Goal: Task Accomplishment & Management: Use online tool/utility

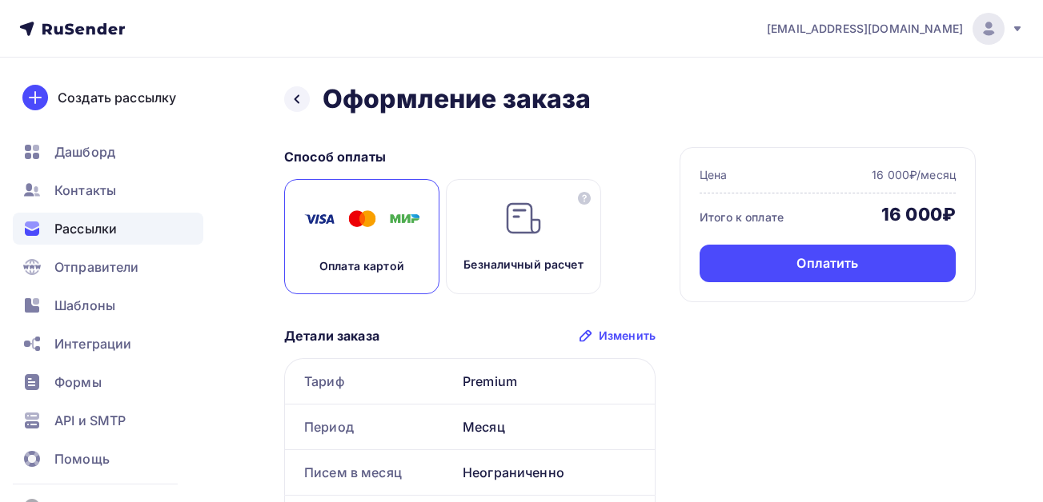
click at [82, 220] on span "Рассылки" at bounding box center [85, 228] width 62 height 19
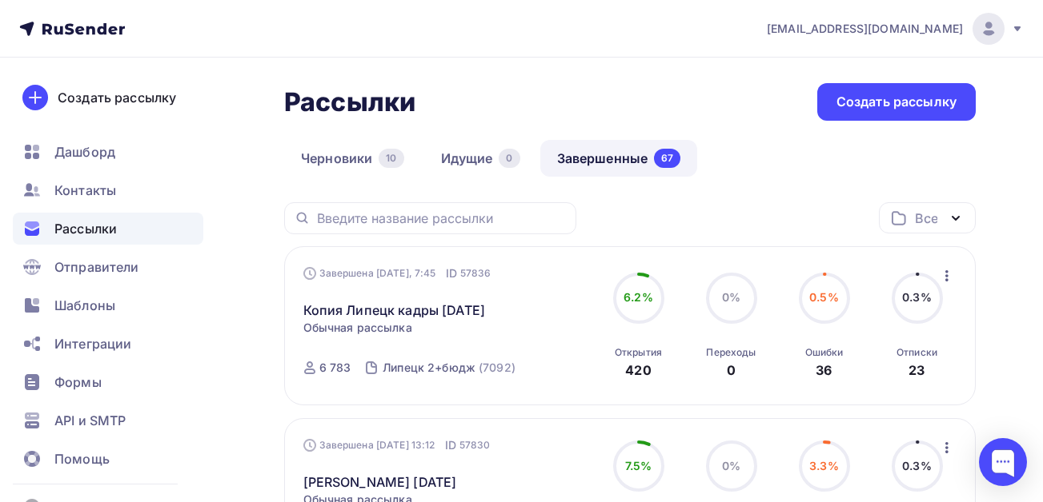
scroll to position [80, 0]
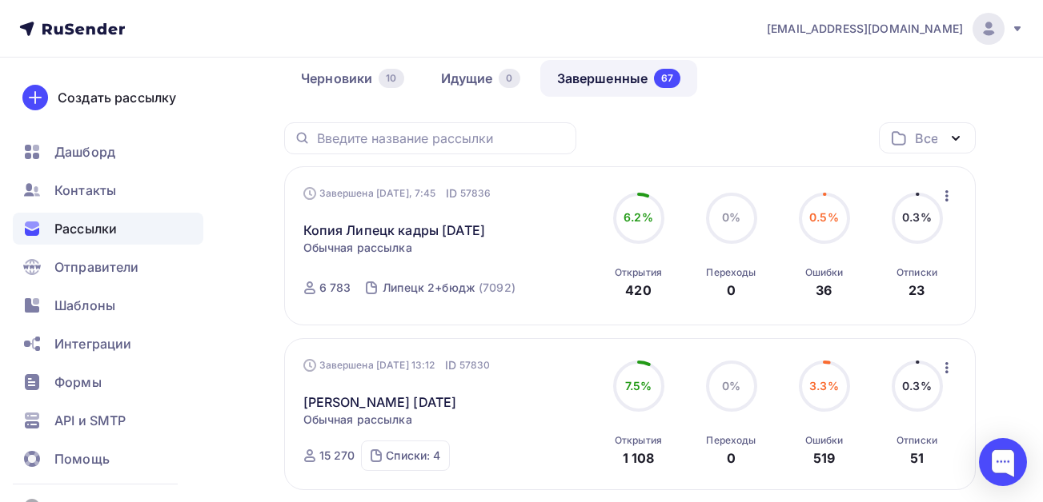
click at [949, 196] on icon "button" at bounding box center [946, 195] width 19 height 19
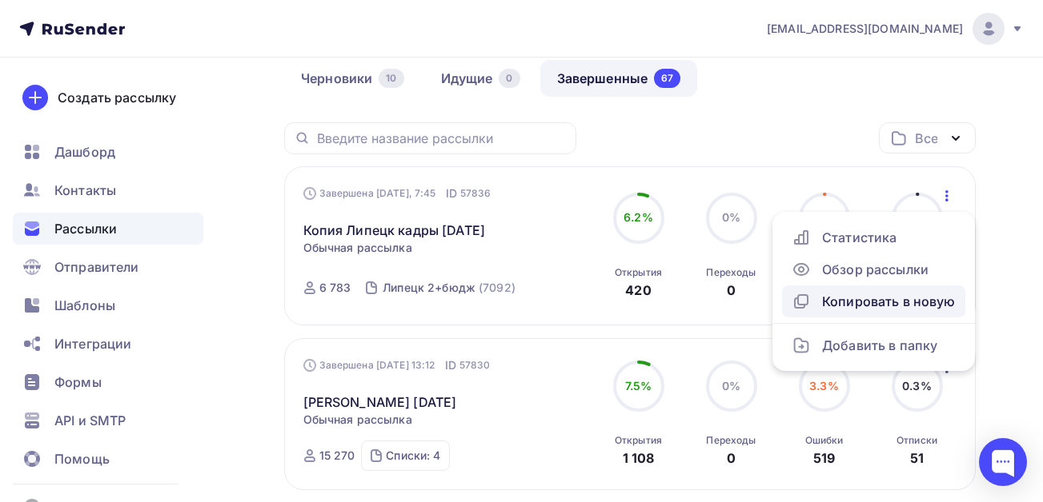
click at [885, 308] on div "Копировать в новую" at bounding box center [873, 301] width 164 height 19
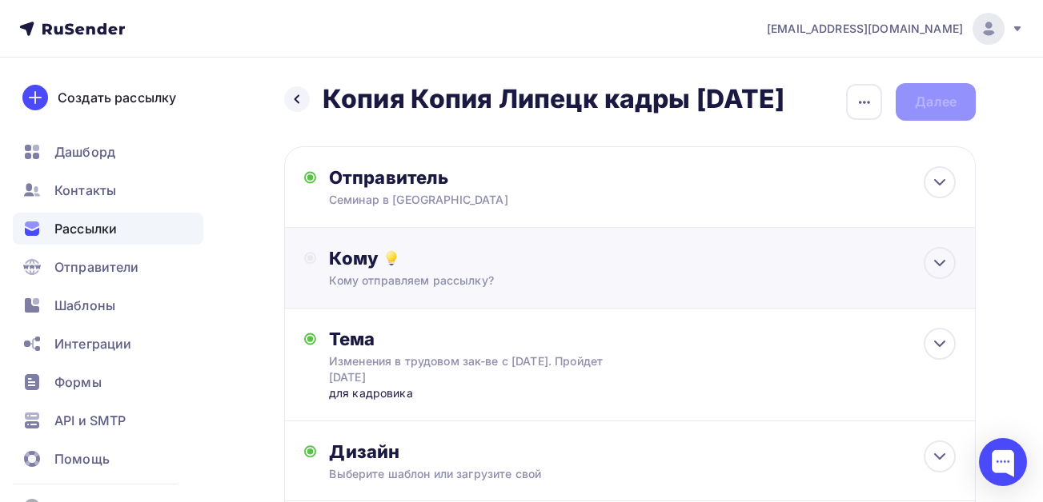
click at [402, 270] on div "Кому" at bounding box center [642, 258] width 626 height 22
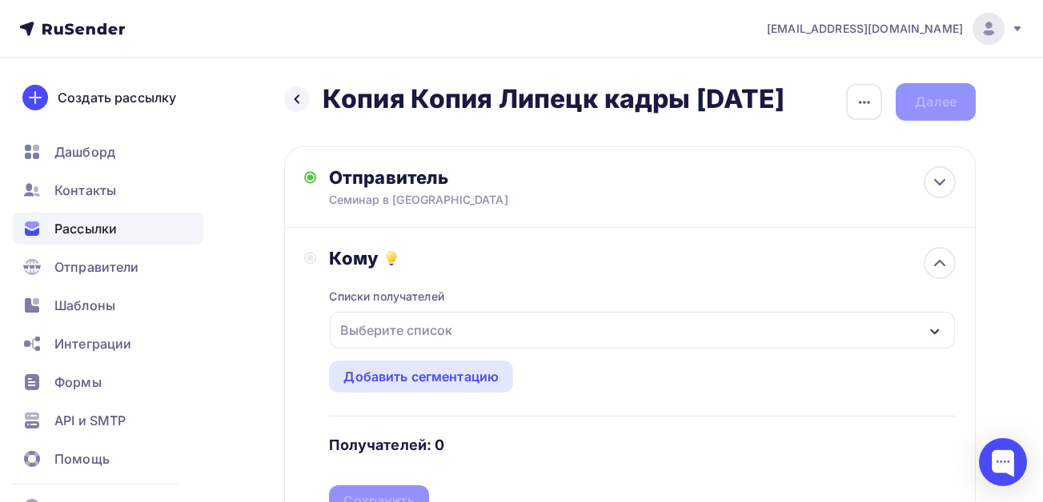
click at [421, 345] on div "Выберите список" at bounding box center [396, 330] width 125 height 29
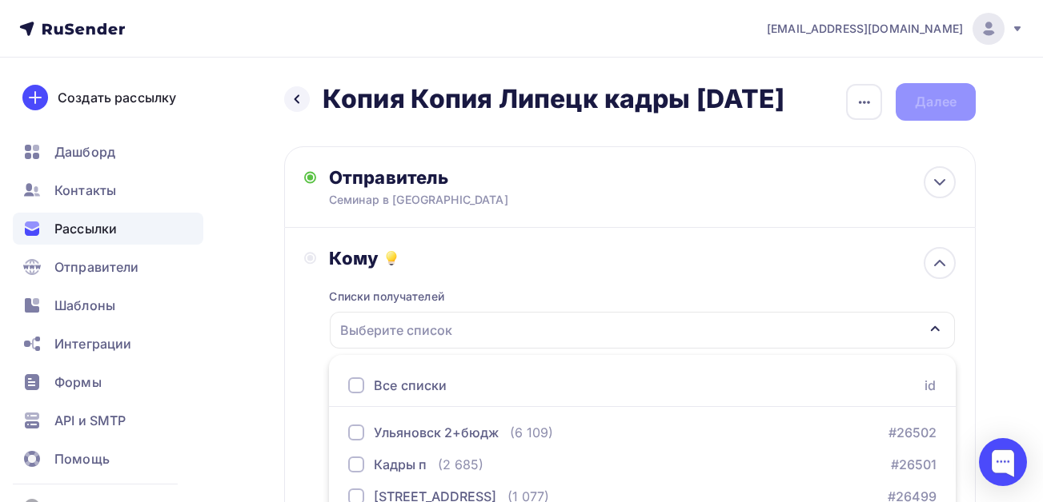
scroll to position [294, 0]
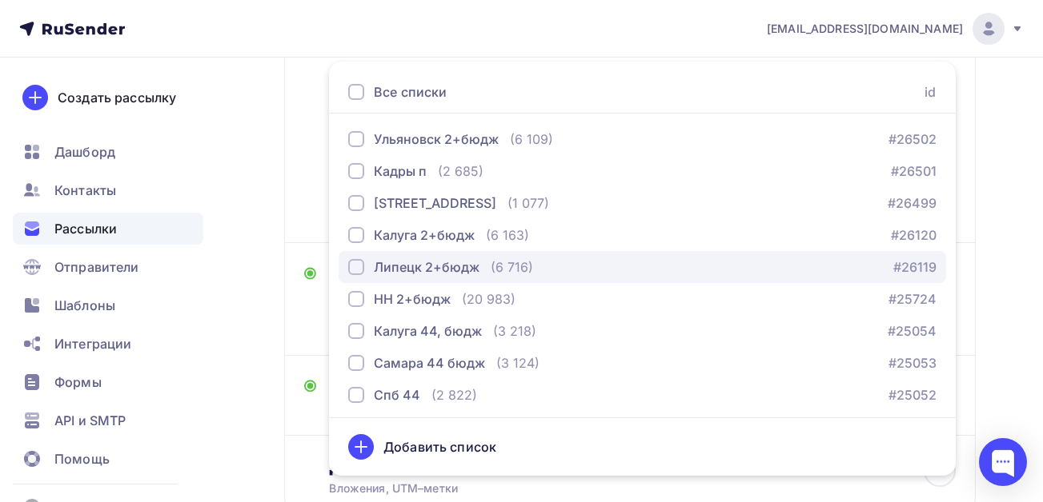
click at [379, 277] on div "Липецк 2+бюдж" at bounding box center [427, 267] width 106 height 19
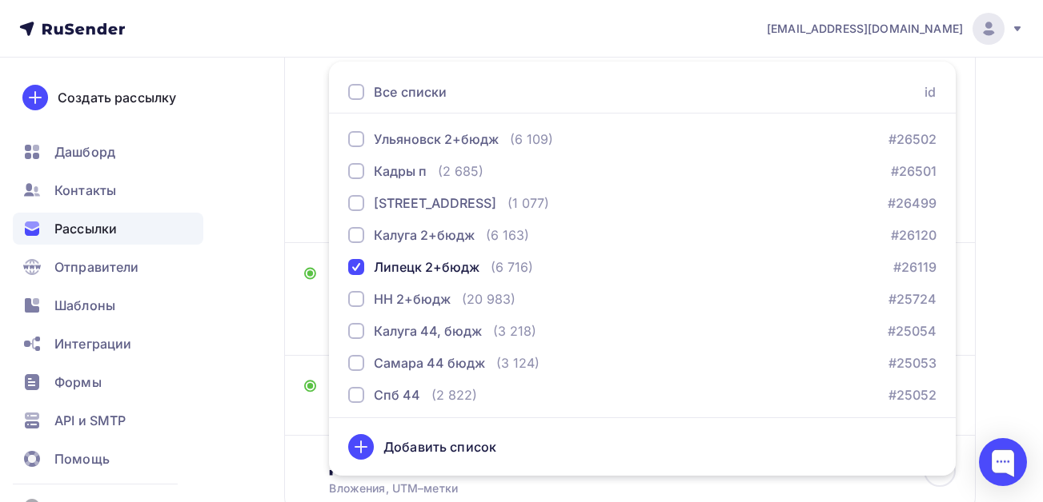
click at [254, 434] on div "Назад Копия Копия Липецк кадры [DATE] Копия Копия Липецк кадры [DATE] Закончить…" at bounding box center [521, 192] width 1043 height 856
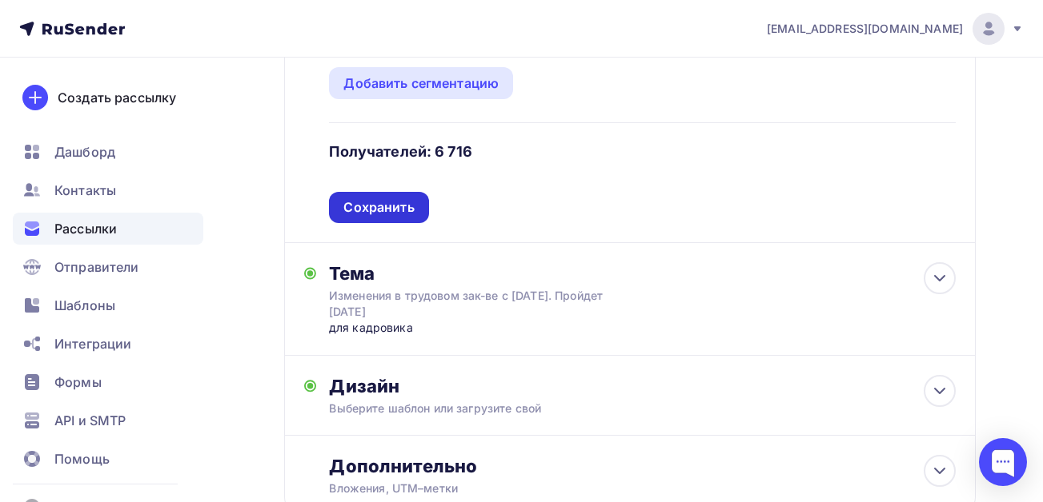
click at [406, 217] on div "Сохранить" at bounding box center [378, 207] width 70 height 18
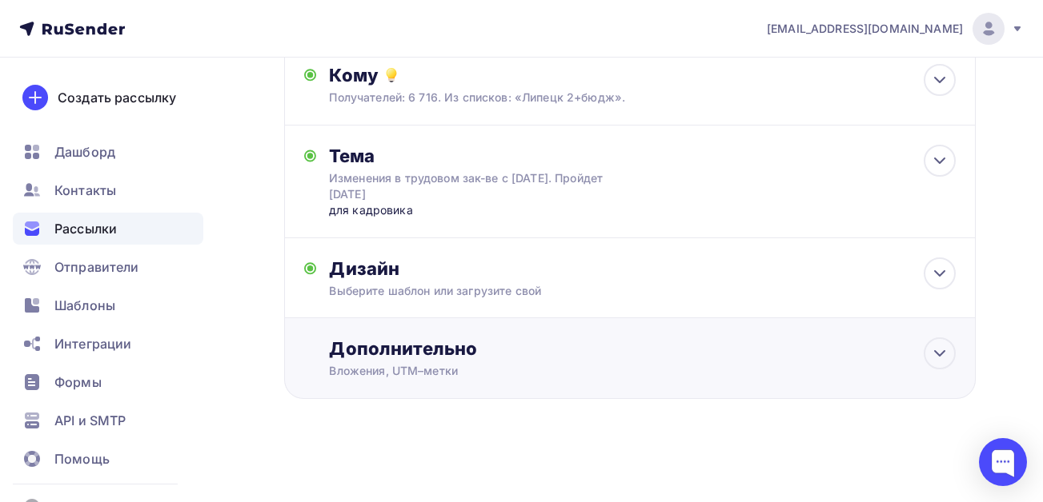
click at [488, 368] on div "Вложения, UTM–метки" at bounding box center [610, 371] width 563 height 16
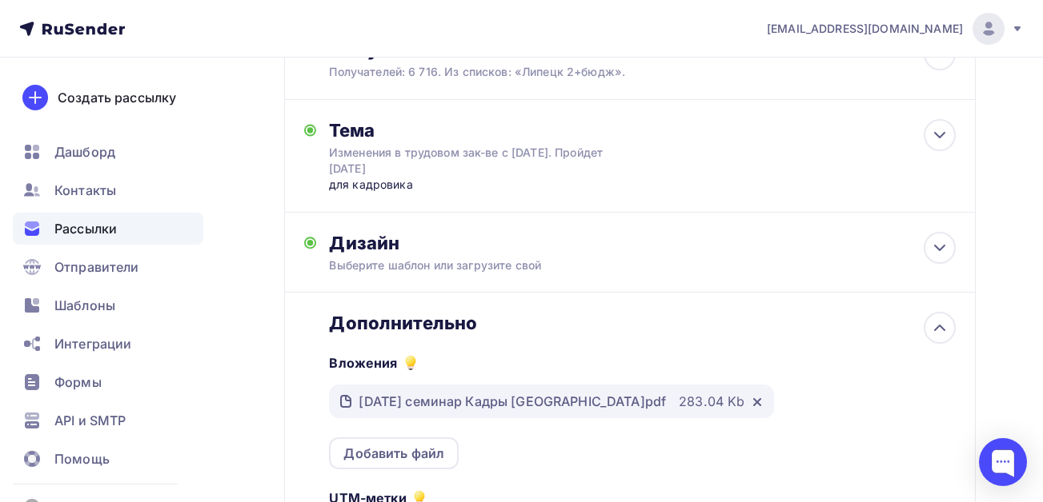
scroll to position [0, 0]
click at [471, 274] on div "Выберите шаблон или загрузите свой" at bounding box center [610, 266] width 563 height 16
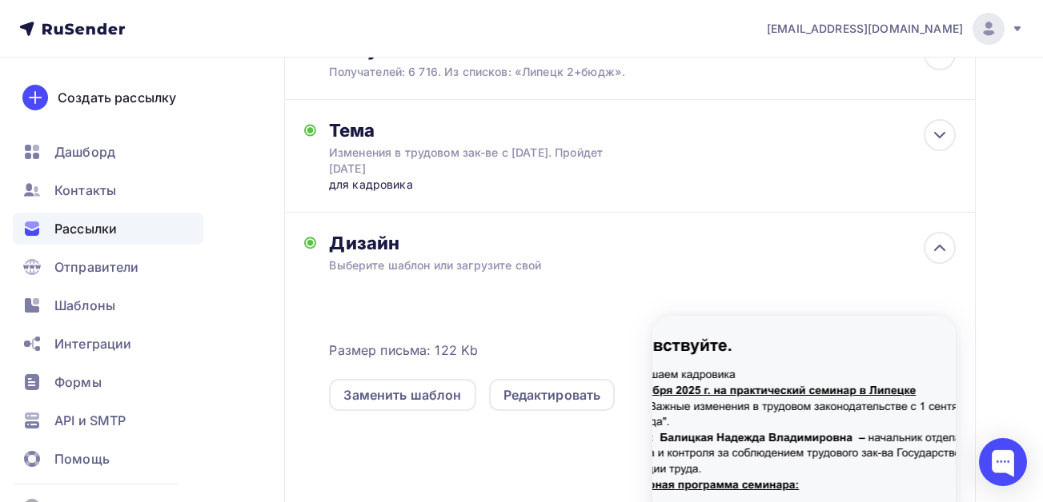
scroll to position [449, 0]
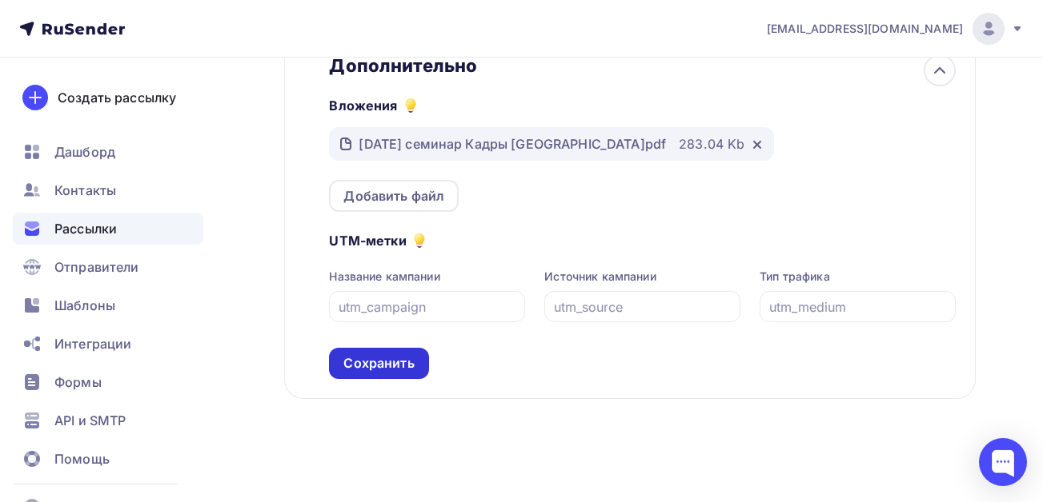
click at [366, 366] on div "Сохранить" at bounding box center [378, 363] width 70 height 18
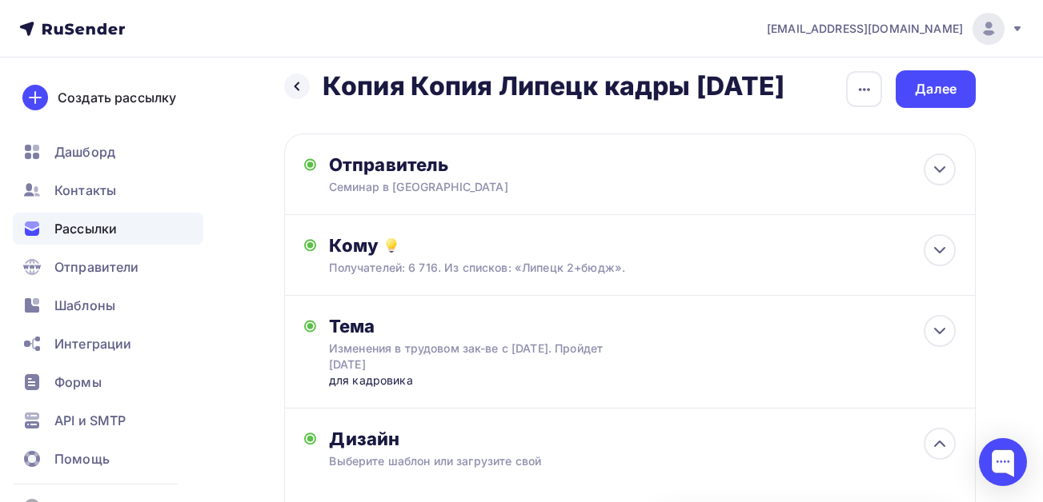
scroll to position [3, 0]
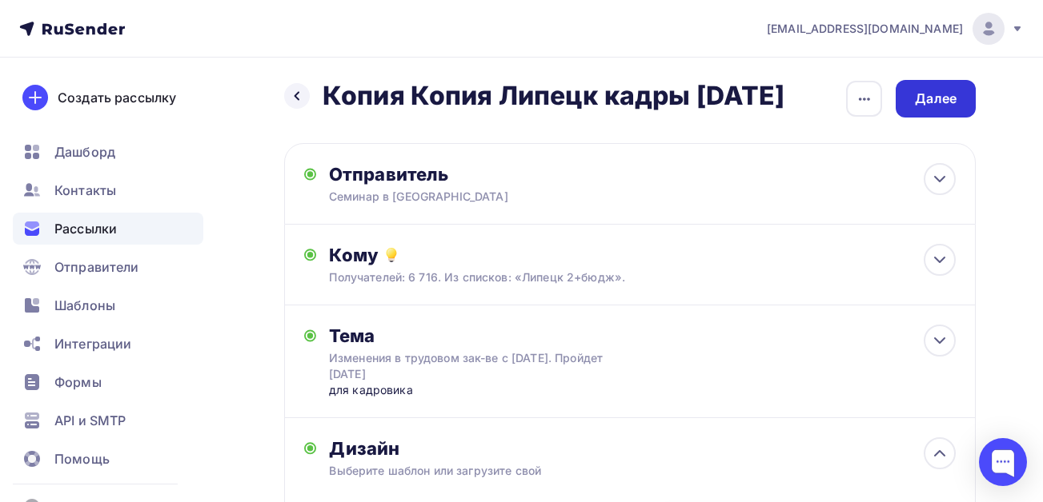
click at [937, 94] on div "Далее" at bounding box center [936, 99] width 42 height 18
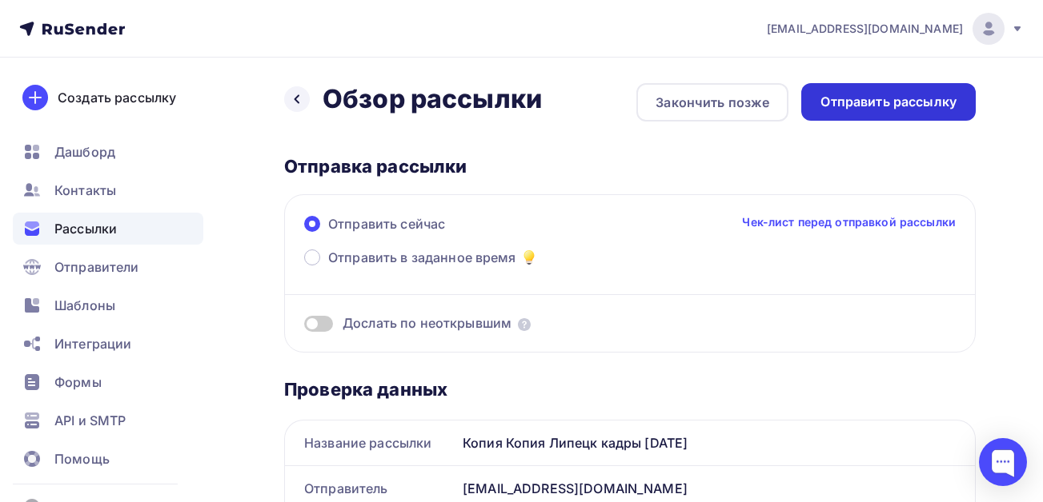
click at [857, 104] on div "Отправить рассылку" at bounding box center [888, 102] width 136 height 18
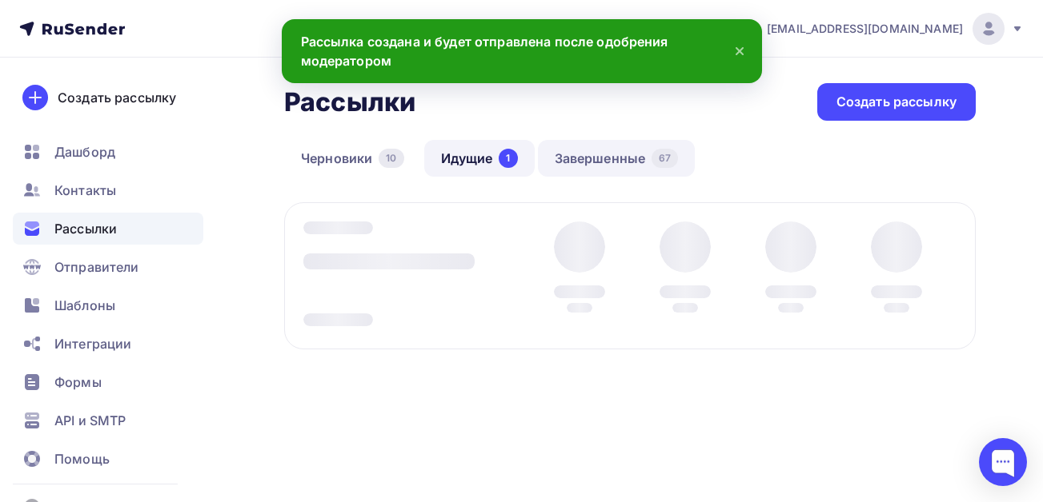
click at [615, 158] on link "Завершенные 67" at bounding box center [617, 158] width 158 height 37
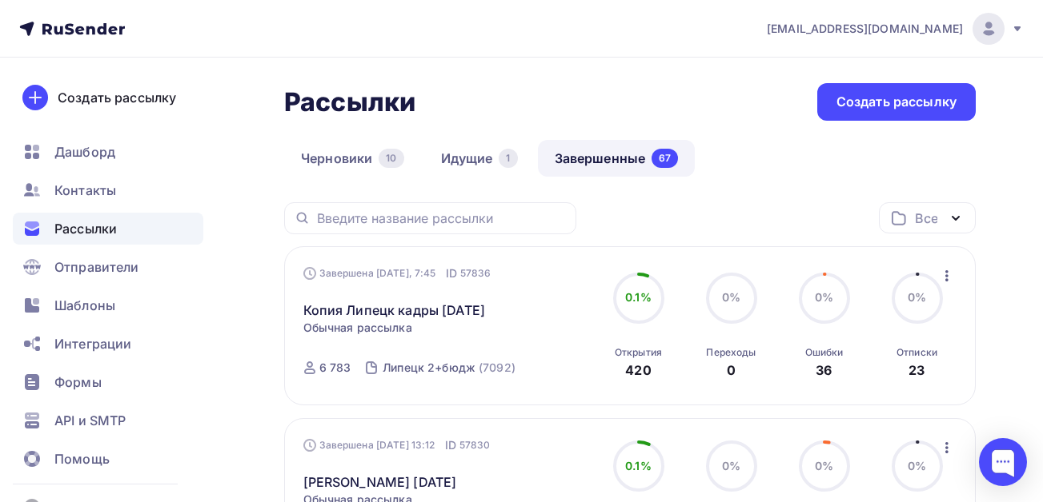
scroll to position [160, 0]
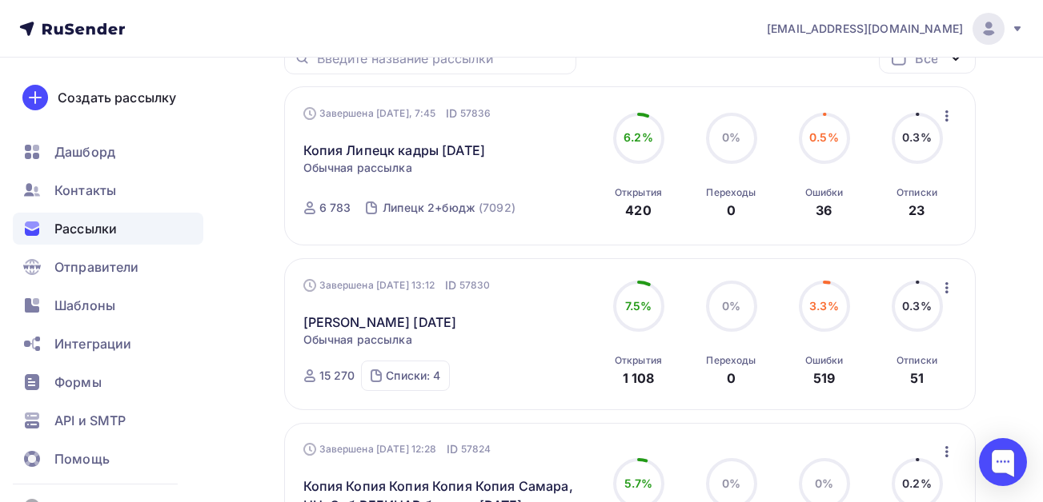
click at [944, 290] on icon "button" at bounding box center [946, 287] width 19 height 19
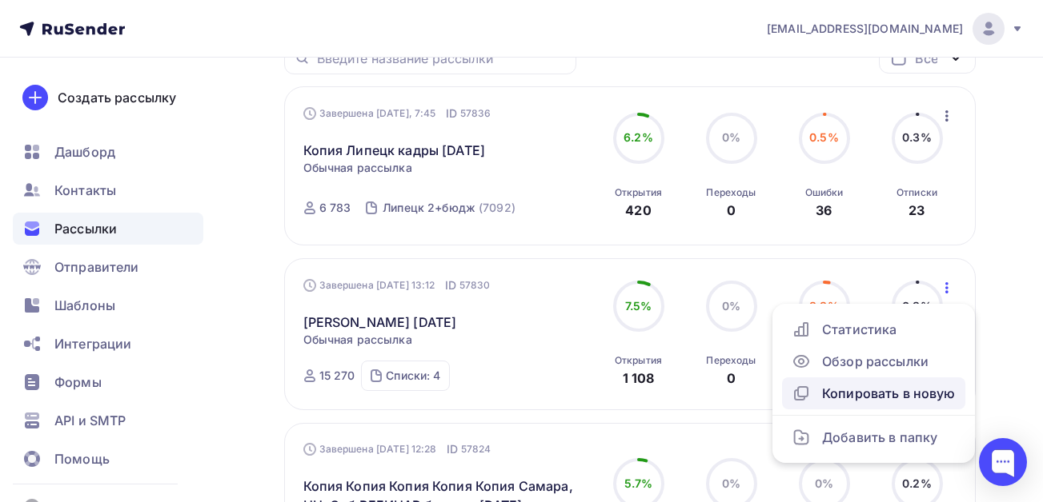
click at [859, 390] on div "Копировать в новую" at bounding box center [873, 393] width 164 height 19
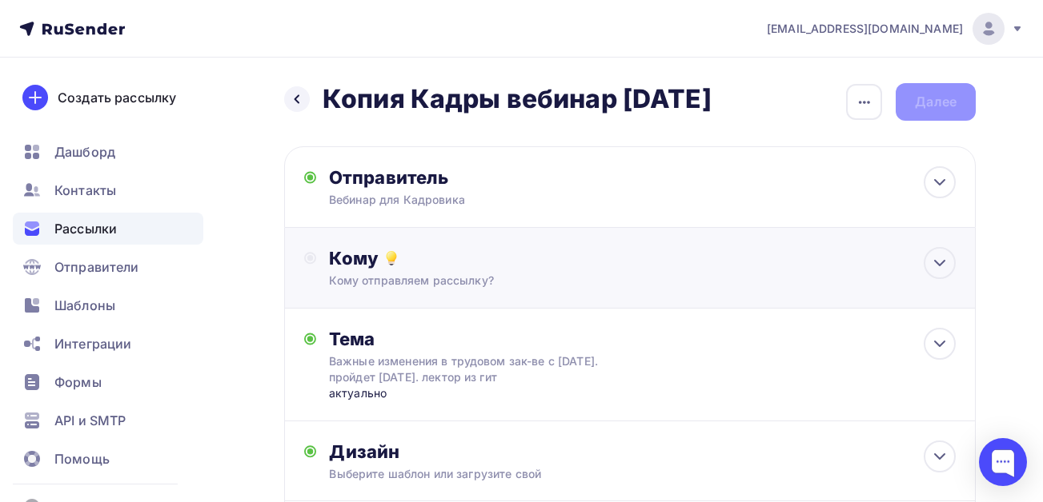
click at [326, 258] on div "Кому Кому отправляем рассылку? Списки получателей Выберите список Все списки id…" at bounding box center [629, 268] width 651 height 42
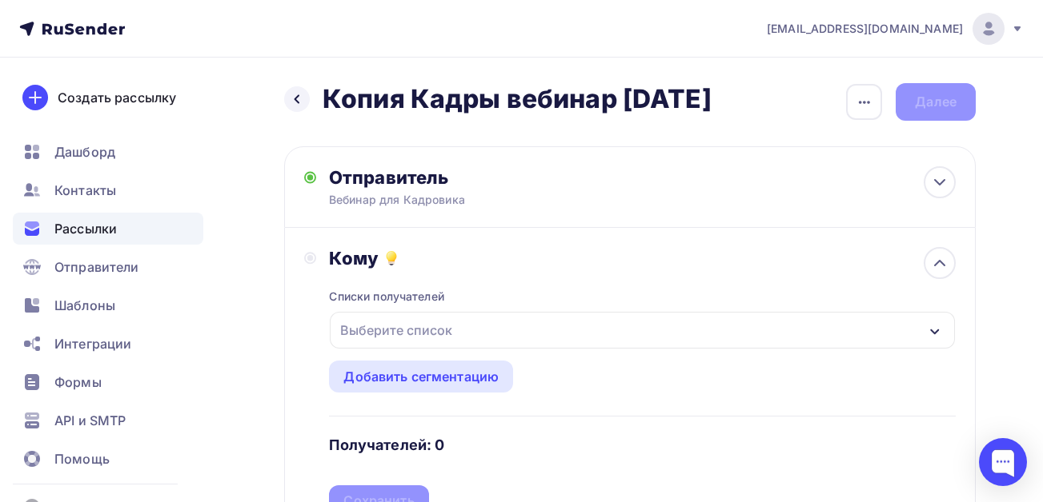
click at [385, 322] on div "Выберите список" at bounding box center [396, 330] width 125 height 29
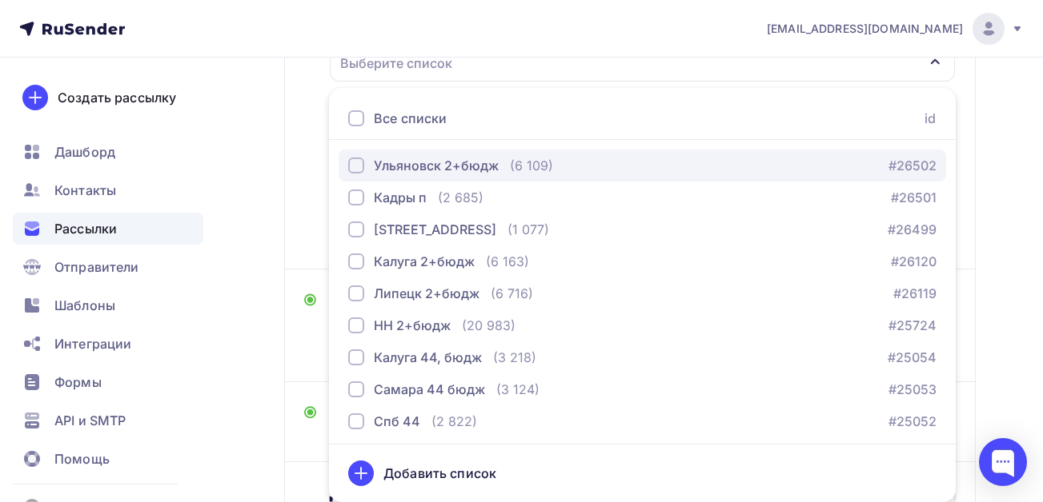
click at [358, 172] on div "button" at bounding box center [356, 166] width 16 height 16
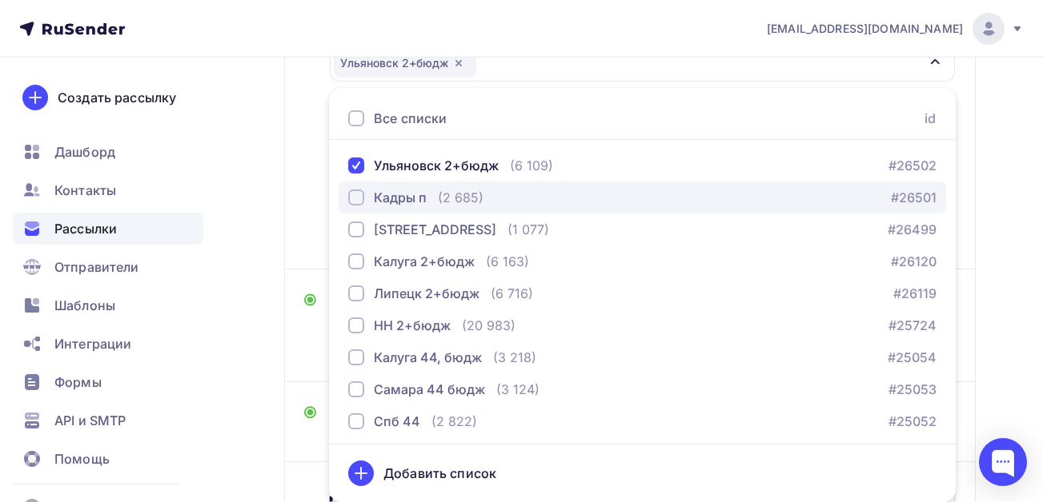
click at [354, 200] on div "button" at bounding box center [356, 198] width 16 height 16
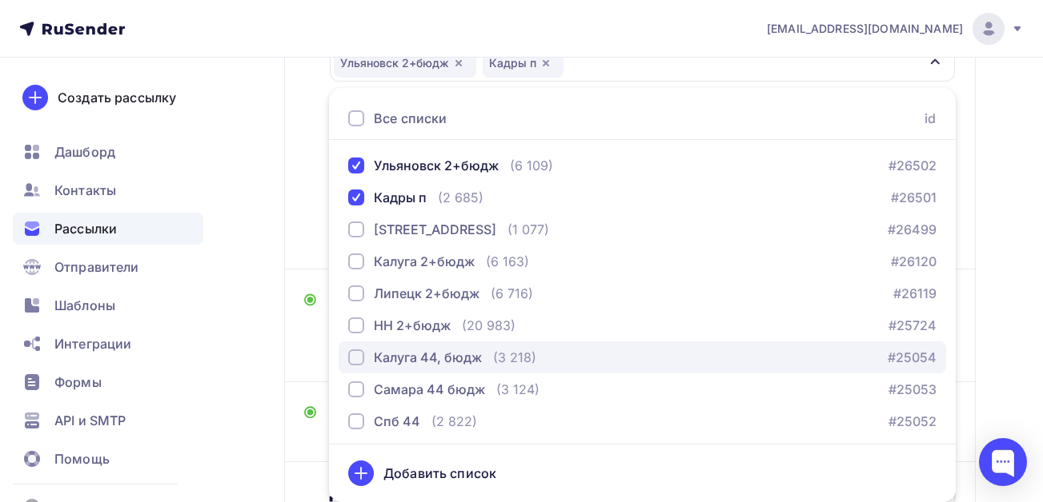
click at [358, 361] on div "button" at bounding box center [356, 358] width 16 height 16
click at [355, 362] on div "button" at bounding box center [356, 358] width 16 height 16
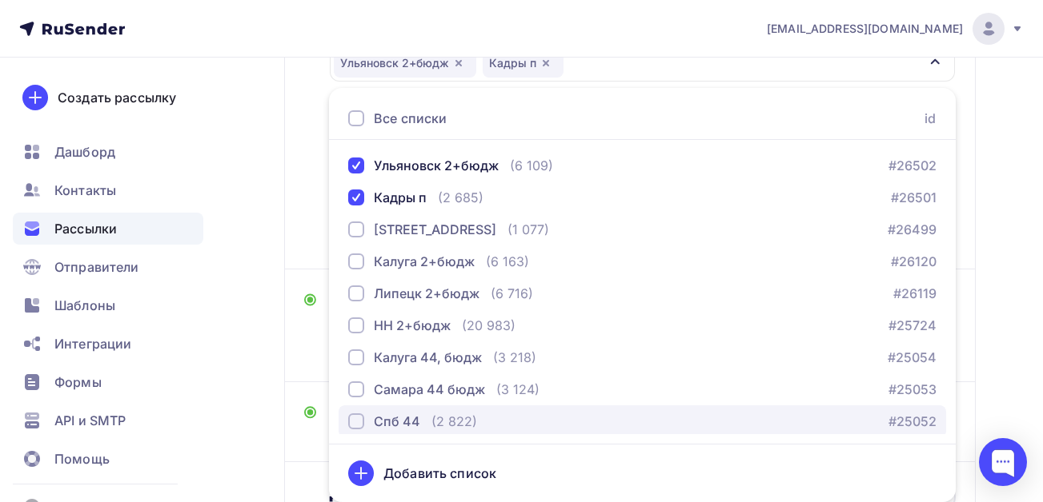
click at [354, 422] on div "button" at bounding box center [356, 422] width 16 height 16
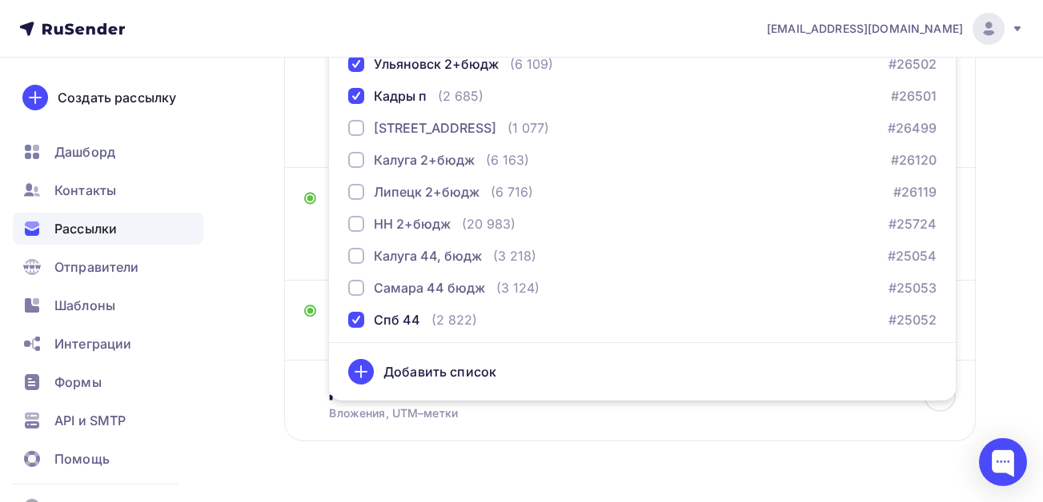
scroll to position [331, 0]
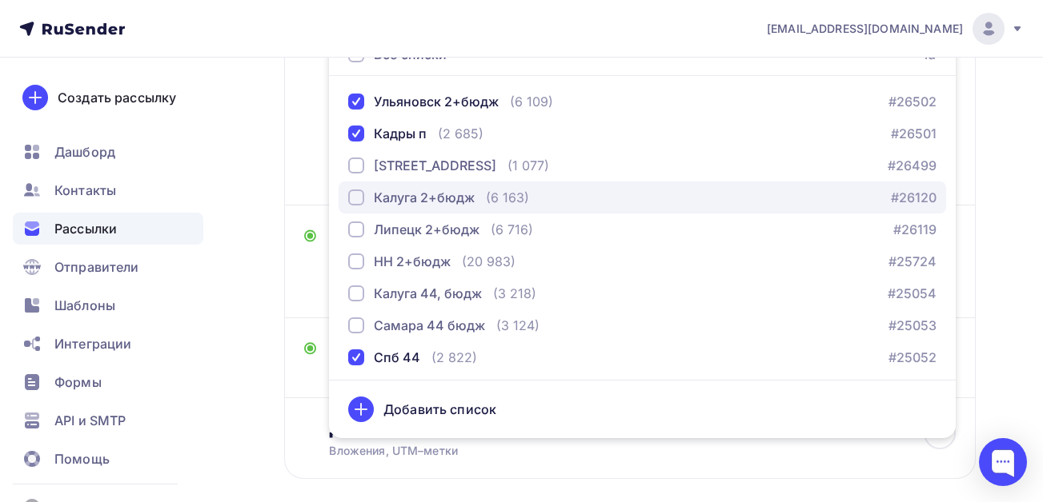
click at [358, 199] on div "button" at bounding box center [356, 198] width 16 height 16
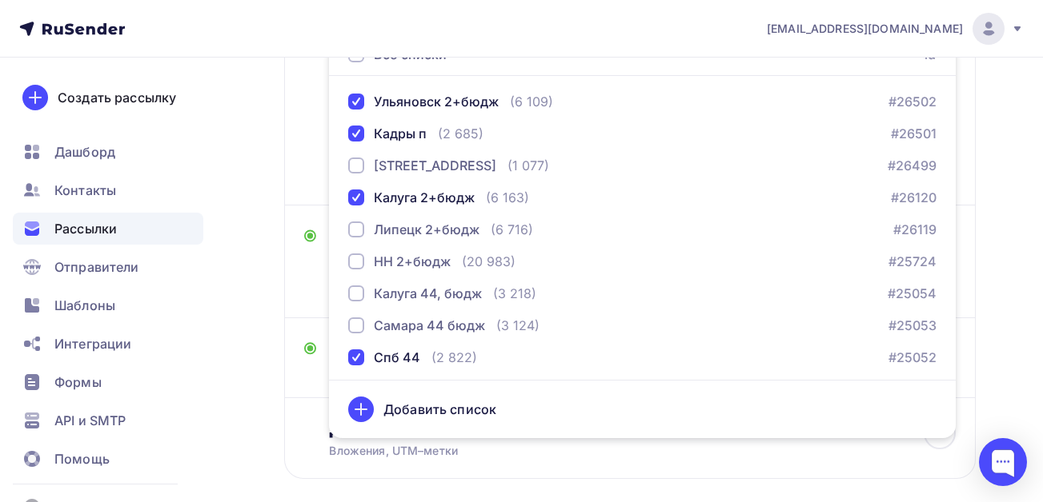
click at [253, 288] on div "Назад Копия Кадры вебинар [DATE] Копия Кадры вебинар [DATE] Закончить позже Пер…" at bounding box center [521, 154] width 1043 height 856
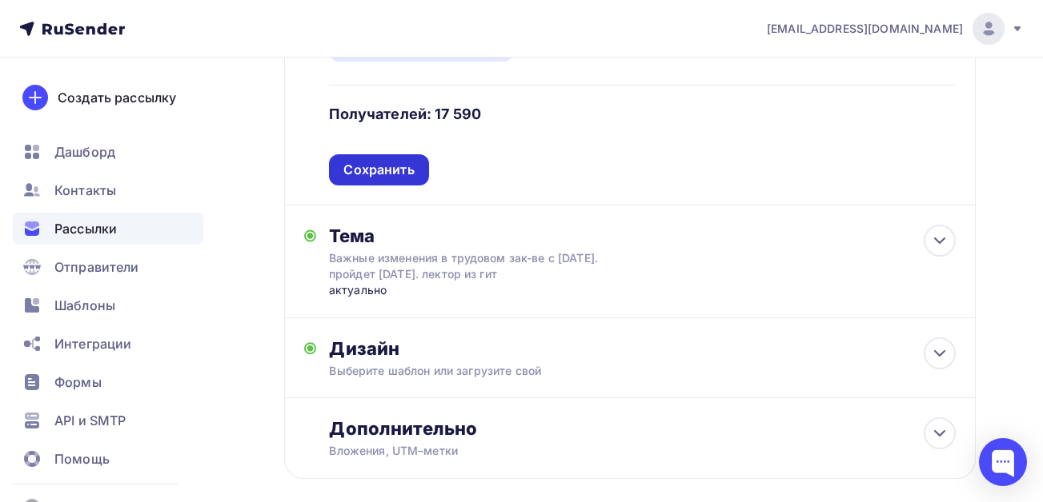
click at [382, 168] on div "Сохранить" at bounding box center [378, 170] width 70 height 18
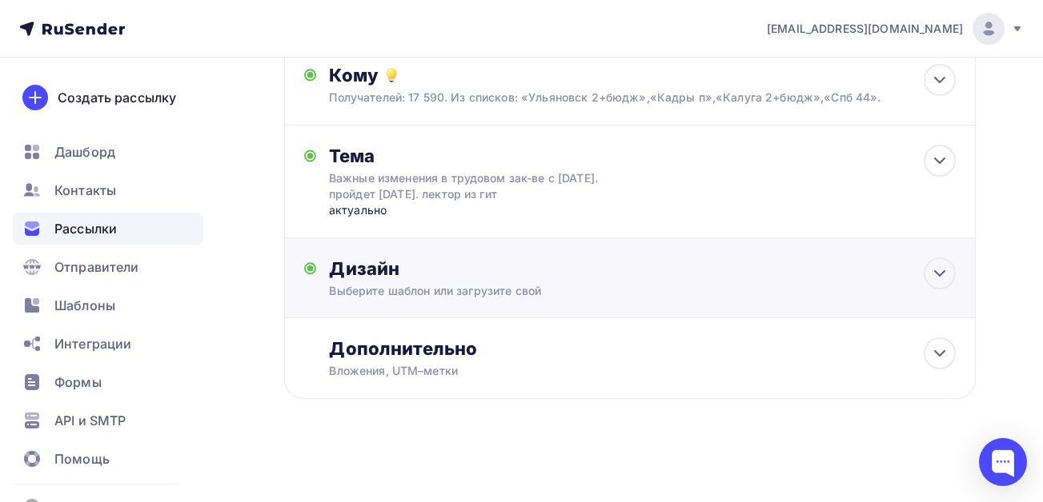
scroll to position [183, 0]
click at [628, 275] on div "Дизайн" at bounding box center [642, 269] width 626 height 22
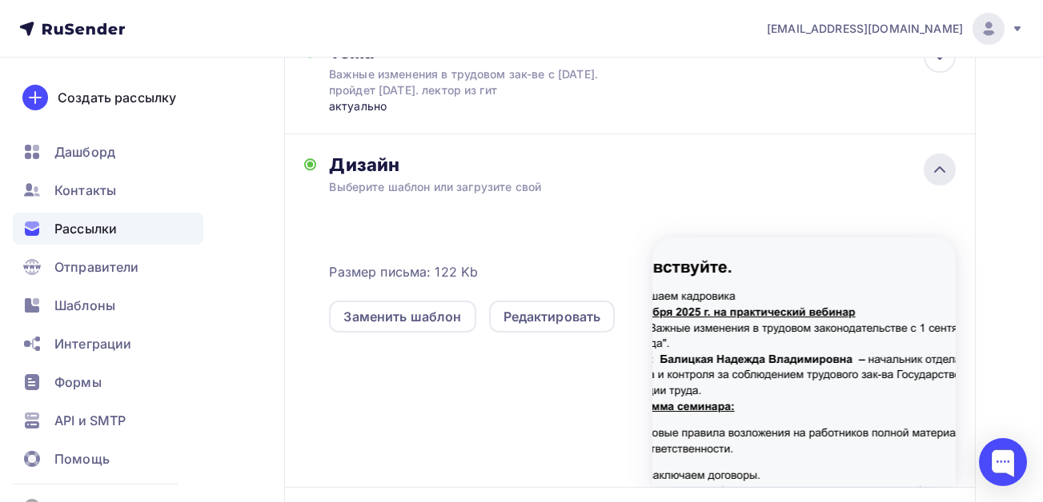
click at [944, 176] on icon at bounding box center [939, 169] width 19 height 19
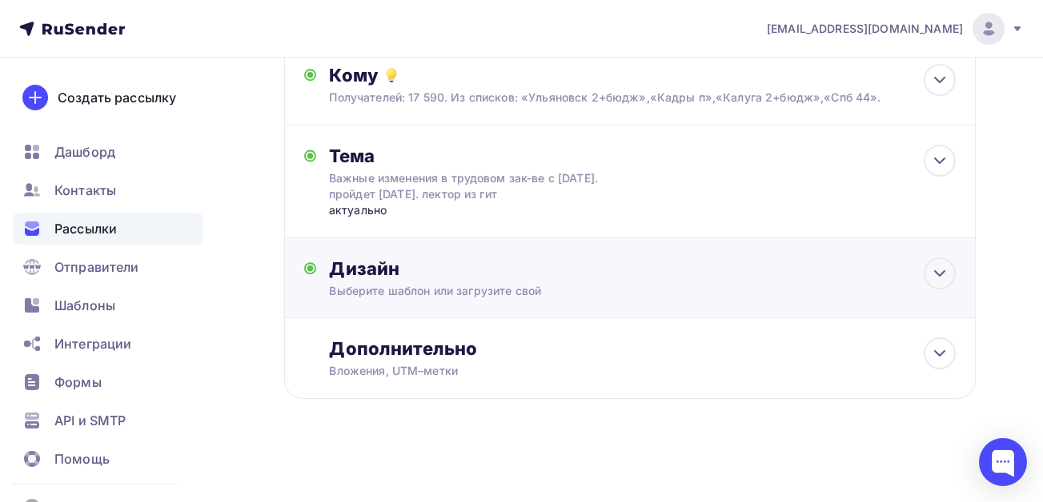
scroll to position [183, 0]
click at [379, 340] on div "Дополнительно" at bounding box center [642, 349] width 626 height 22
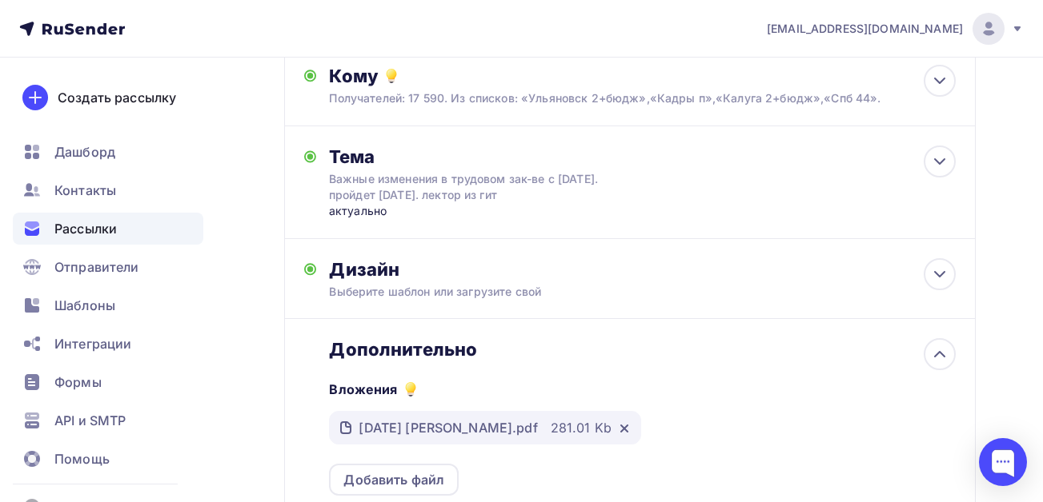
scroll to position [466, 0]
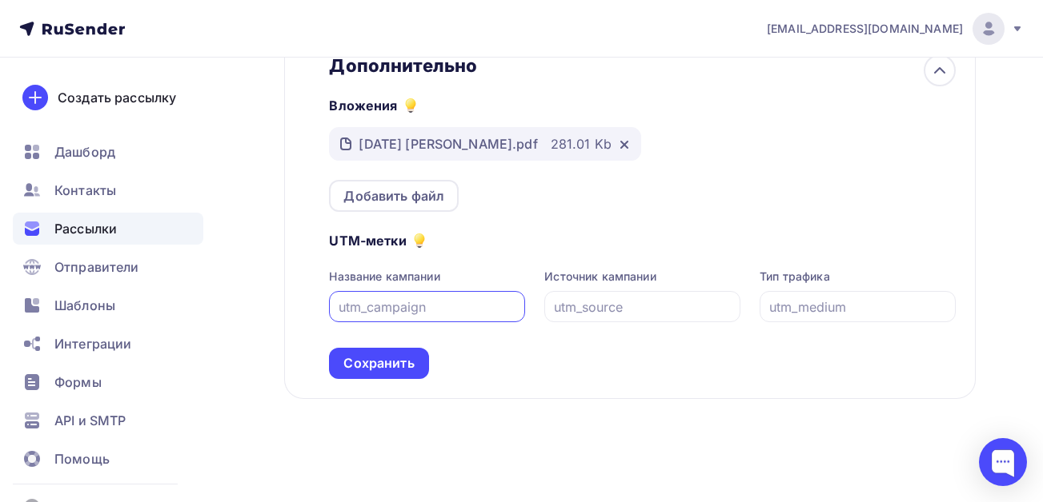
drag, startPoint x: 362, startPoint y: 363, endPoint x: 934, endPoint y: 100, distance: 629.0
click at [366, 363] on div "Сохранить" at bounding box center [378, 363] width 70 height 18
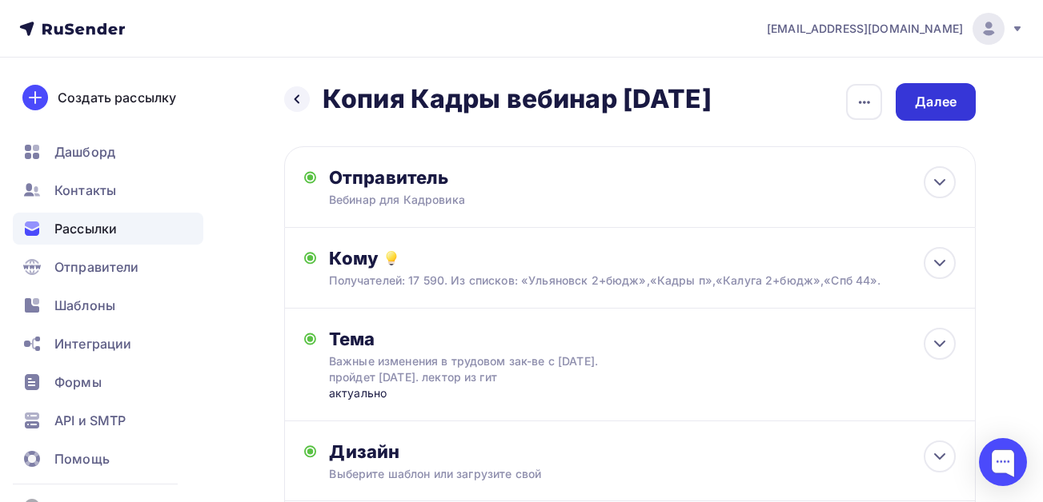
scroll to position [0, 0]
click at [934, 100] on div "Далее" at bounding box center [936, 102] width 42 height 18
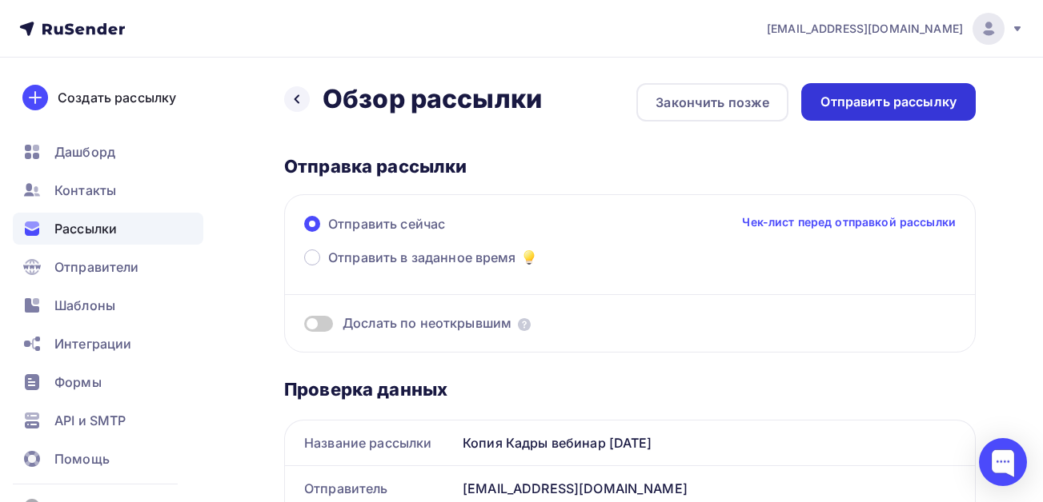
click at [922, 104] on div "Отправить рассылку" at bounding box center [888, 102] width 136 height 18
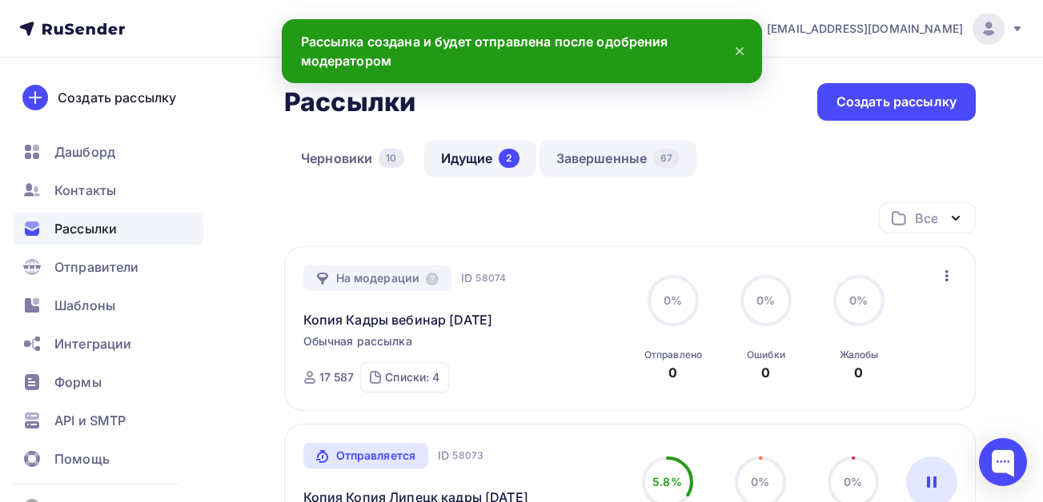
click at [565, 157] on link "Завершенные 67" at bounding box center [618, 158] width 158 height 37
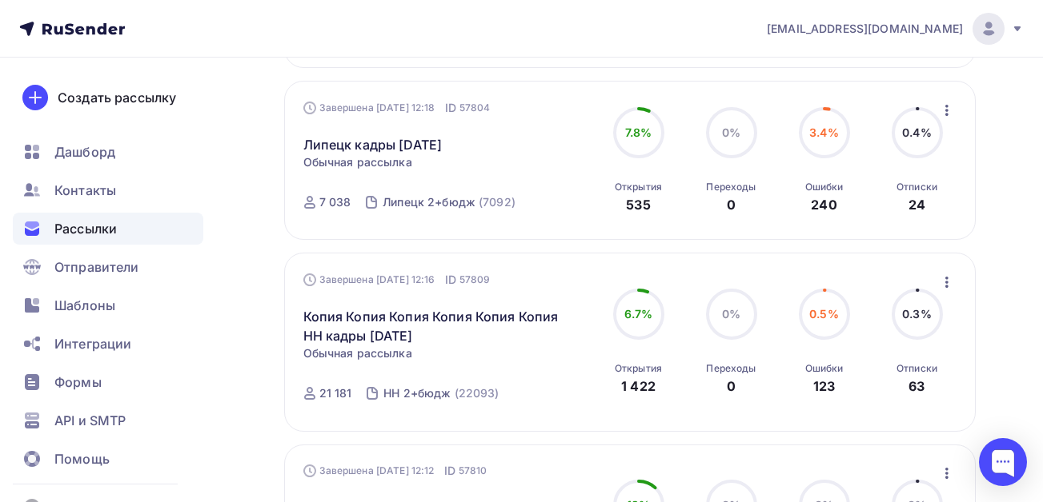
scroll to position [923, 0]
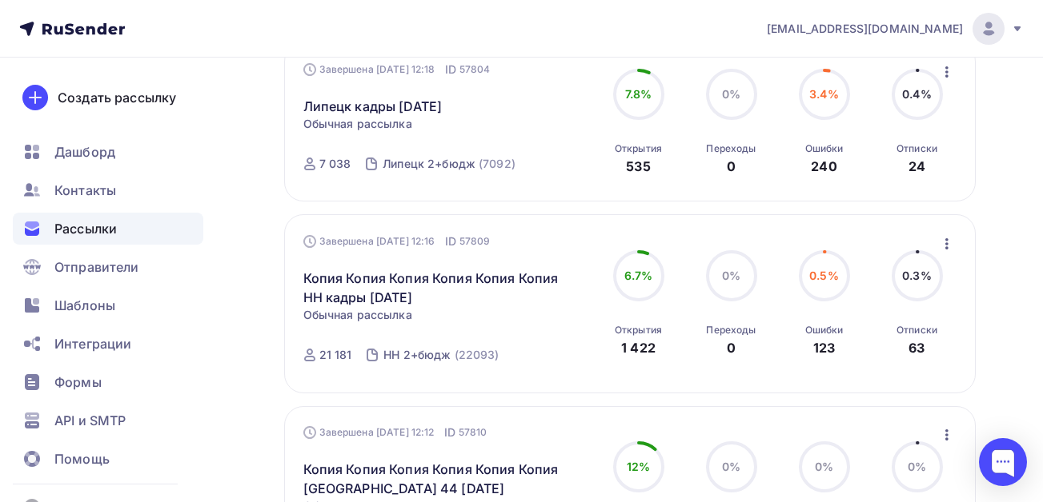
click at [947, 246] on icon "button" at bounding box center [946, 243] width 19 height 19
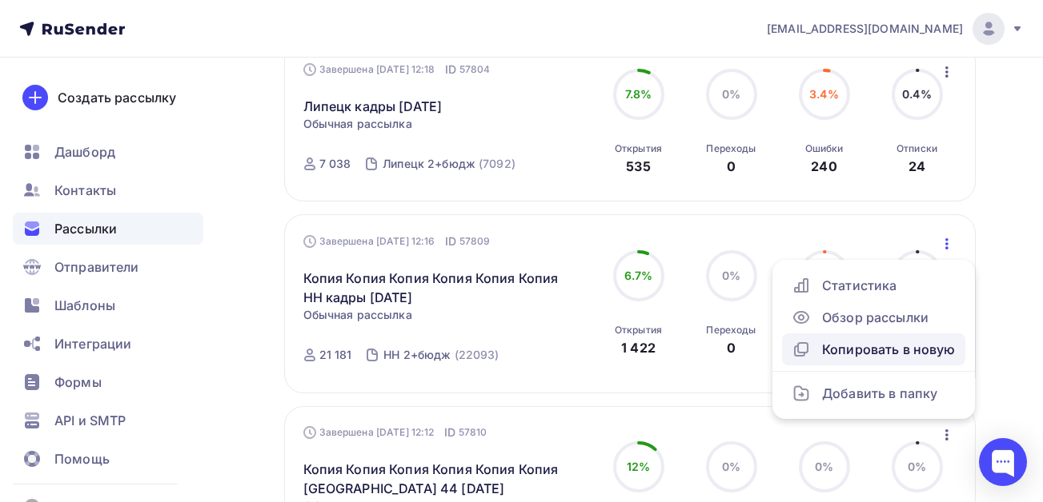
click at [872, 351] on div "Копировать в новую" at bounding box center [873, 349] width 164 height 19
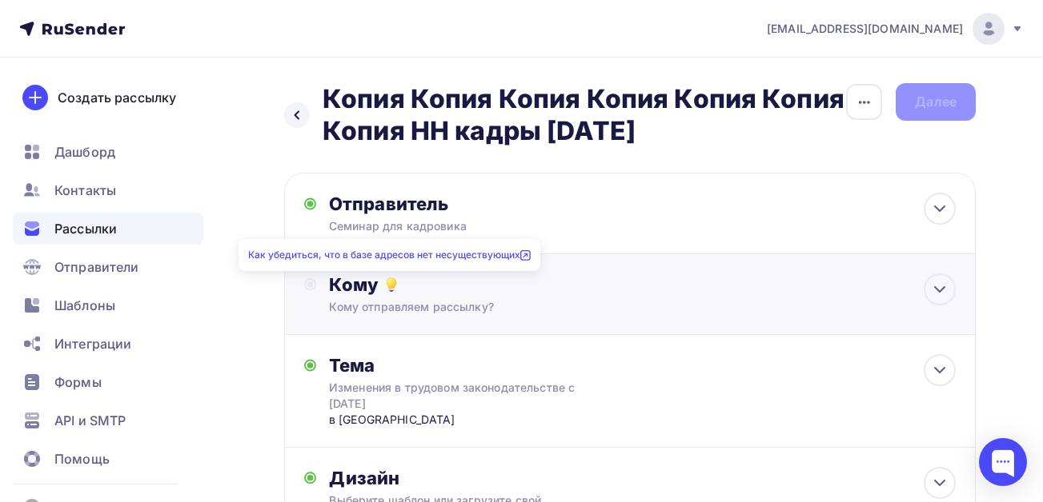
click at [382, 292] on icon at bounding box center [391, 284] width 19 height 19
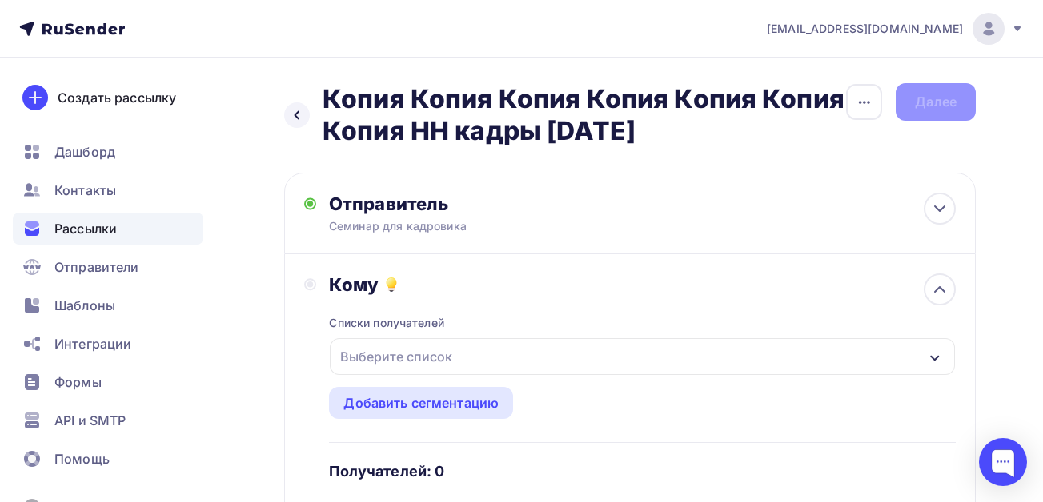
click at [384, 348] on div "Выберите список" at bounding box center [396, 356] width 125 height 29
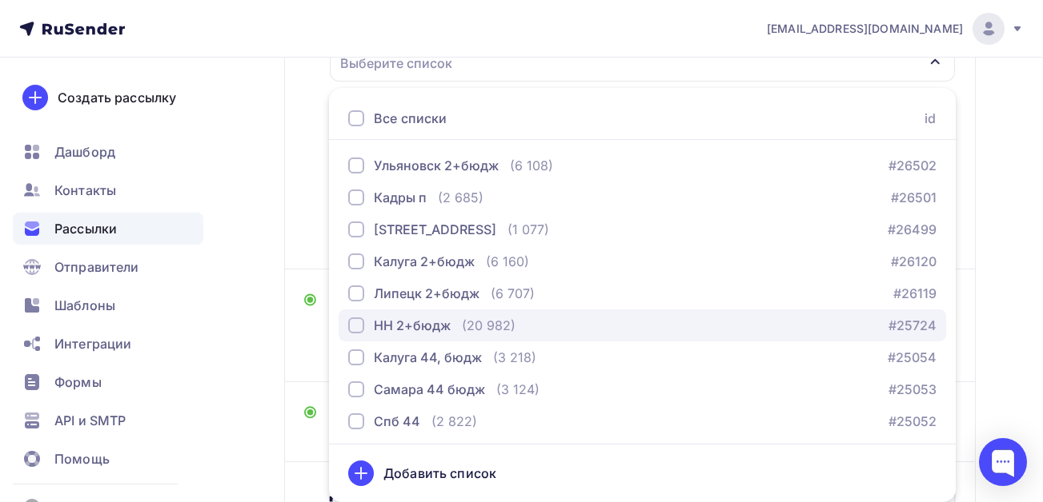
scroll to position [67, 0]
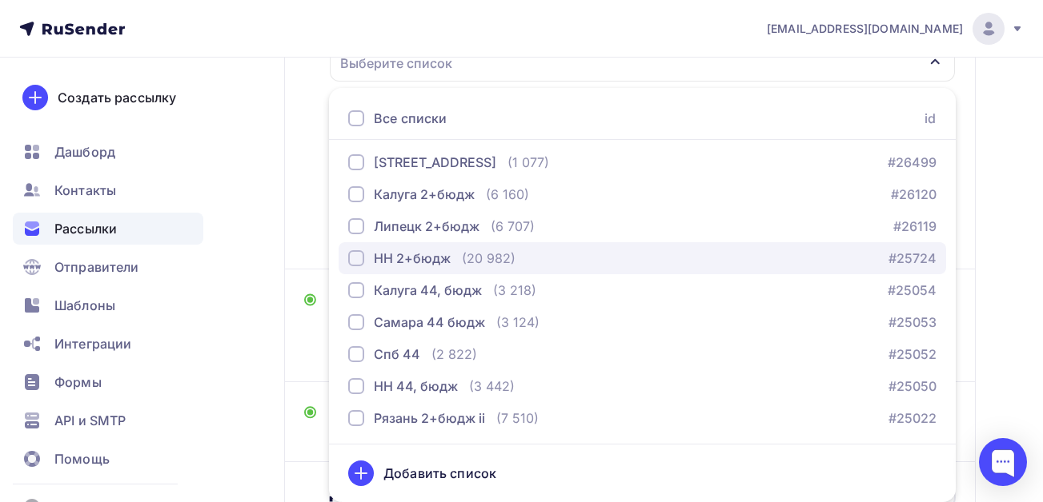
click at [355, 255] on div "button" at bounding box center [356, 258] width 16 height 16
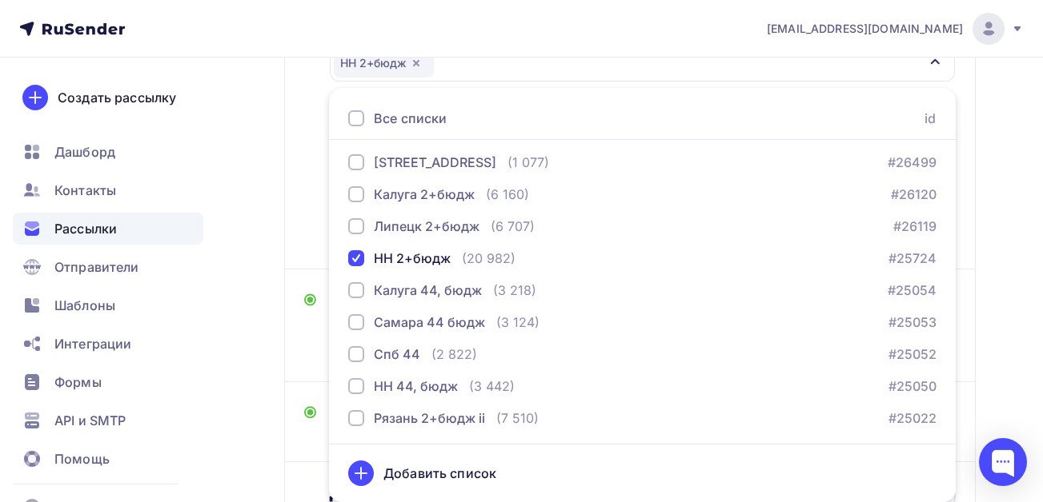
click at [254, 207] on div "Назад Копия Копия Копия Копия Копия Копия Копия НН кадры [DATE] Копия Копия Коп…" at bounding box center [521, 205] width 1043 height 883
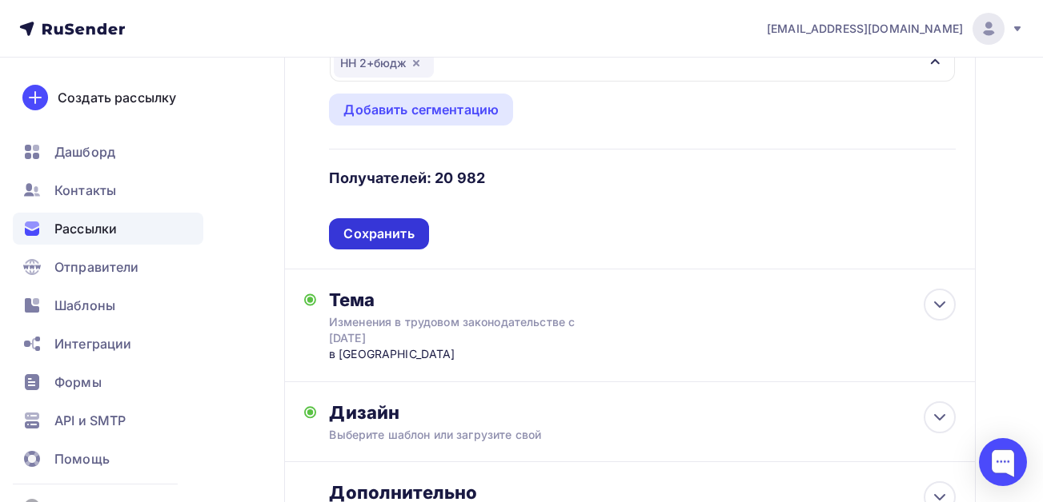
click at [380, 232] on div "Сохранить" at bounding box center [378, 234] width 70 height 18
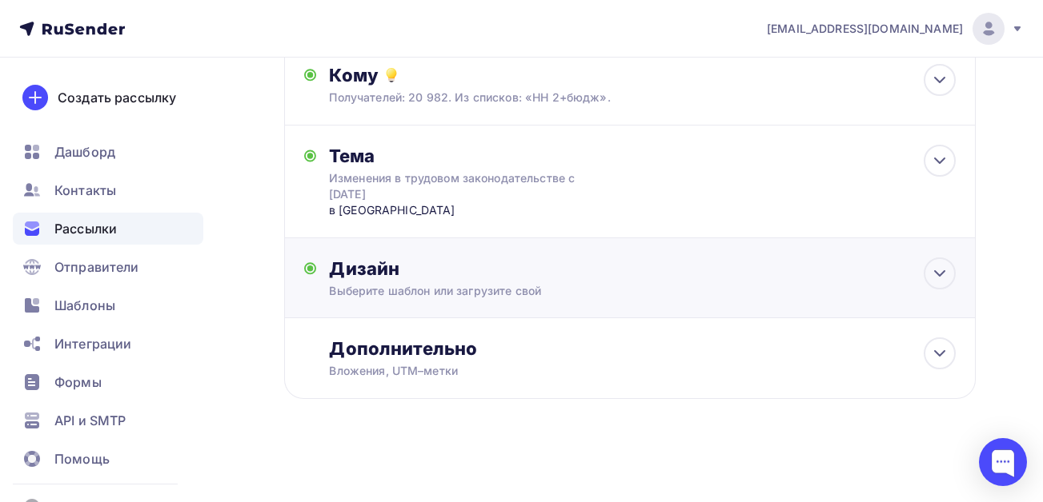
click at [430, 281] on div "Дизайн Выберите шаблон или загрузите свой Размер письма: 122 Kb Заменить шаблон…" at bounding box center [642, 279] width 626 height 42
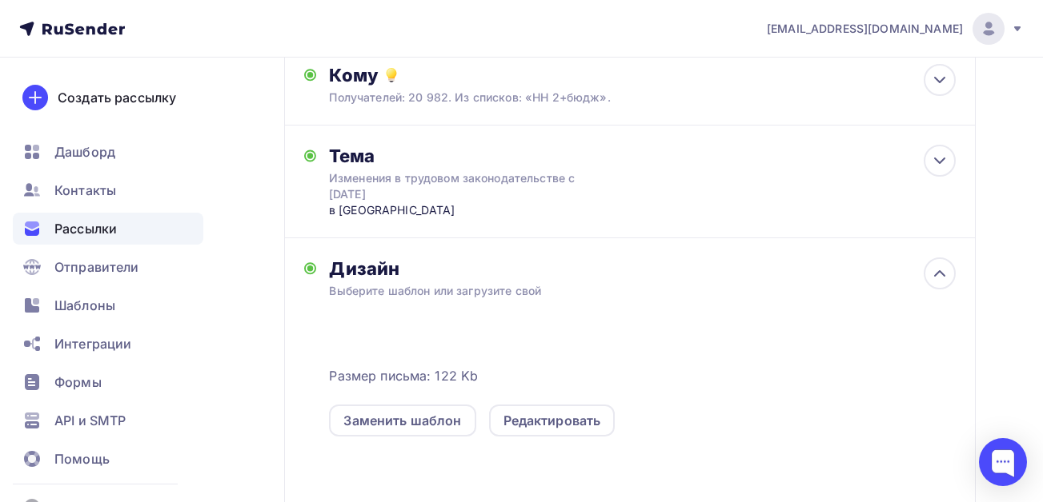
scroll to position [294, 0]
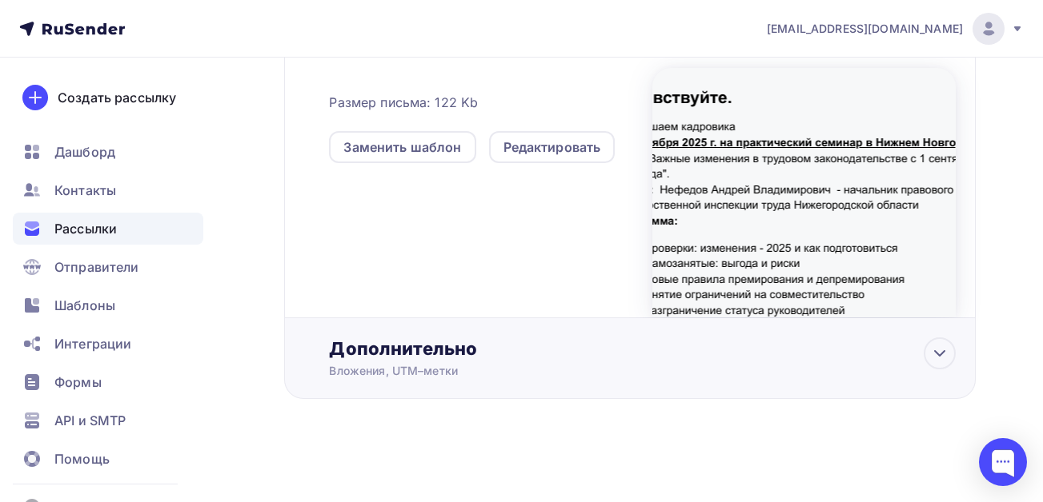
click at [426, 364] on div "Вложения, UTM–метки" at bounding box center [610, 371] width 563 height 16
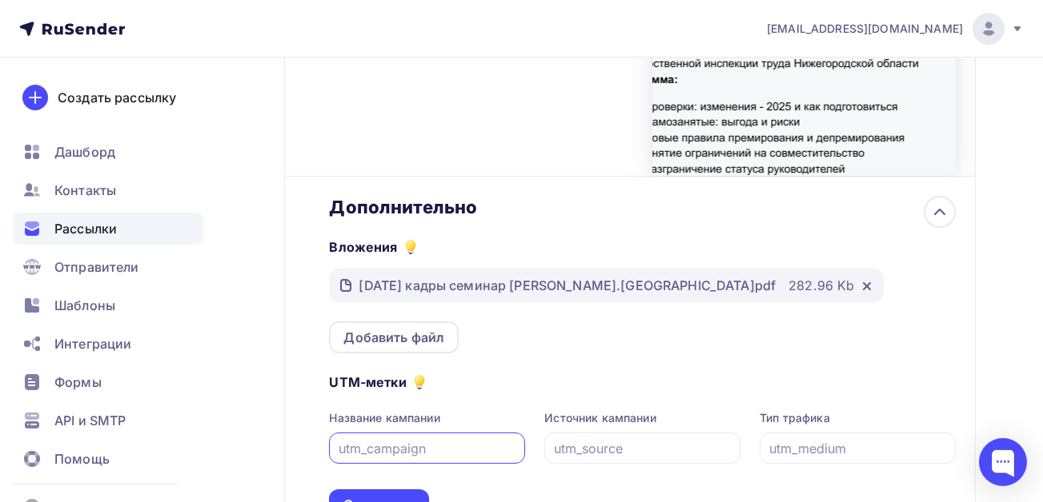
scroll to position [642, 0]
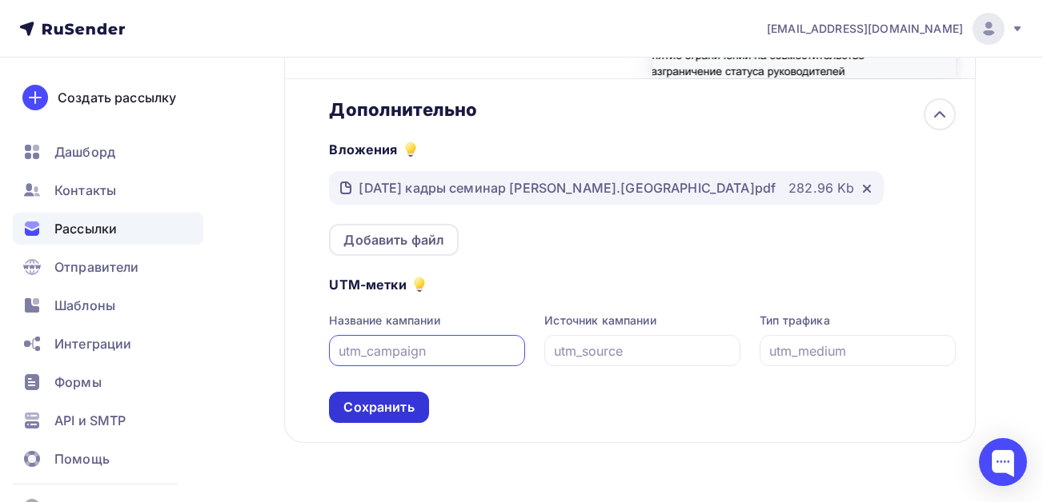
click at [372, 414] on div "Сохранить" at bounding box center [378, 407] width 70 height 18
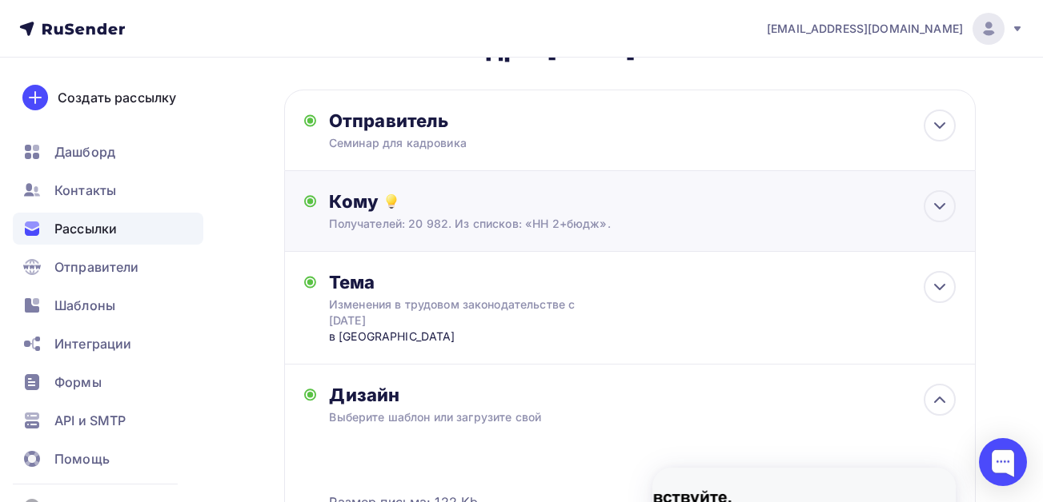
scroll to position [0, 0]
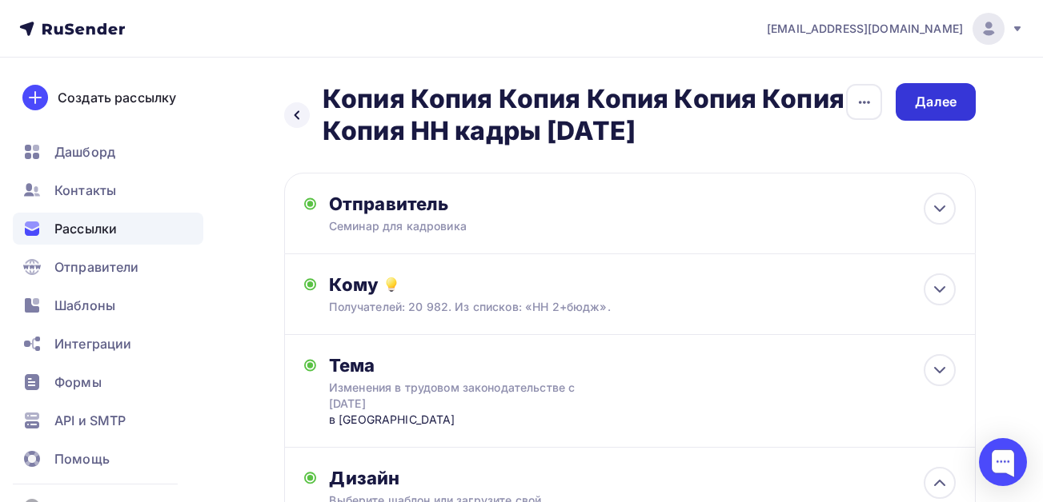
click at [933, 101] on div "Далее" at bounding box center [936, 102] width 42 height 18
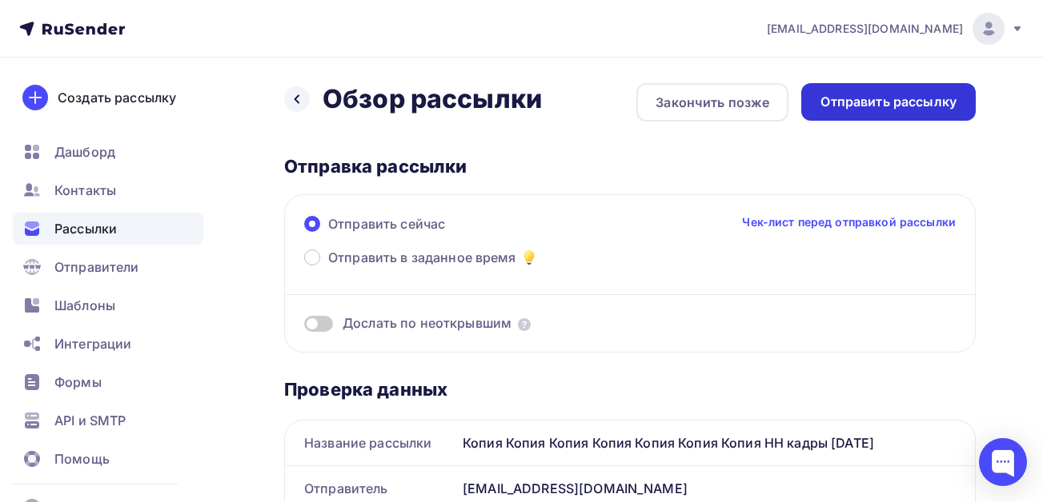
click at [854, 98] on div "Отправить рассылку" at bounding box center [888, 102] width 136 height 18
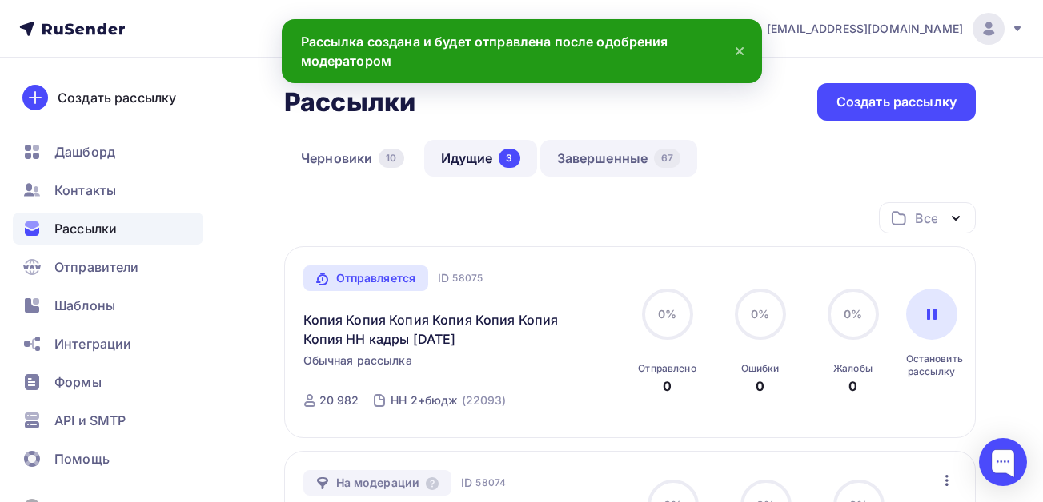
click at [594, 163] on link "Завершенные 67" at bounding box center [619, 158] width 158 height 37
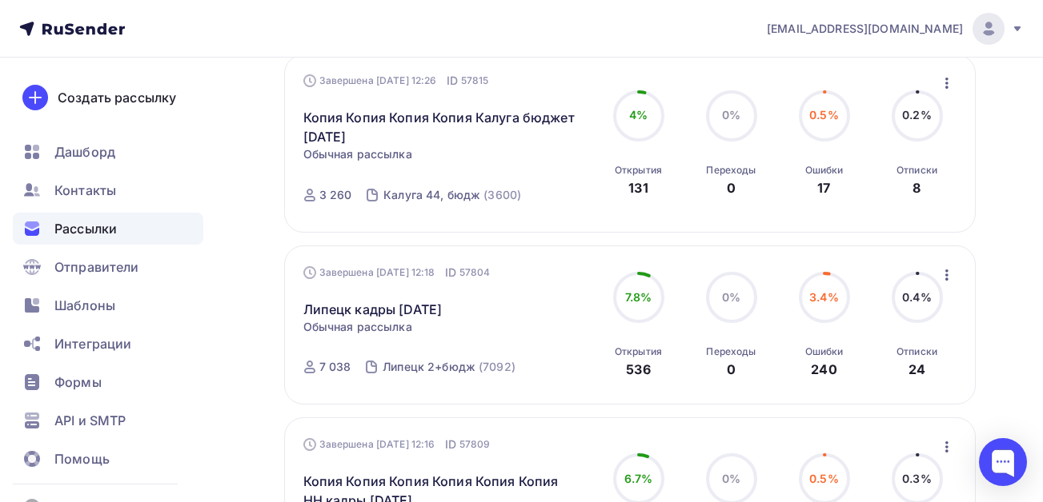
scroll to position [640, 0]
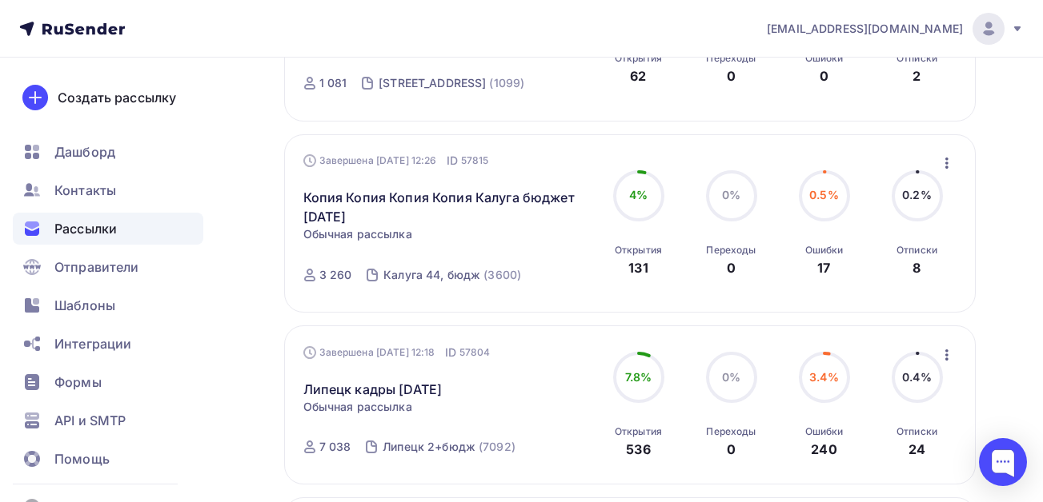
click at [948, 161] on icon "button" at bounding box center [946, 163] width 19 height 19
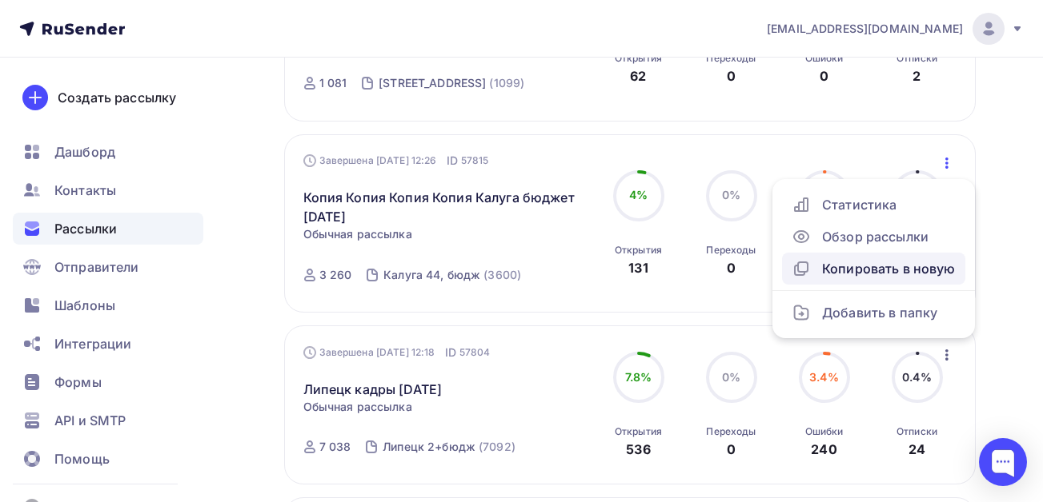
click at [878, 271] on div "Копировать в новую" at bounding box center [873, 268] width 164 height 19
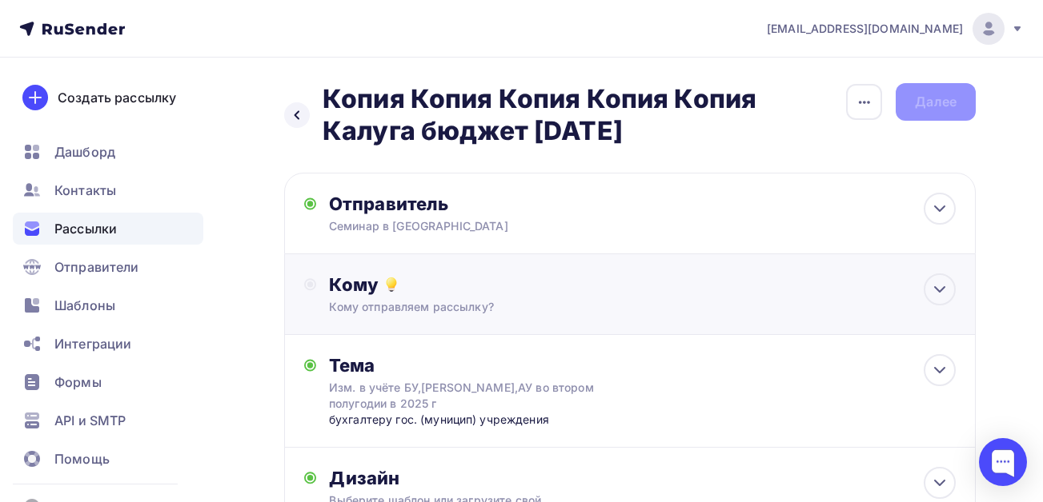
click at [406, 279] on div "Кому" at bounding box center [642, 285] width 626 height 22
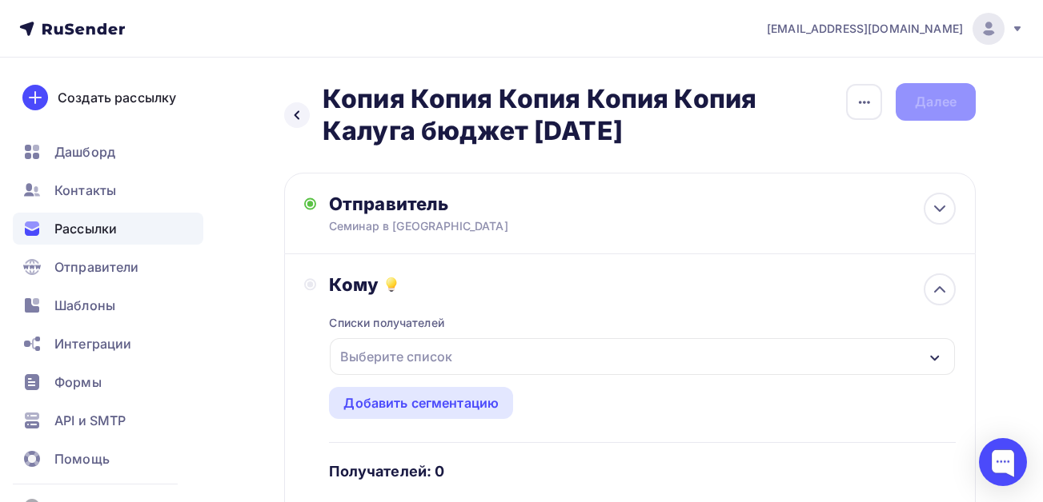
click at [381, 353] on div "Выберите список" at bounding box center [396, 356] width 125 height 29
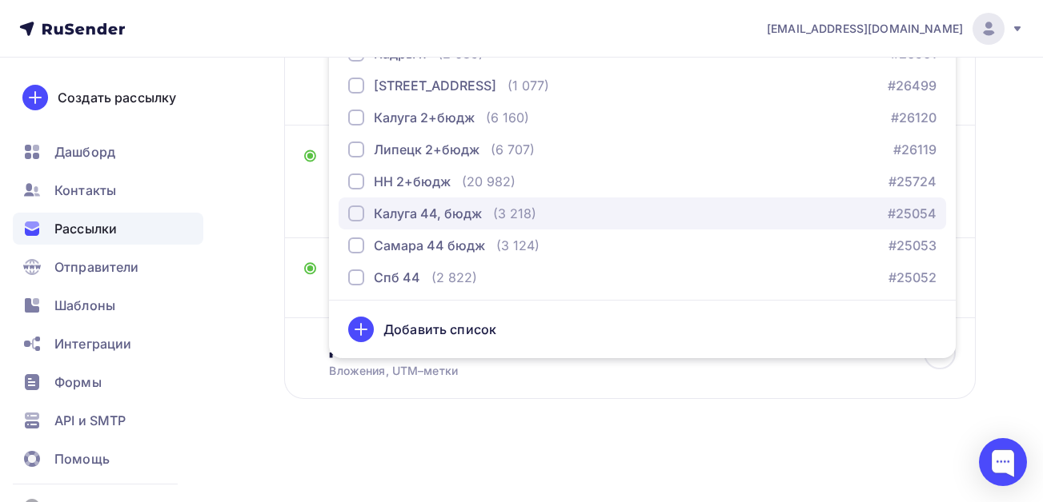
click at [450, 220] on div "Калуга 44, бюдж" at bounding box center [428, 213] width 108 height 19
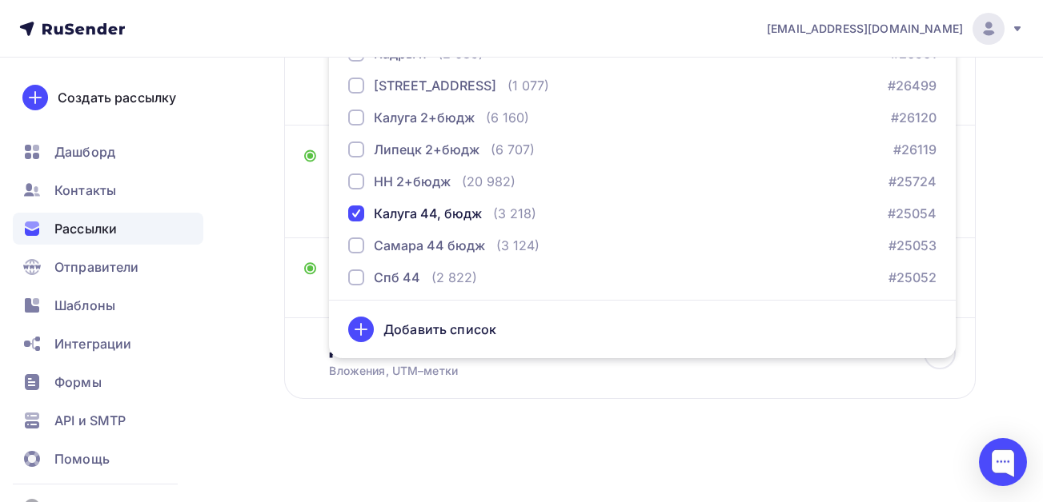
click at [232, 290] on div "Назад Копия Копия Копия Копия Копия Калуга бюджет [DATE] Копия Копия Копия Копи…" at bounding box center [521, 61] width 1043 height 883
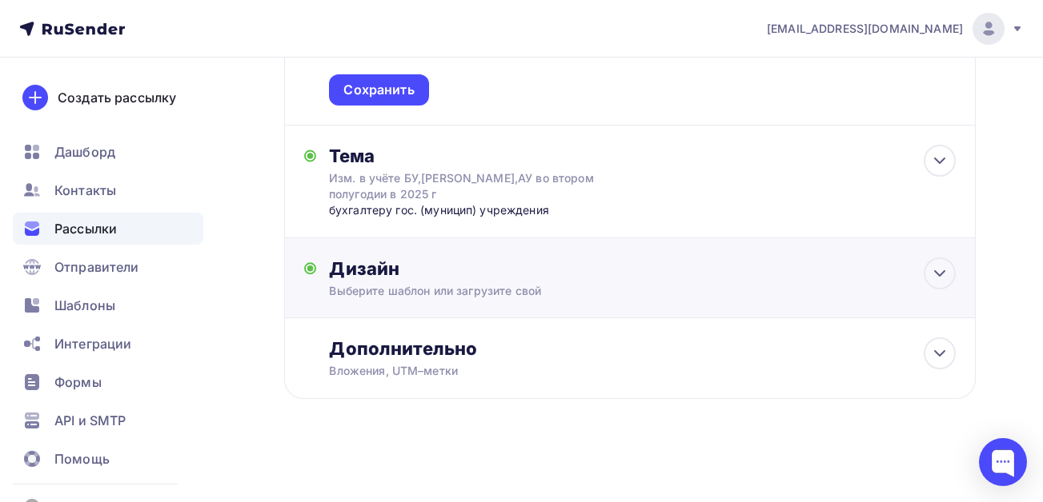
click at [584, 270] on div "Дизайн" at bounding box center [642, 269] width 626 height 22
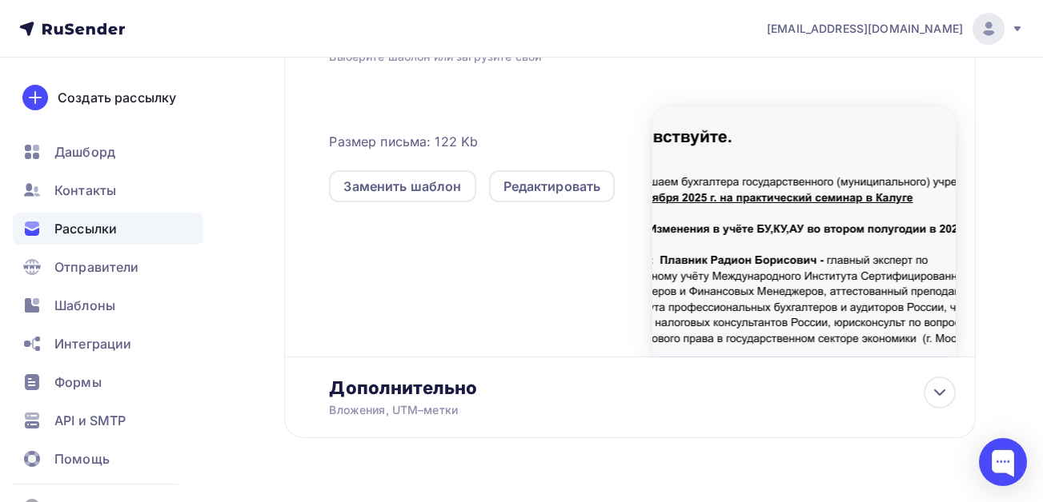
scroll to position [678, 0]
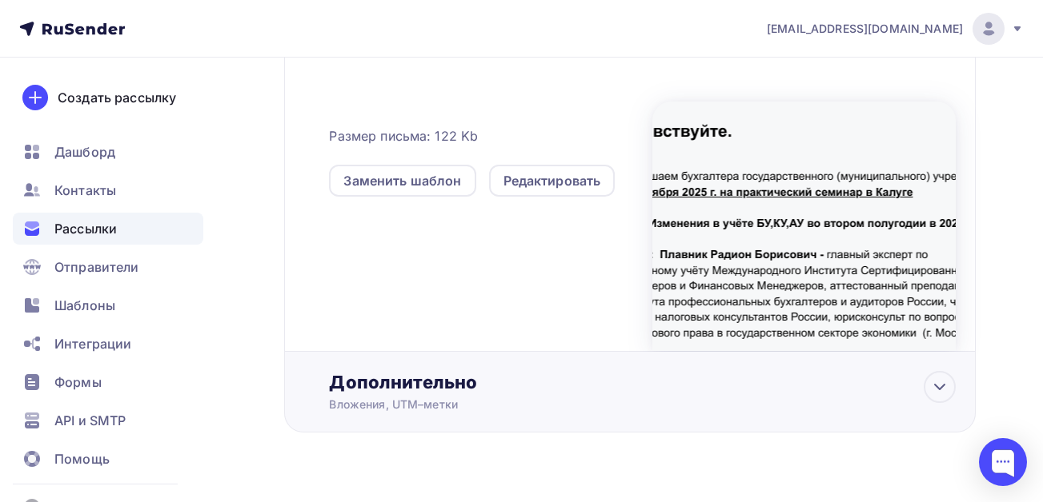
click at [435, 395] on div "Дополнительно Вложения, [GEOGRAPHIC_DATA]–метки Вложения семинар [DATE] бюджет …" at bounding box center [642, 392] width 626 height 42
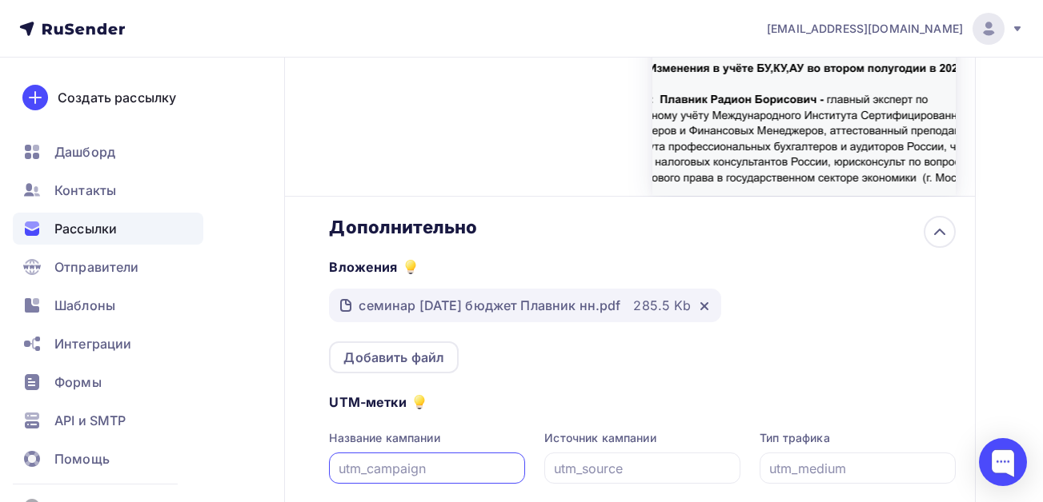
scroll to position [918, 0]
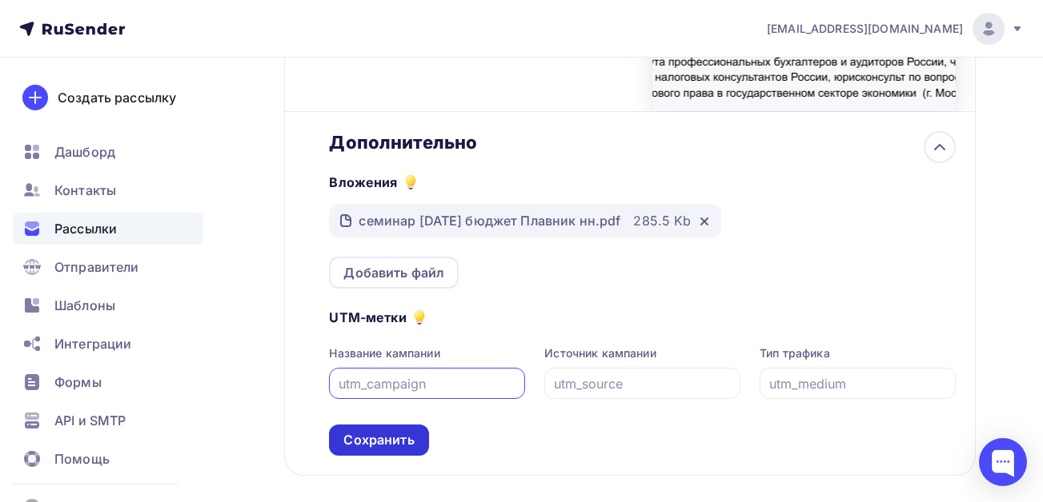
click at [374, 439] on div "Сохранить" at bounding box center [378, 440] width 70 height 18
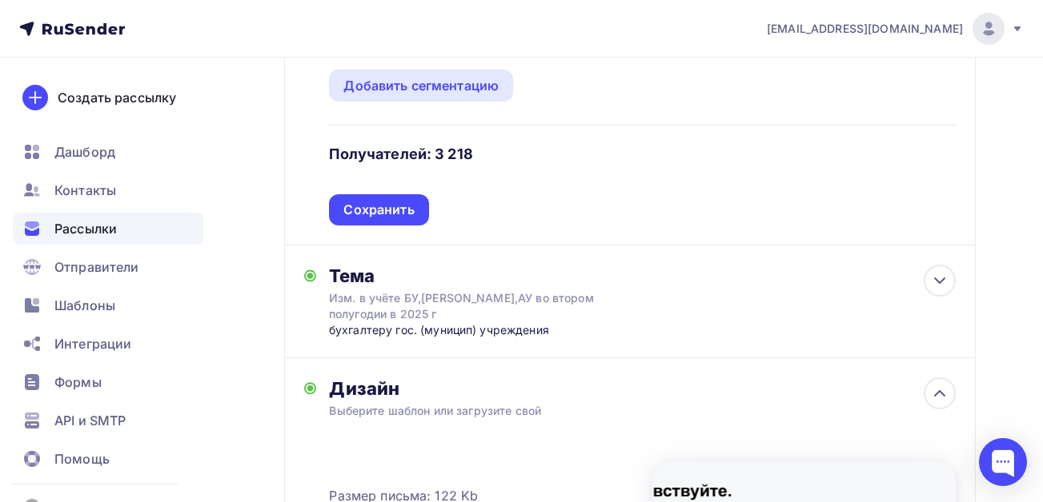
scroll to position [151, 0]
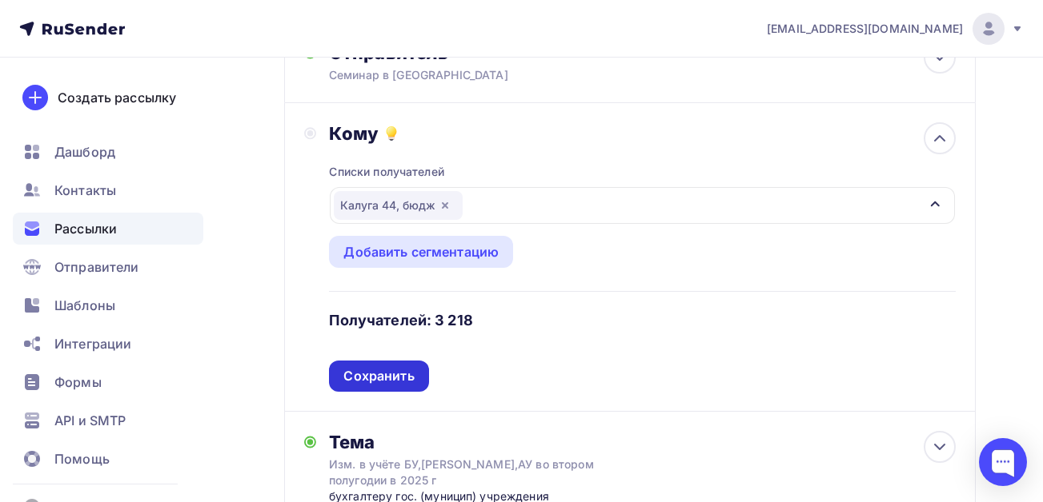
click at [391, 378] on div "Сохранить" at bounding box center [378, 376] width 70 height 18
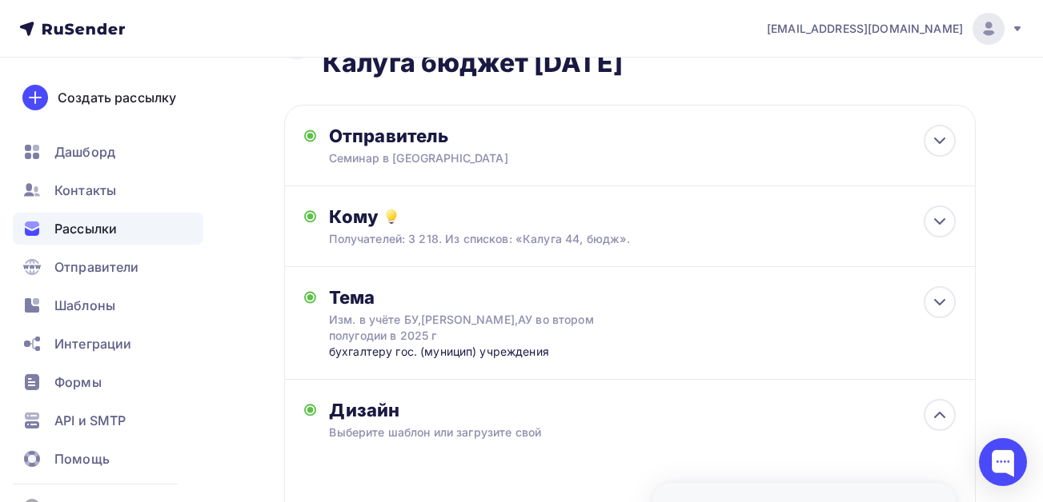
scroll to position [0, 0]
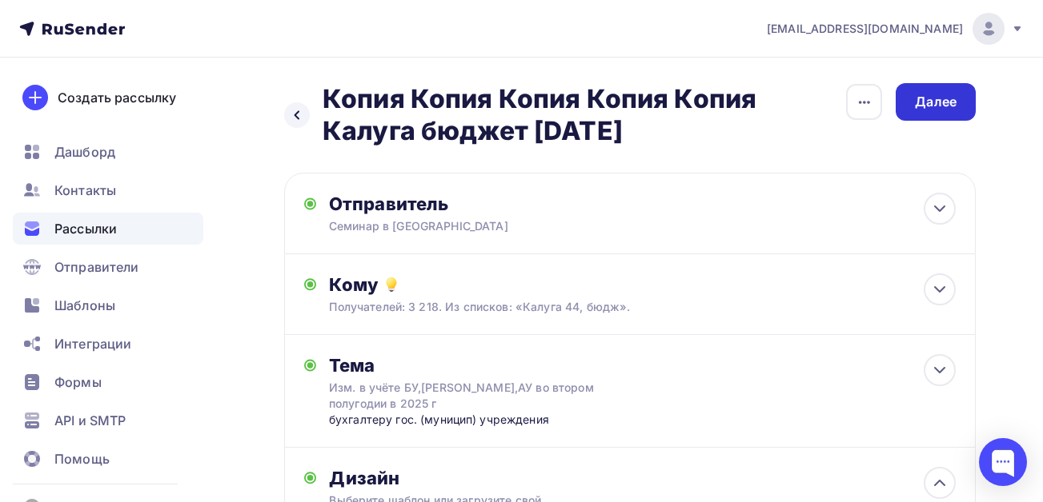
click at [941, 102] on div "Далее" at bounding box center [936, 102] width 42 height 18
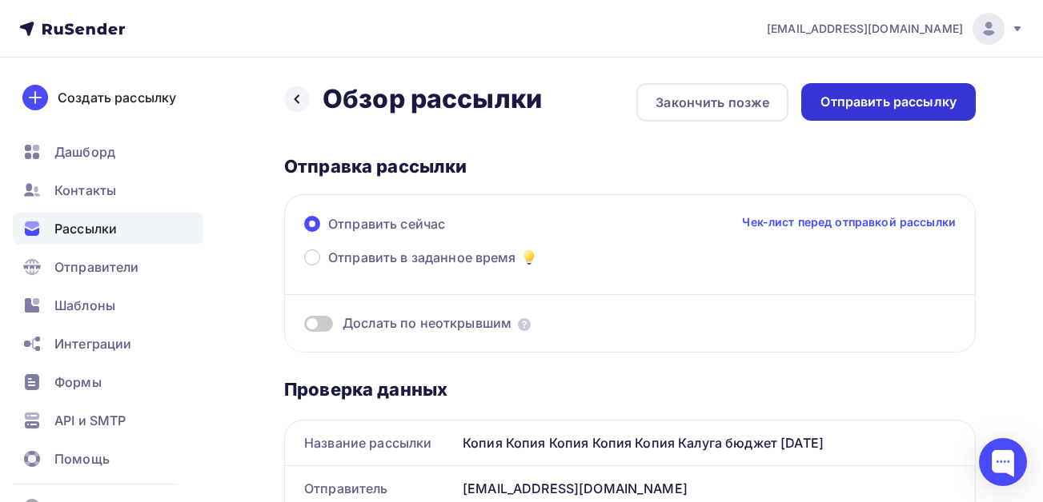
click at [883, 98] on div "Отправить рассылку" at bounding box center [888, 102] width 136 height 18
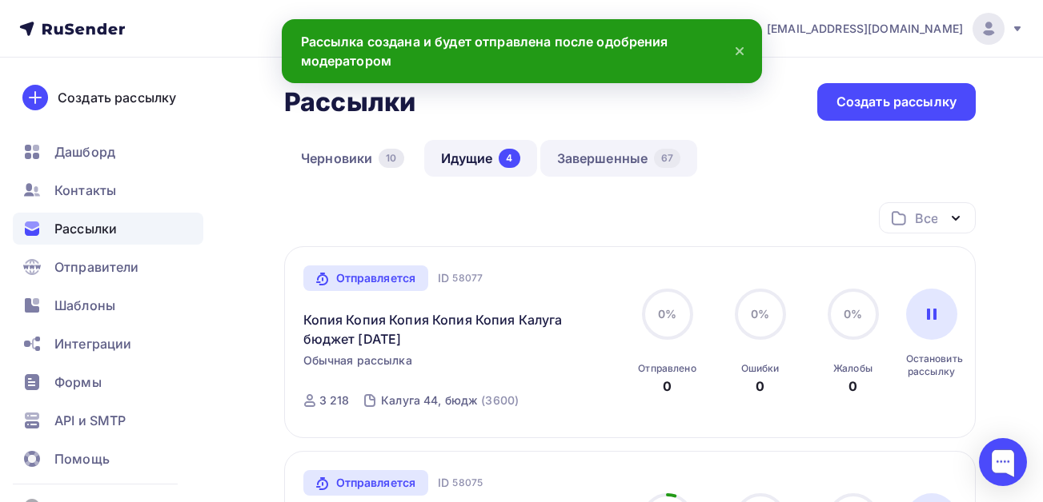
drag, startPoint x: 622, startPoint y: 166, endPoint x: 593, endPoint y: 166, distance: 28.8
click at [620, 166] on link "Завершенные 67" at bounding box center [619, 158] width 158 height 37
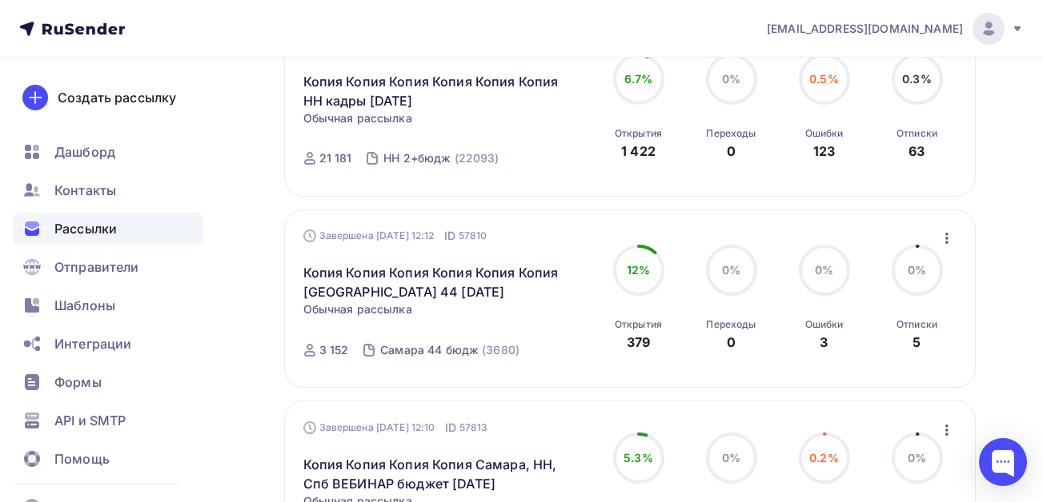
scroll to position [1200, 0]
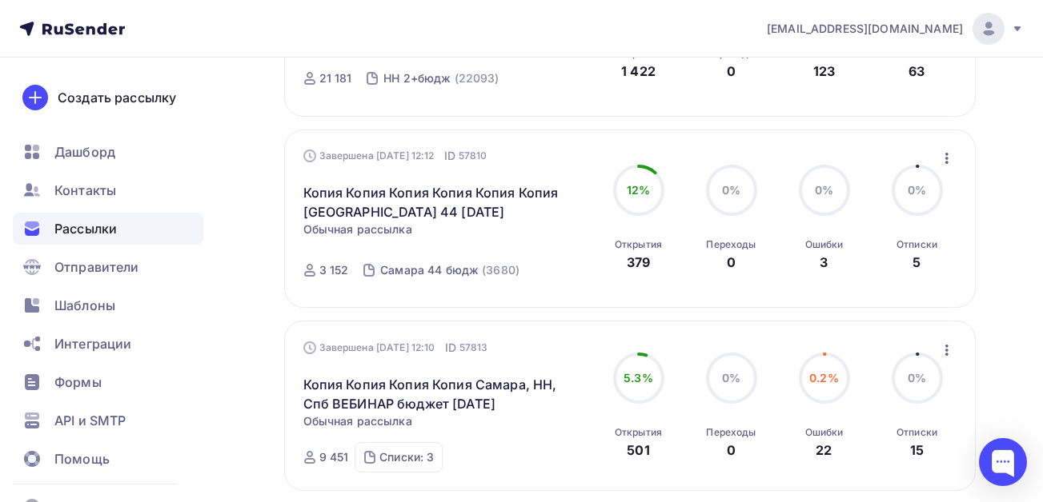
click at [945, 157] on icon "button" at bounding box center [946, 158] width 19 height 19
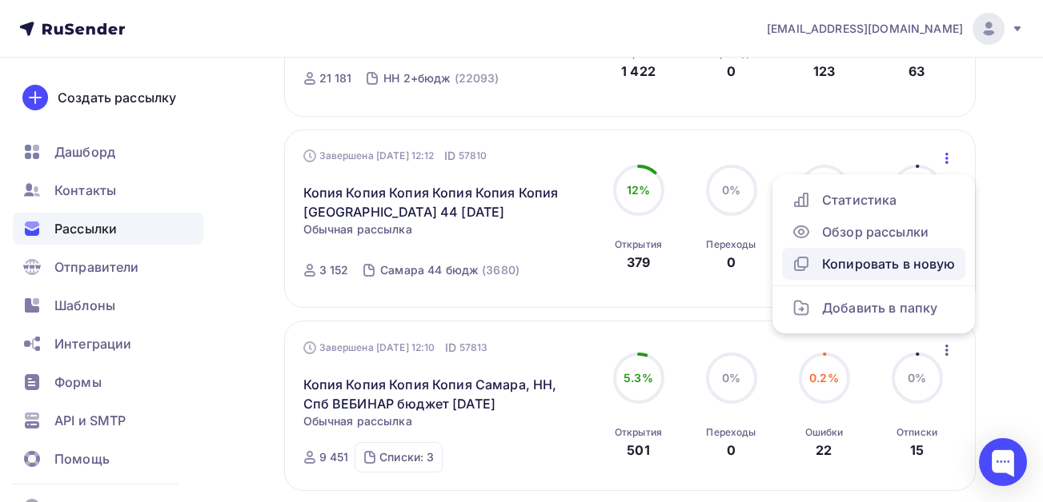
click at [875, 260] on div "Копировать в новую" at bounding box center [873, 263] width 164 height 19
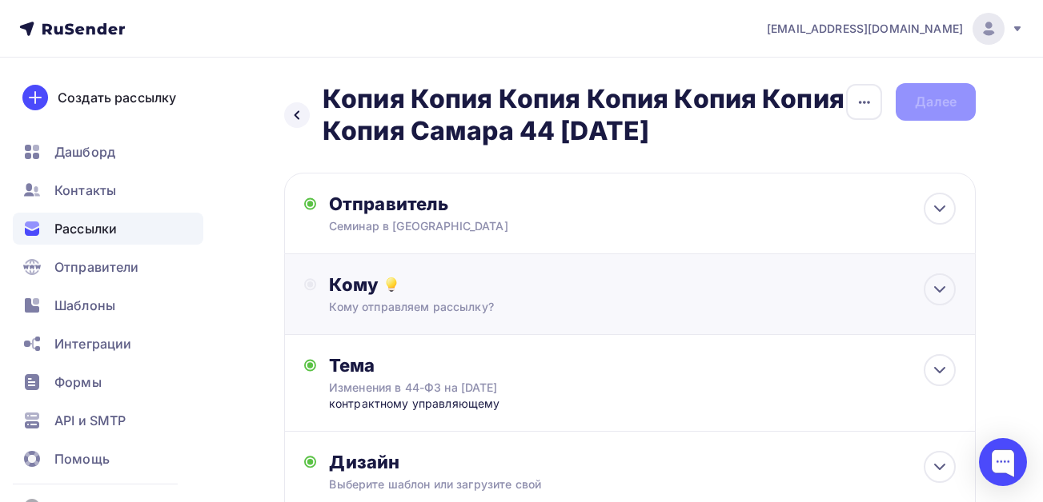
click at [370, 290] on div "Кому" at bounding box center [642, 285] width 626 height 22
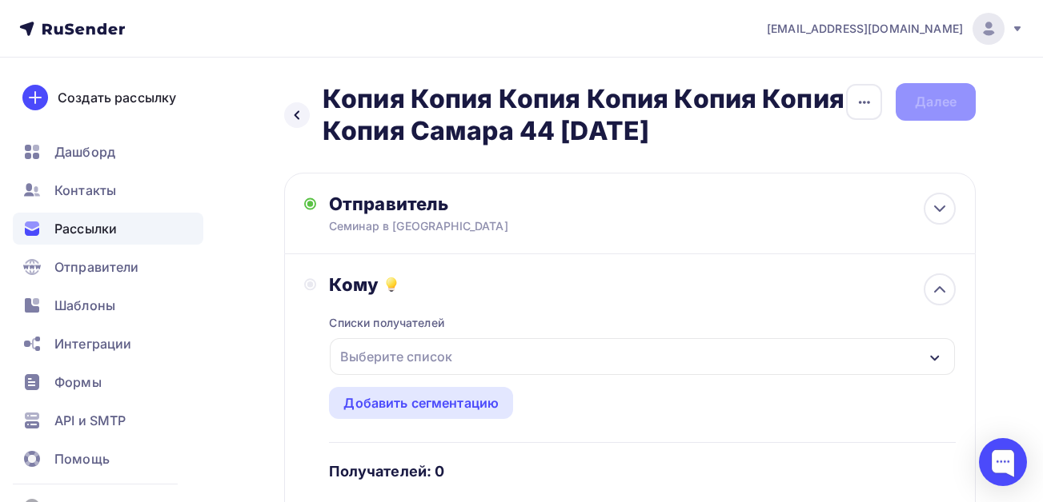
click at [380, 358] on div "Выберите список" at bounding box center [396, 356] width 125 height 29
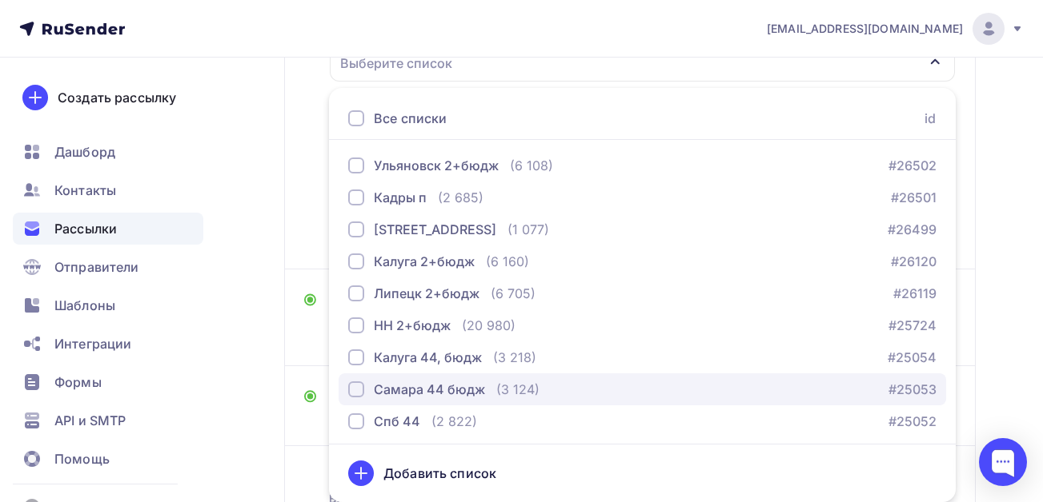
click at [360, 390] on div "button" at bounding box center [356, 390] width 16 height 16
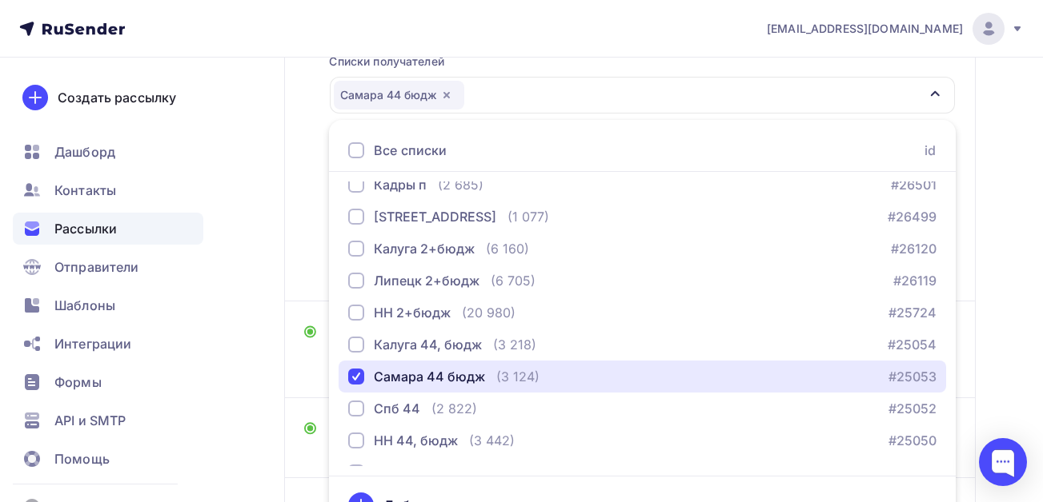
scroll to position [67, 0]
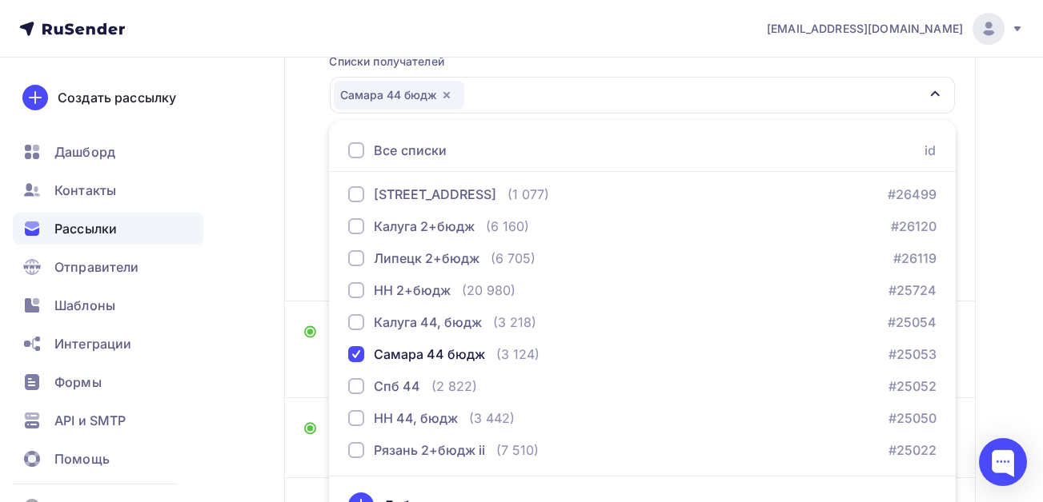
click at [250, 265] on div "Назад Копия Копия Копия Копия Копия Копия Копия [GEOGRAPHIC_DATA] 44 [DATE] Коп…" at bounding box center [521, 229] width 1043 height 867
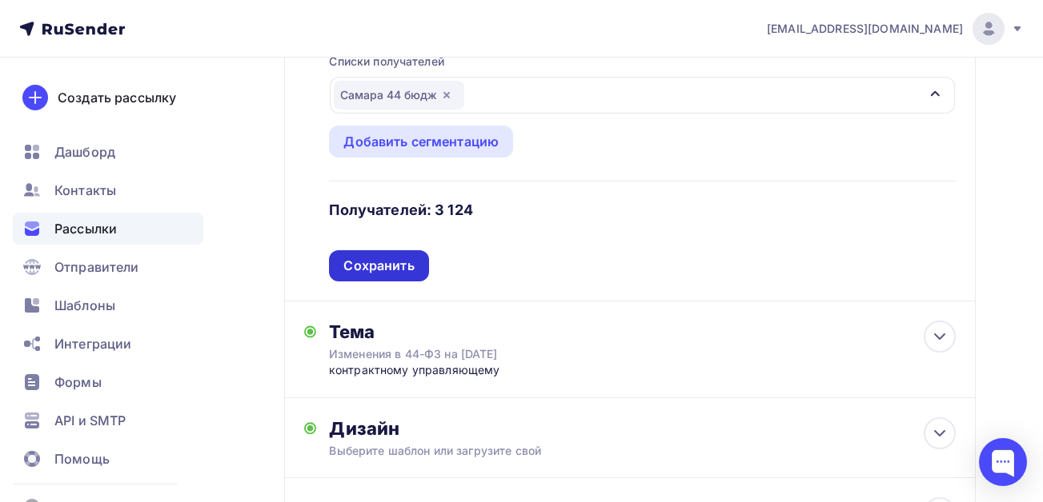
click at [365, 269] on div "Сохранить" at bounding box center [378, 266] width 70 height 18
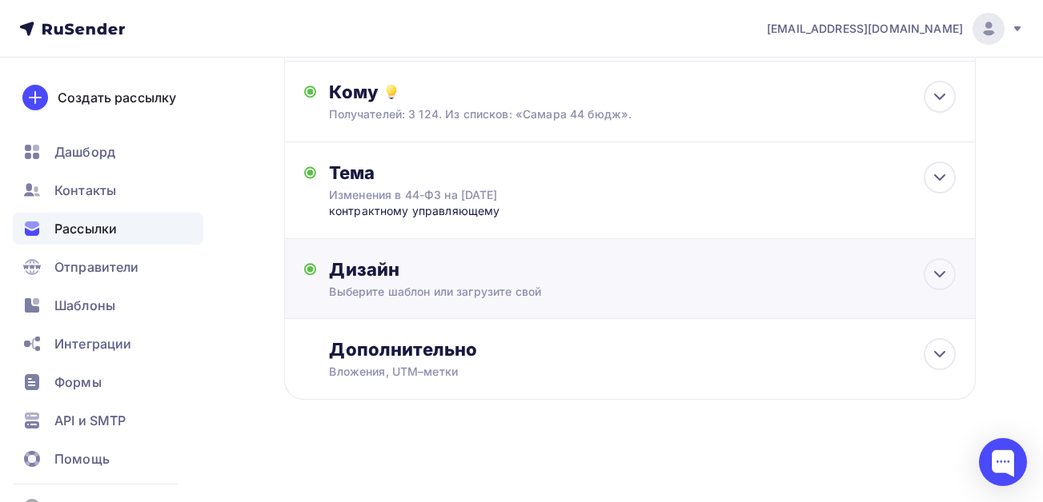
scroll to position [194, 0]
click at [477, 343] on div "Дополнительно" at bounding box center [642, 349] width 626 height 22
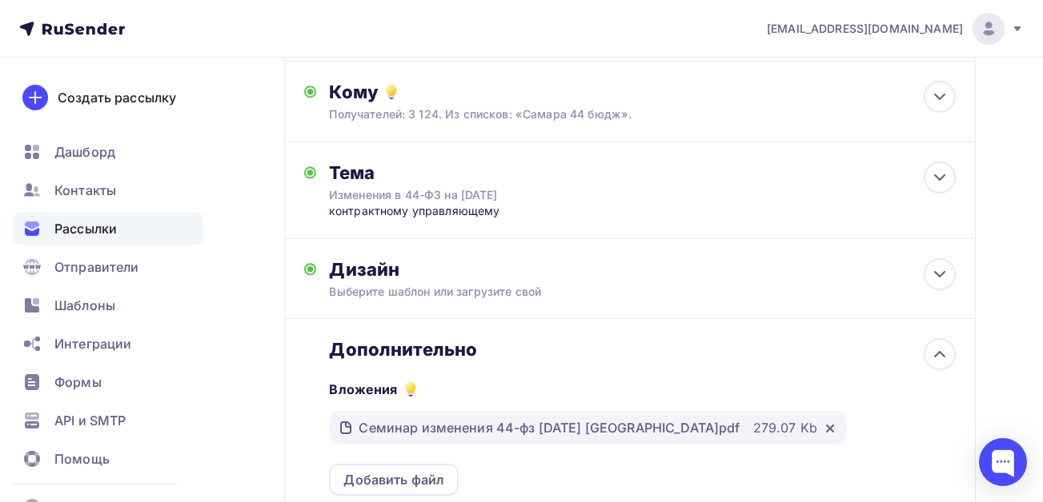
scroll to position [0, 0]
click at [432, 286] on div "Выберите шаблон или загрузите свой" at bounding box center [610, 292] width 563 height 16
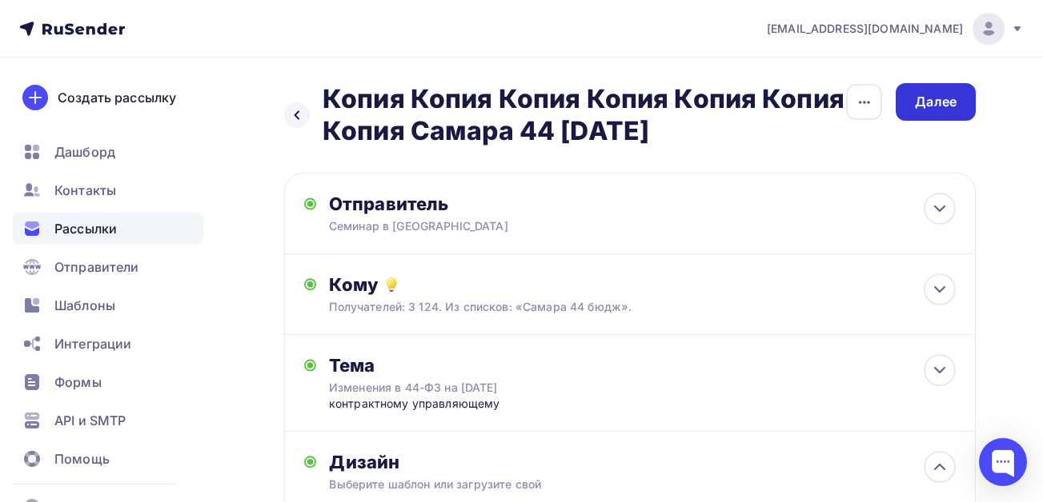
click at [935, 103] on div "Далее" at bounding box center [936, 102] width 42 height 18
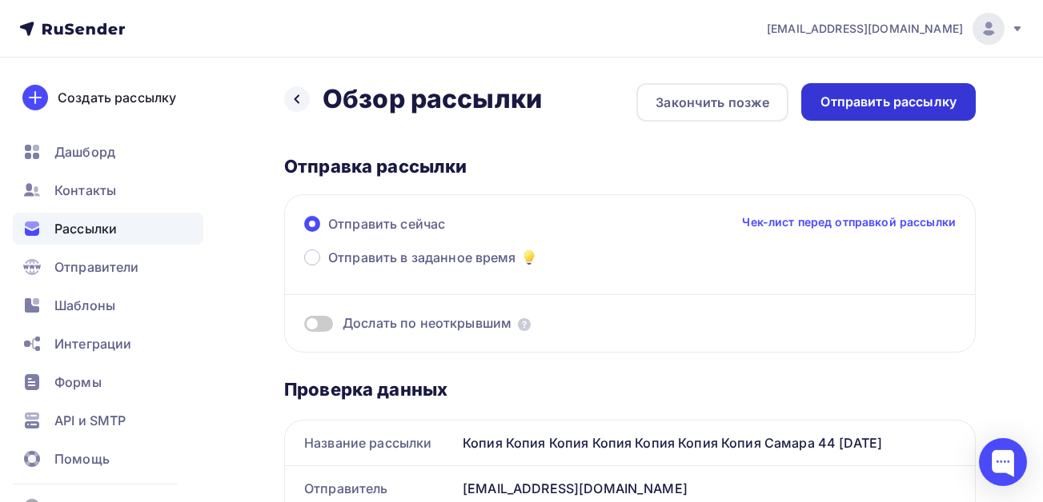
click at [875, 106] on div "Отправить рассылку" at bounding box center [888, 102] width 136 height 18
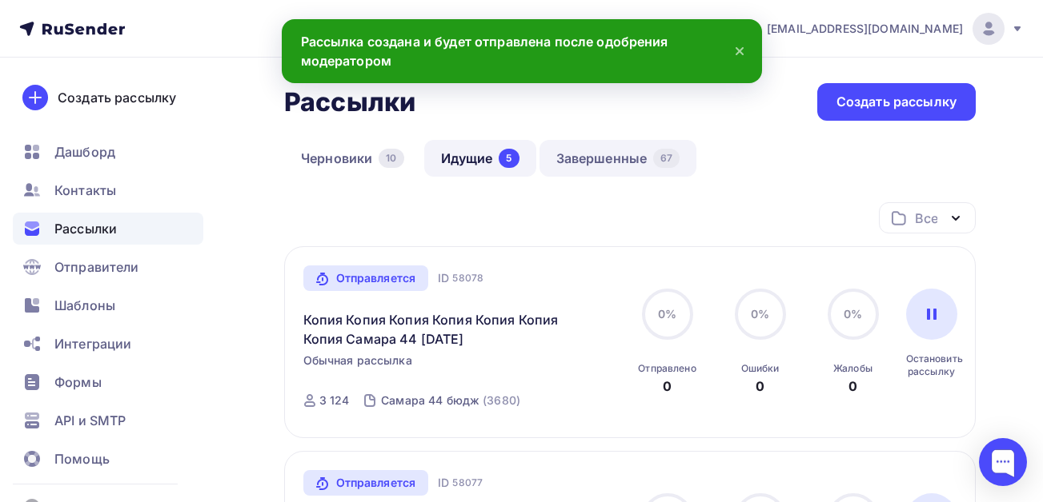
click at [579, 155] on link "Завершенные 67" at bounding box center [618, 158] width 158 height 37
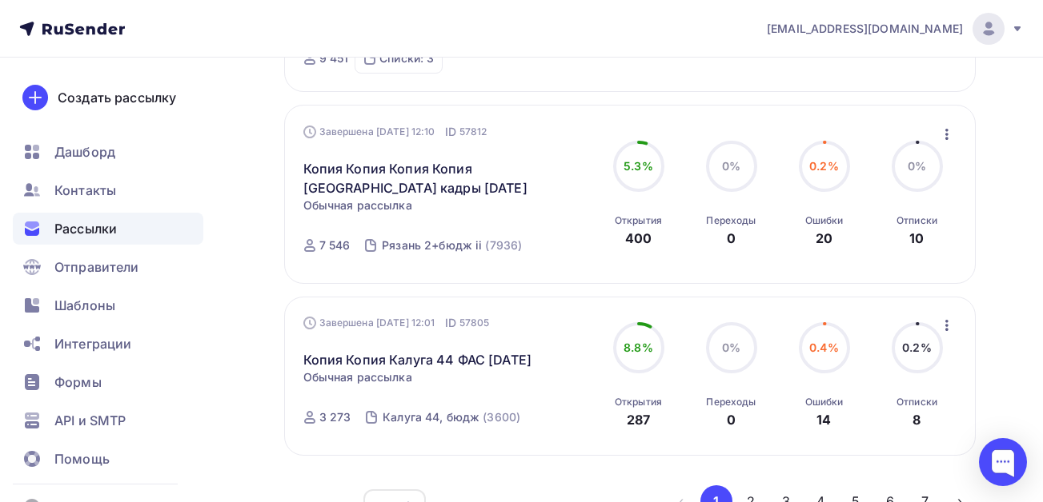
scroll to position [1563, 0]
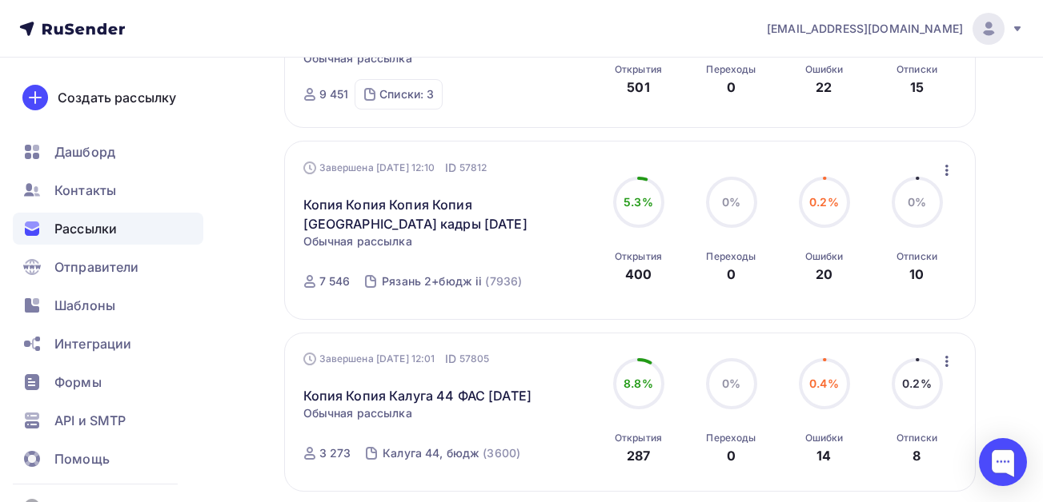
click at [949, 169] on icon "button" at bounding box center [946, 170] width 19 height 19
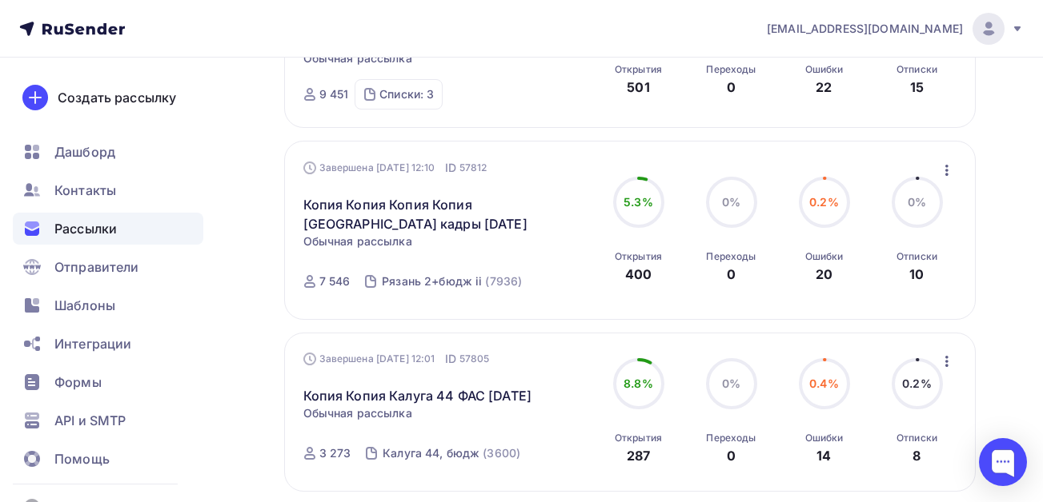
click at [946, 172] on icon "button" at bounding box center [946, 170] width 19 height 19
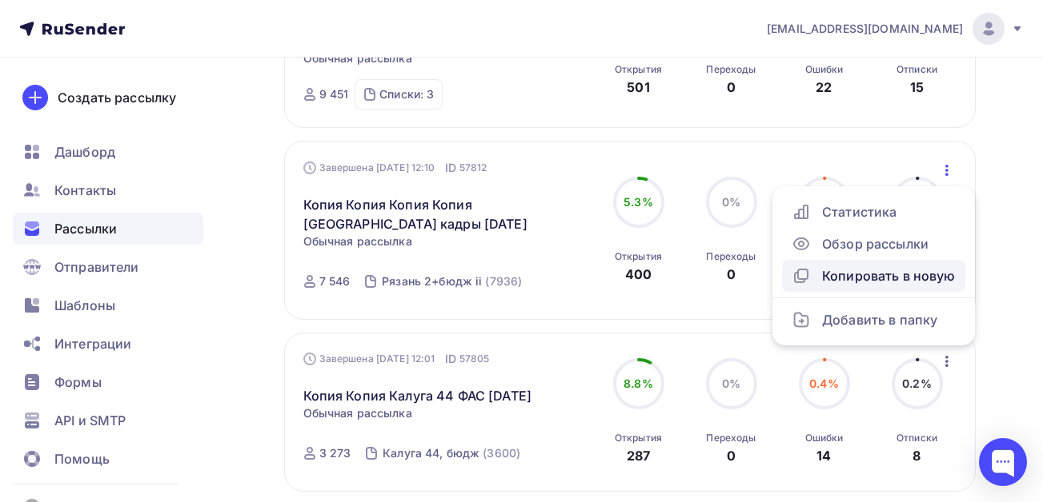
click at [852, 280] on div "Копировать в новую" at bounding box center [873, 275] width 164 height 19
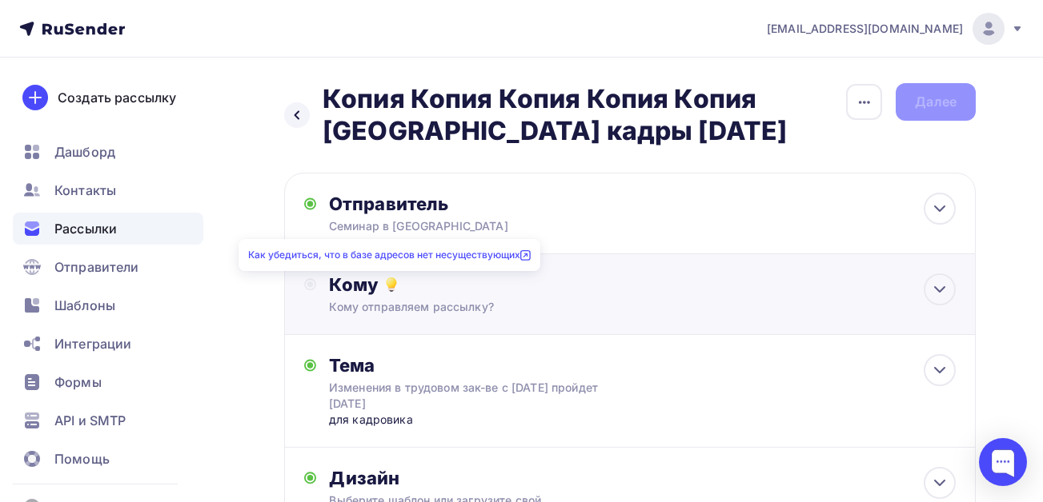
click at [396, 286] on icon at bounding box center [391, 284] width 19 height 19
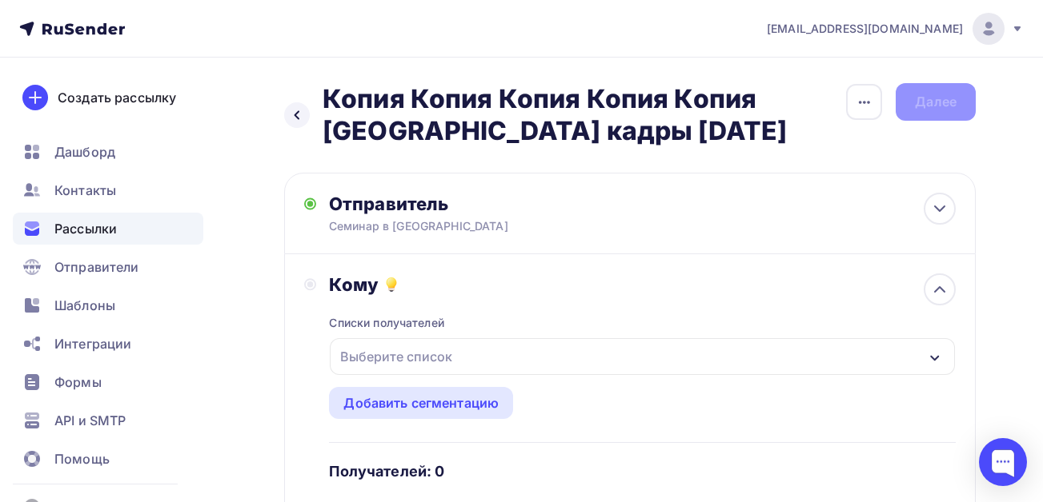
click at [382, 356] on div "Выберите список" at bounding box center [396, 356] width 125 height 29
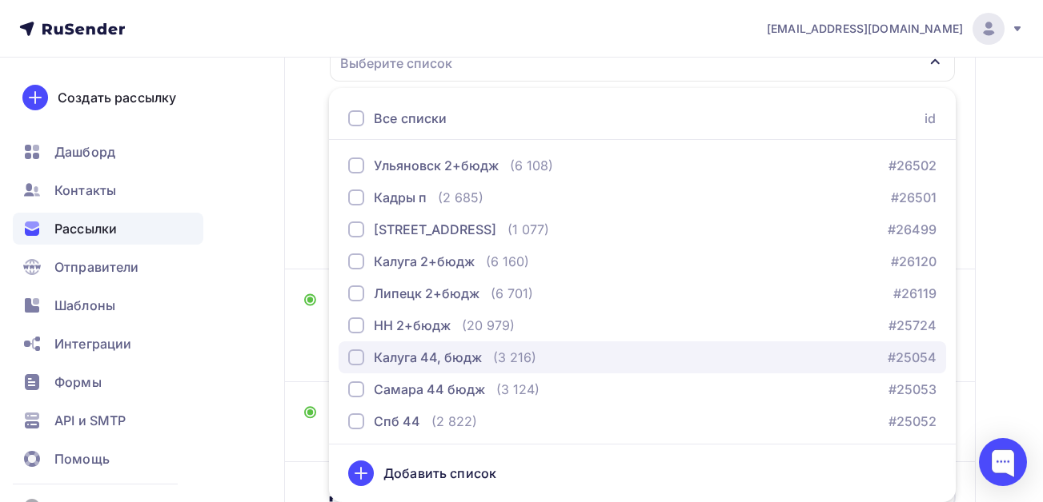
scroll to position [67, 0]
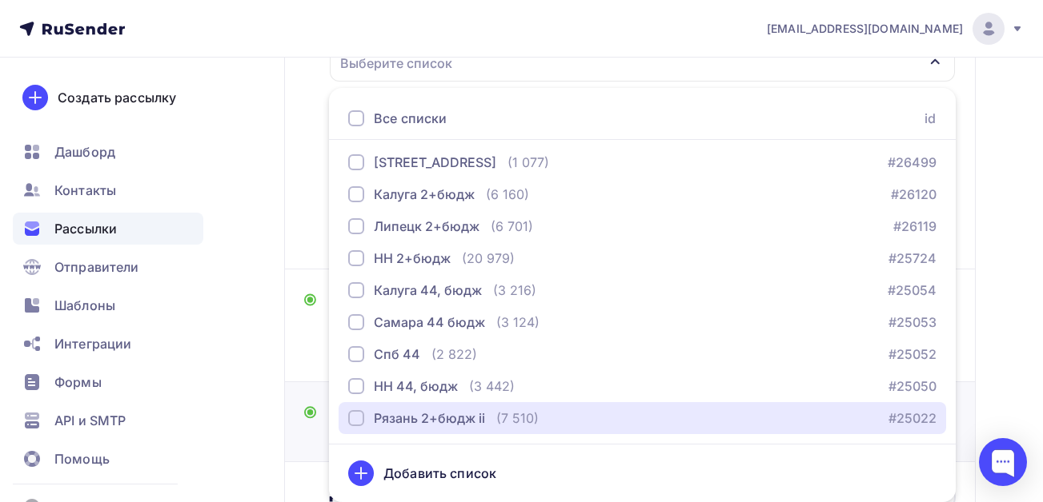
drag, startPoint x: 358, startPoint y: 421, endPoint x: 310, endPoint y: 423, distance: 48.1
click at [355, 421] on div "button" at bounding box center [356, 418] width 16 height 16
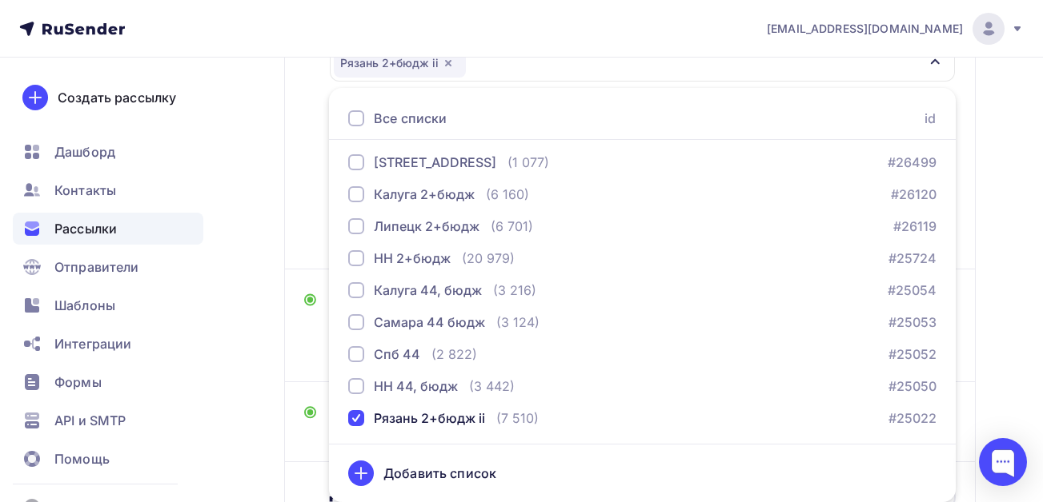
click at [254, 424] on div "Назад Копия Копия Копия Копия Копия [GEOGRAPHIC_DATA] кадры [DATE] Копия Копия …" at bounding box center [521, 205] width 1043 height 883
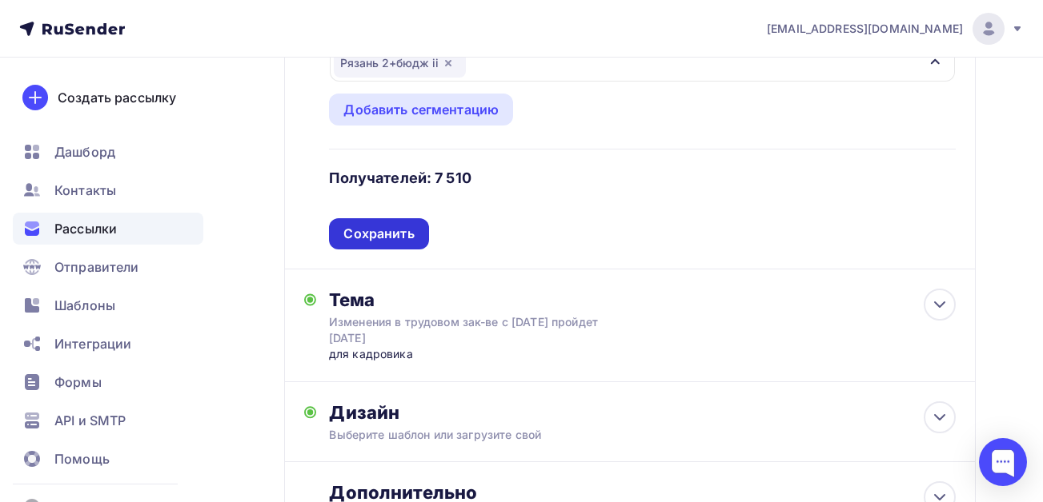
click at [386, 235] on div "Сохранить" at bounding box center [378, 234] width 70 height 18
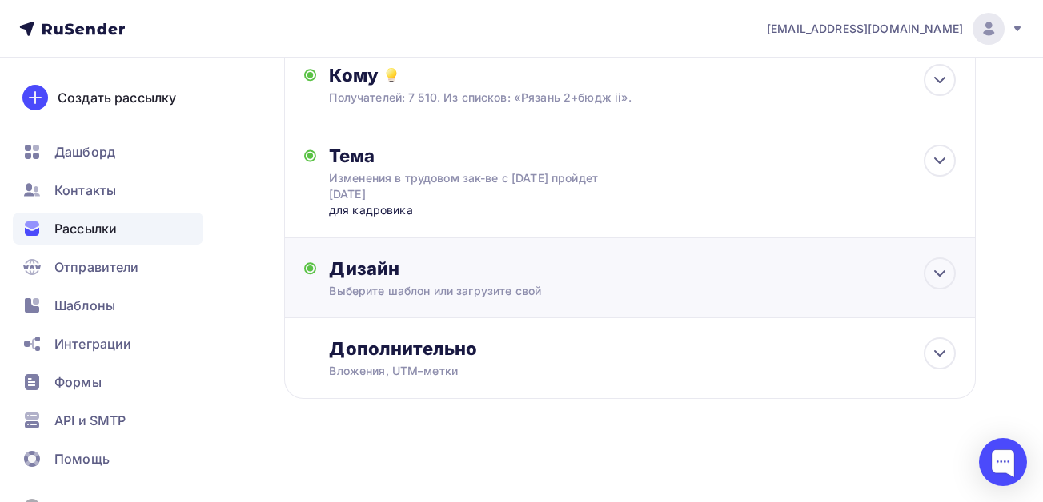
click at [542, 268] on div "Дизайн" at bounding box center [642, 269] width 626 height 22
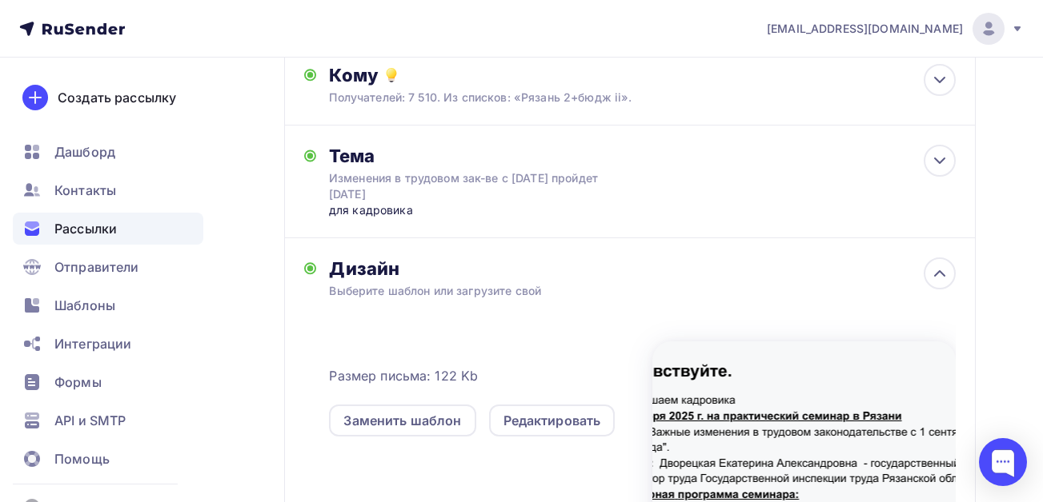
scroll to position [294, 0]
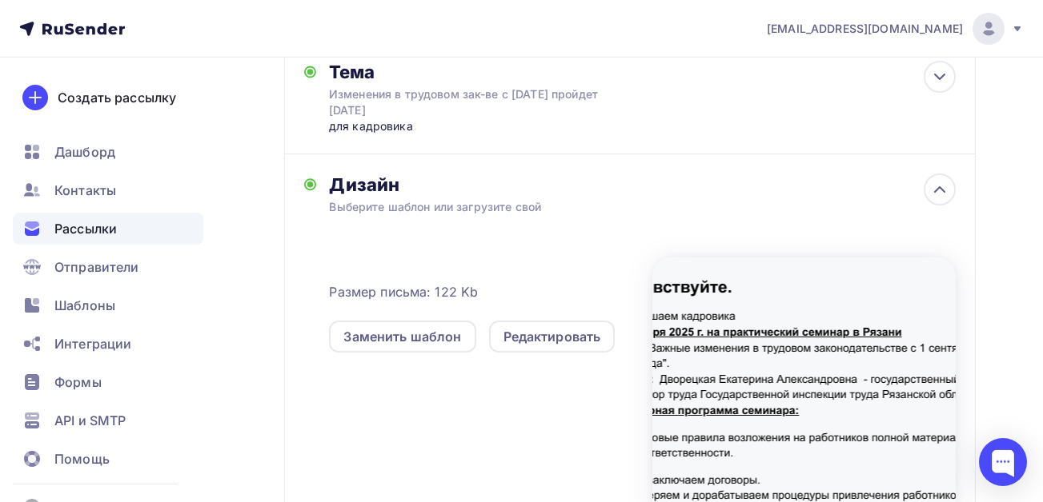
click at [233, 305] on div "Назад Копия Копия Копия Копия Копия [GEOGRAPHIC_DATA] кадры [DATE] Копия Копия …" at bounding box center [521, 228] width 1043 height 928
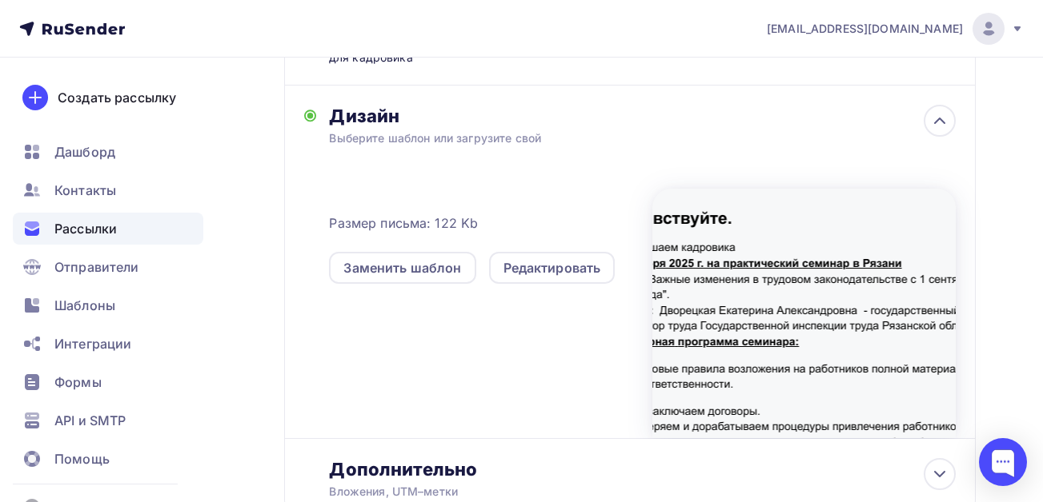
scroll to position [483, 0]
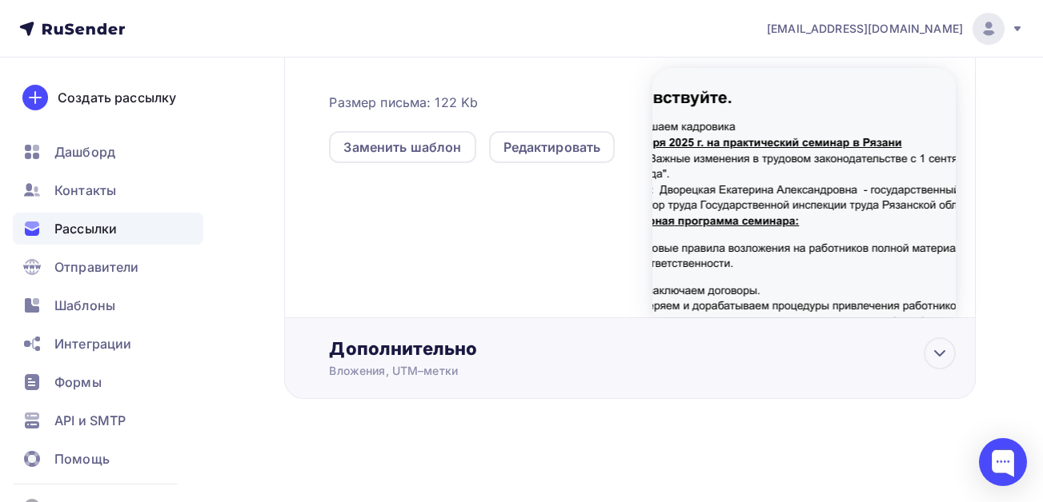
click at [405, 349] on div "Дополнительно" at bounding box center [642, 349] width 626 height 22
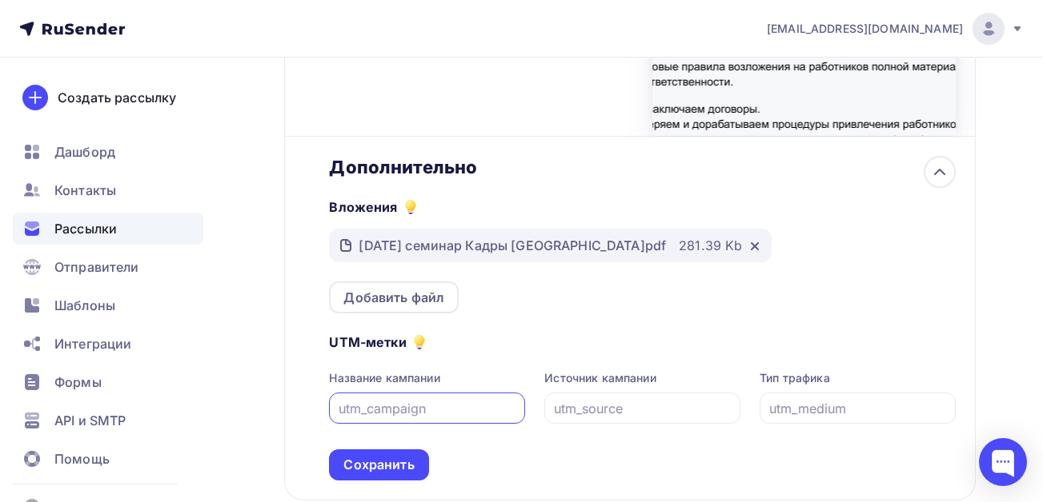
scroll to position [722, 0]
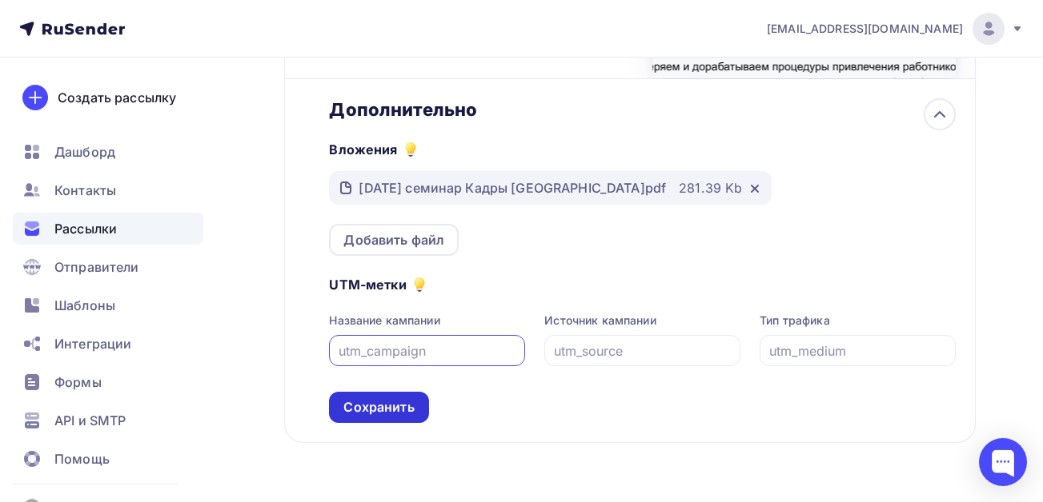
click at [374, 406] on div "Сохранить" at bounding box center [378, 407] width 70 height 18
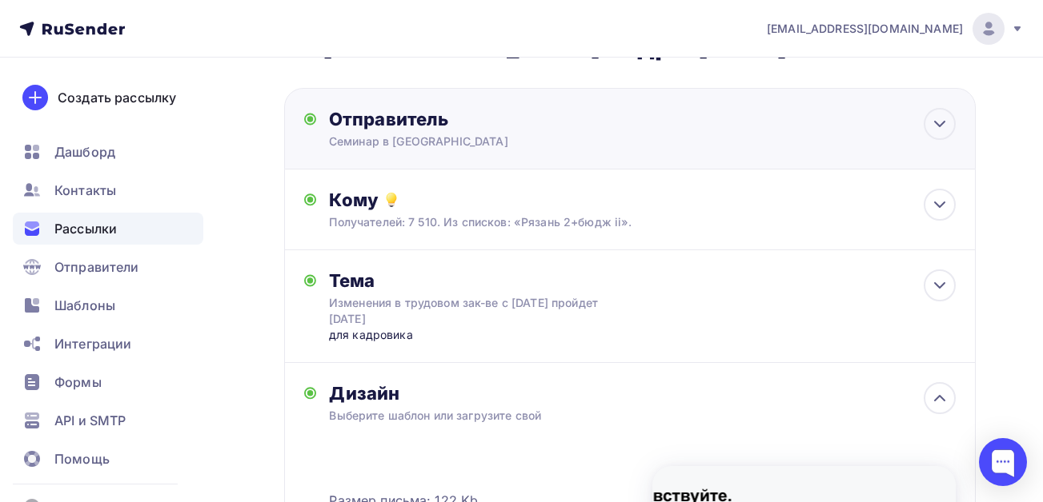
scroll to position [0, 0]
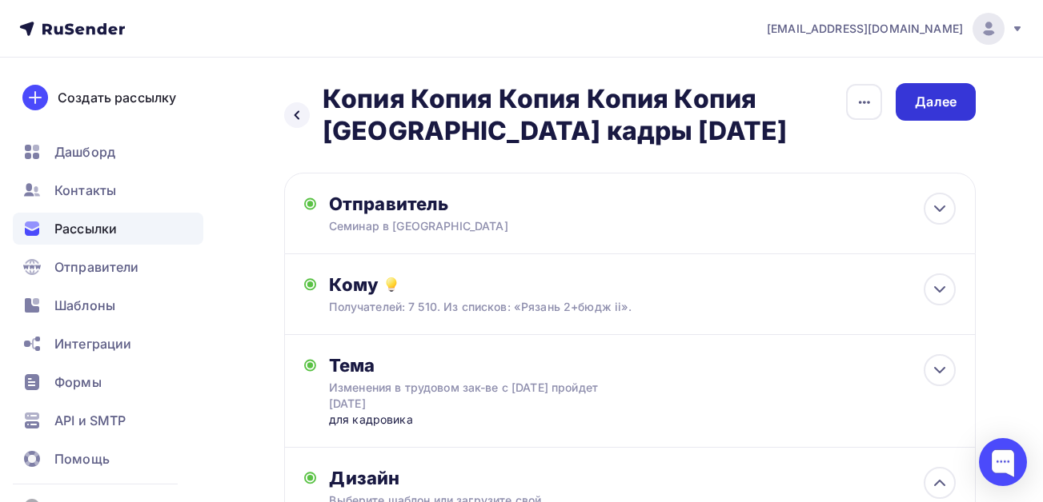
click at [935, 102] on div "Далее" at bounding box center [936, 102] width 42 height 18
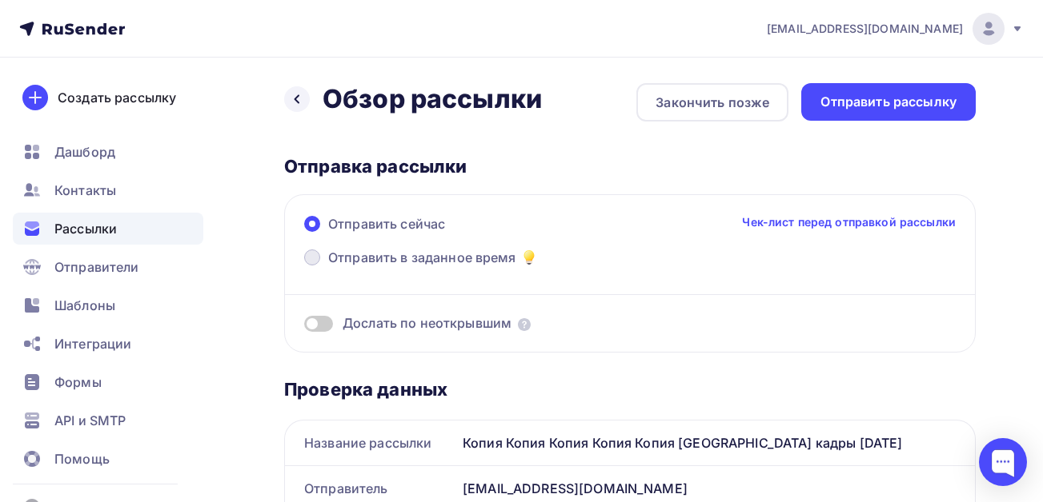
drag, startPoint x: 433, startPoint y: 259, endPoint x: 352, endPoint y: 262, distance: 80.8
click at [433, 258] on span "Отправить в заданное время" at bounding box center [422, 257] width 188 height 19
click at [328, 267] on input "Отправить в заданное время" at bounding box center [328, 267] width 0 height 0
click at [311, 262] on span at bounding box center [312, 258] width 16 height 16
click at [328, 267] on input "Отправить в заданное время" at bounding box center [328, 267] width 0 height 0
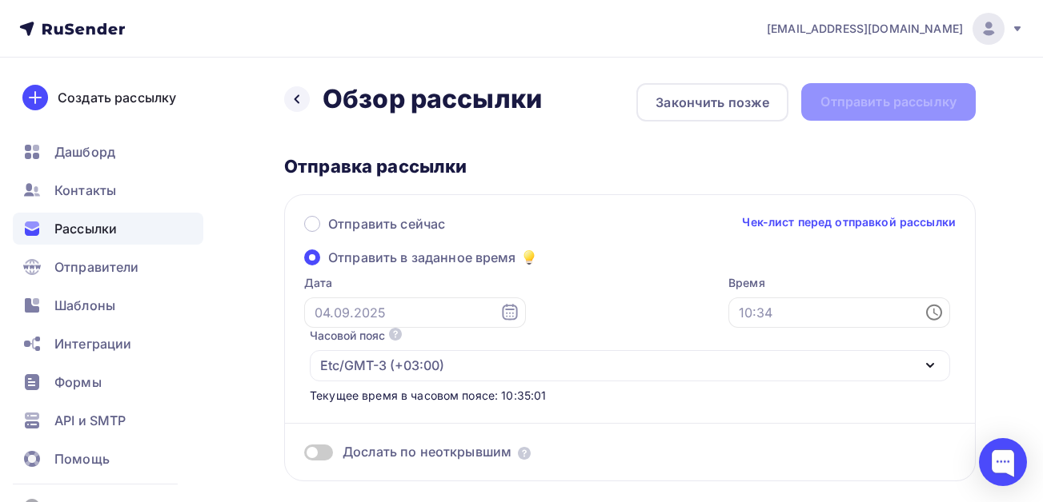
click at [500, 312] on icon at bounding box center [509, 312] width 19 height 19
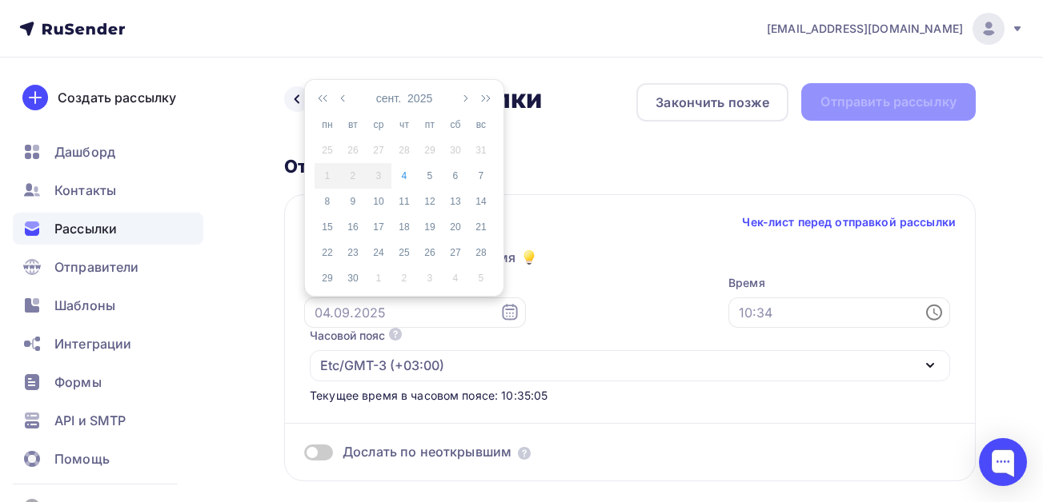
click at [500, 314] on icon at bounding box center [509, 312] width 19 height 19
click at [502, 313] on icon at bounding box center [509, 312] width 15 height 16
click at [431, 174] on div "5" at bounding box center [430, 176] width 26 height 14
type input "[DATE]"
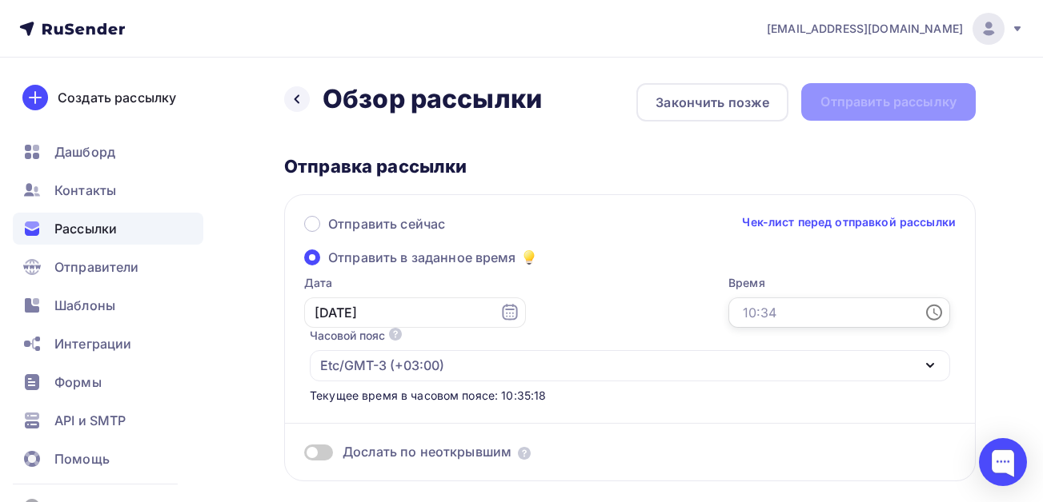
click at [792, 312] on input "text" at bounding box center [839, 313] width 222 height 30
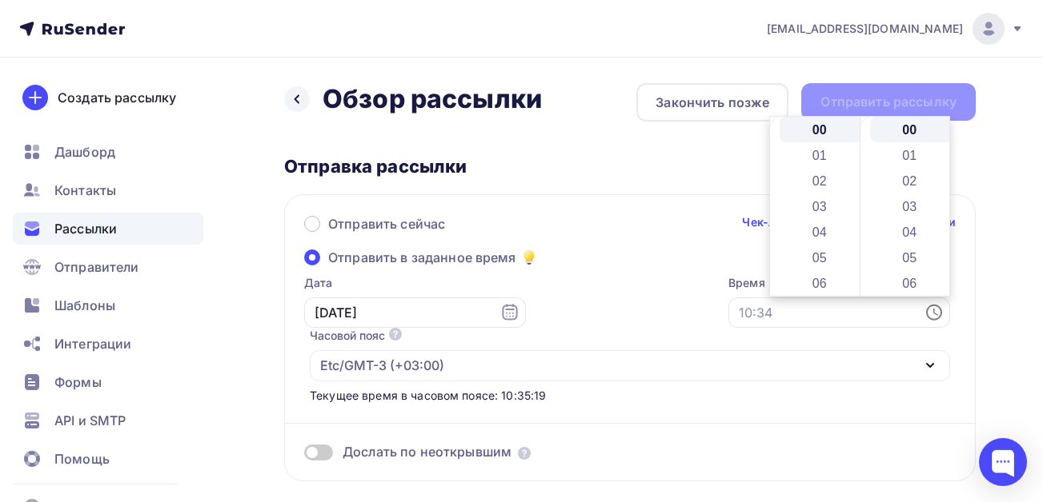
click at [931, 310] on icon at bounding box center [933, 312] width 19 height 19
click at [938, 311] on icon at bounding box center [933, 312] width 19 height 19
click at [807, 175] on li "08" at bounding box center [820, 175] width 82 height 26
type input "08:00"
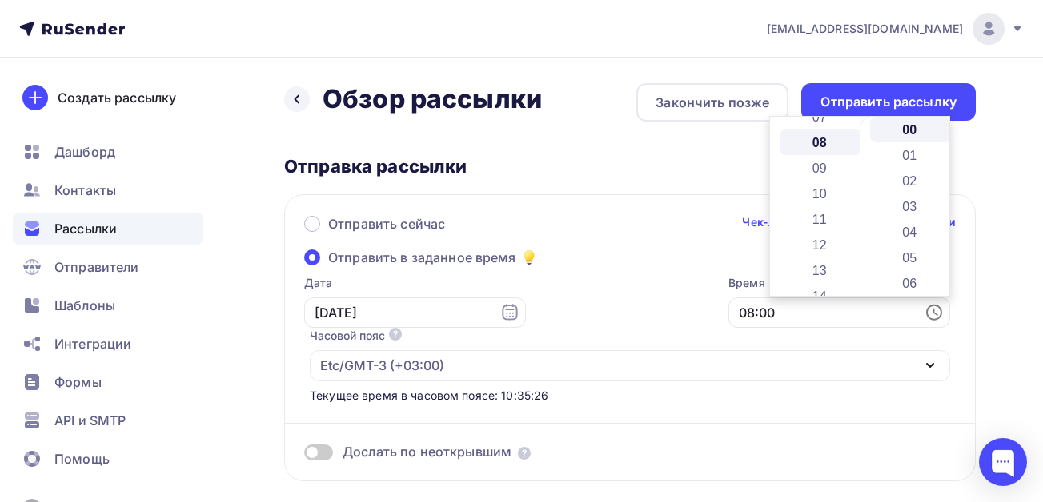
scroll to position [205, 0]
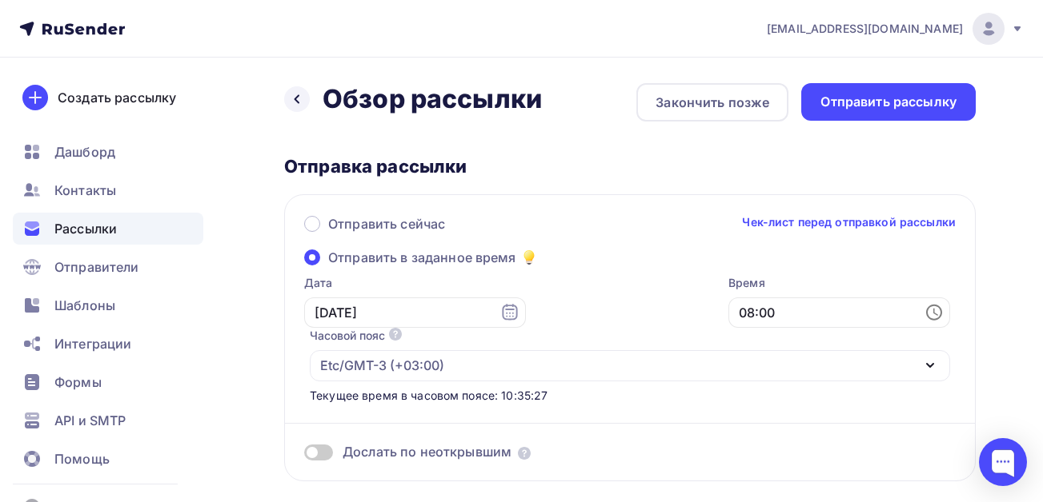
click at [859, 97] on div "Отправить рассылку" at bounding box center [888, 102] width 136 height 18
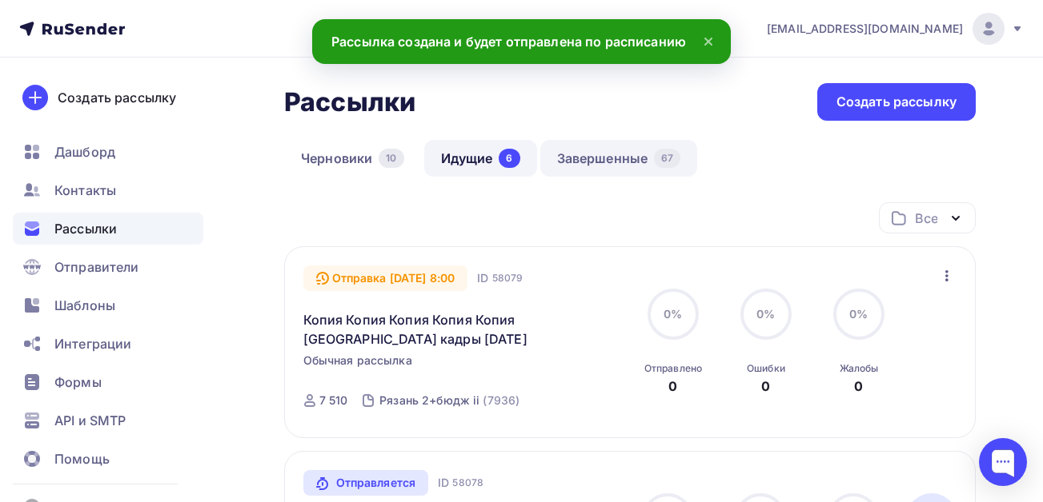
click at [586, 158] on link "Завершенные 67" at bounding box center [619, 158] width 158 height 37
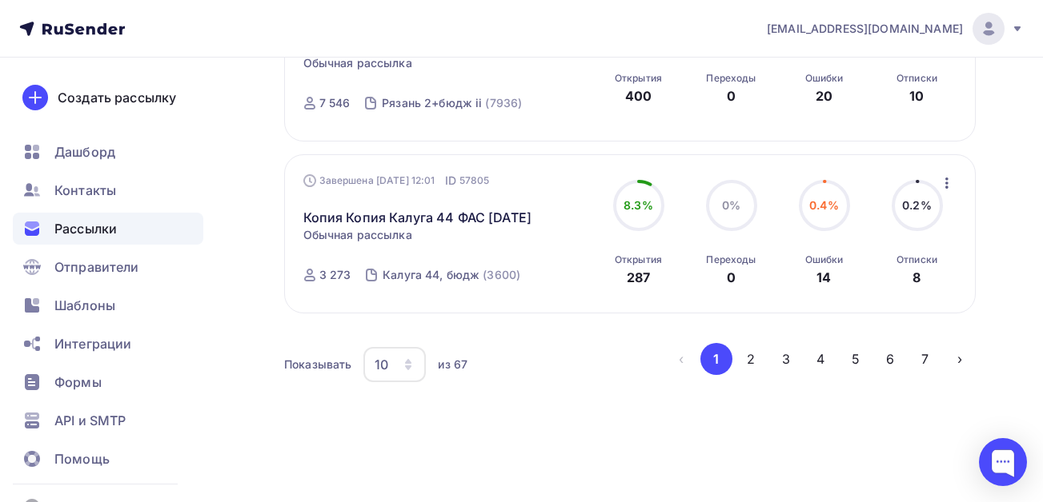
scroll to position [1746, 0]
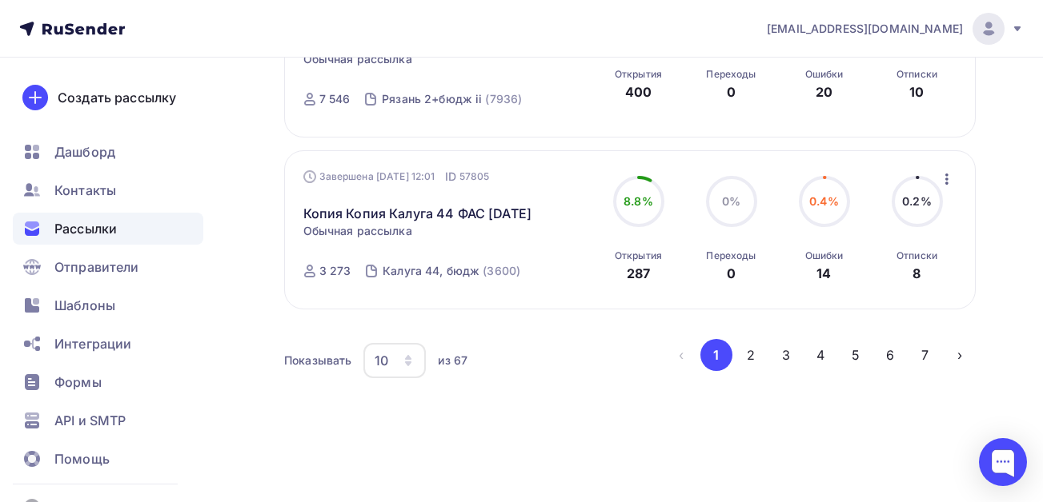
click at [945, 178] on icon "button" at bounding box center [946, 179] width 19 height 19
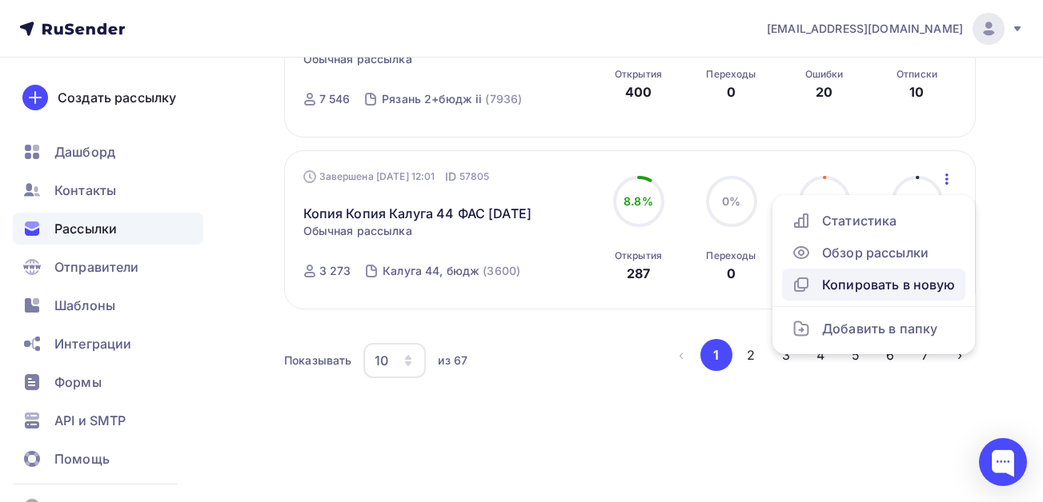
click at [839, 290] on div "Копировать в новую" at bounding box center [873, 284] width 164 height 19
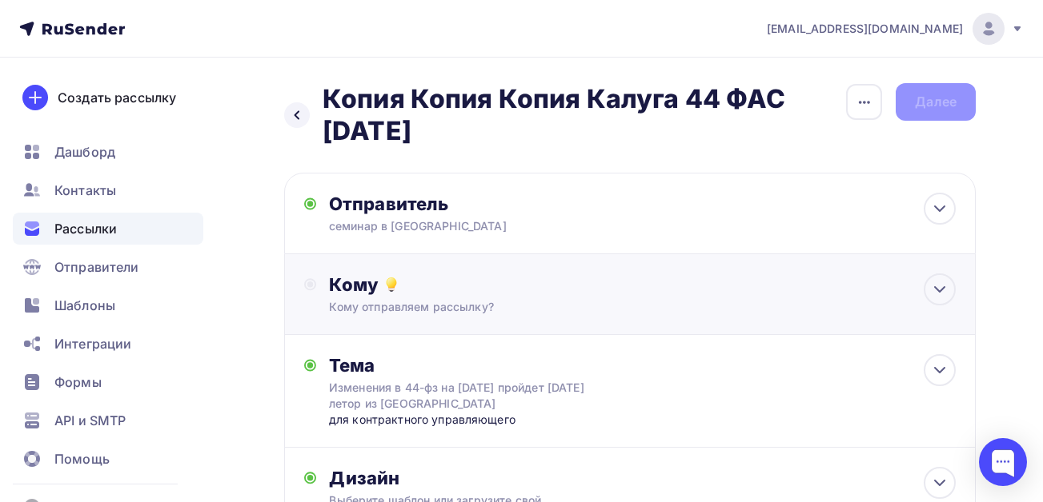
click at [358, 281] on div "Кому" at bounding box center [642, 285] width 626 height 22
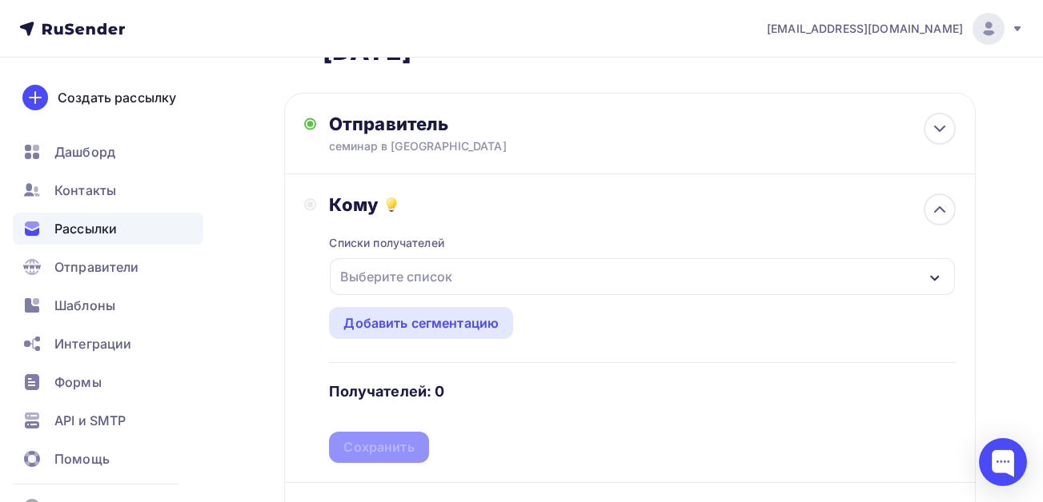
click at [453, 279] on div "Выберите список" at bounding box center [396, 276] width 125 height 29
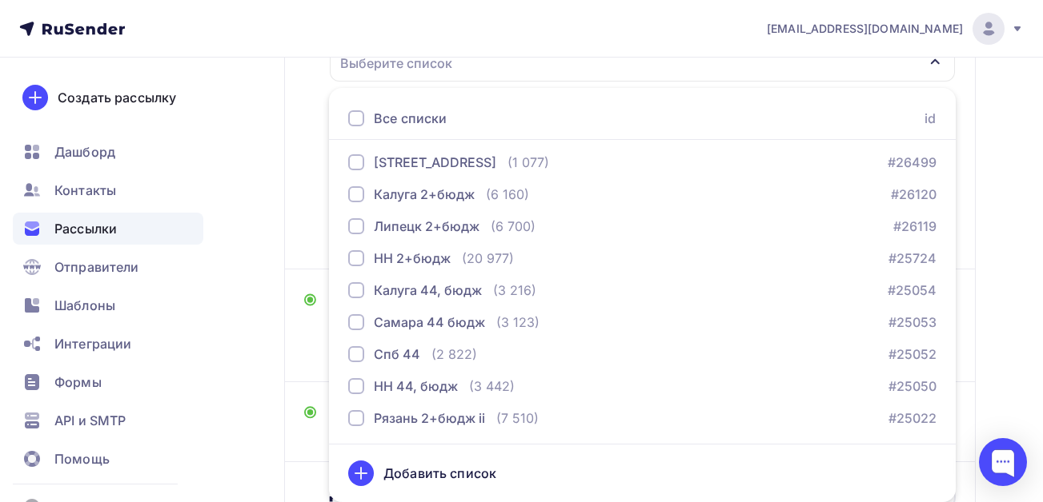
scroll to position [438, 0]
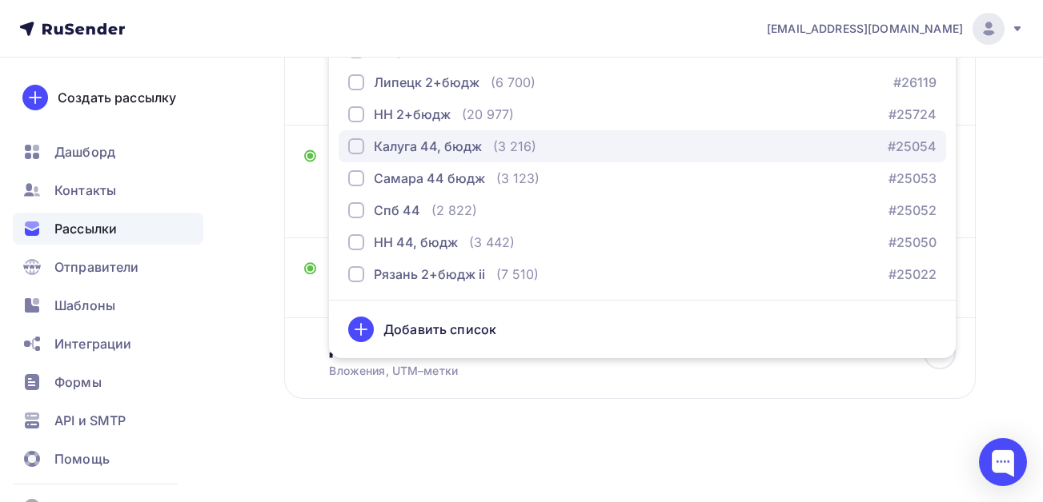
click at [363, 150] on div "button" at bounding box center [356, 146] width 16 height 16
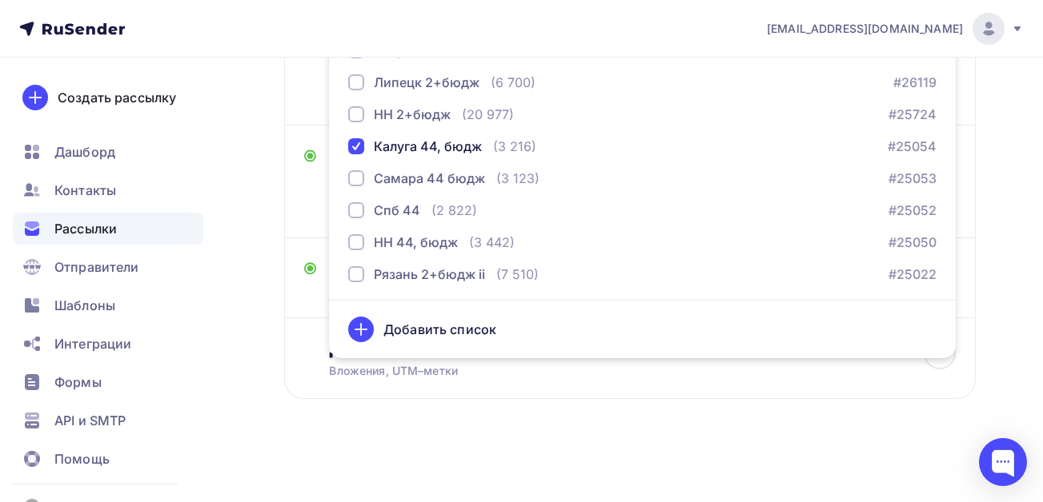
click at [246, 310] on div "Назад Копия Копия Копия Калуга 44 ФАС [DATE] Копия Копия Копия Калуга 44 ФАС [D…" at bounding box center [521, 61] width 1043 height 883
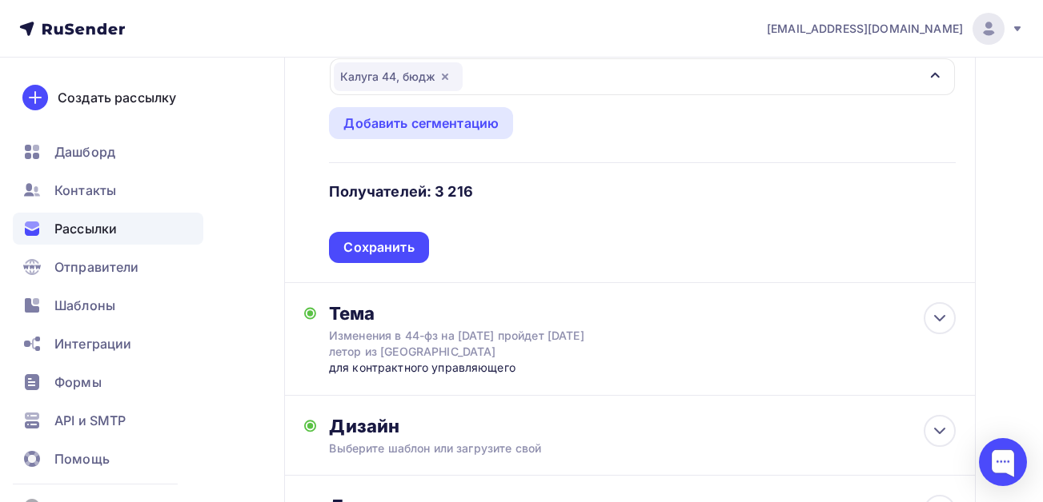
scroll to position [278, 0]
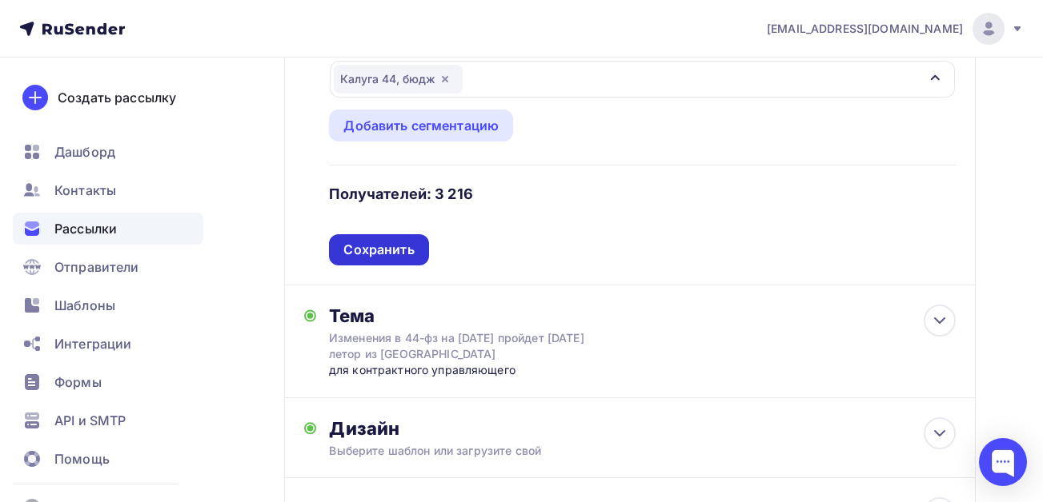
click at [374, 246] on div "Сохранить" at bounding box center [378, 250] width 70 height 18
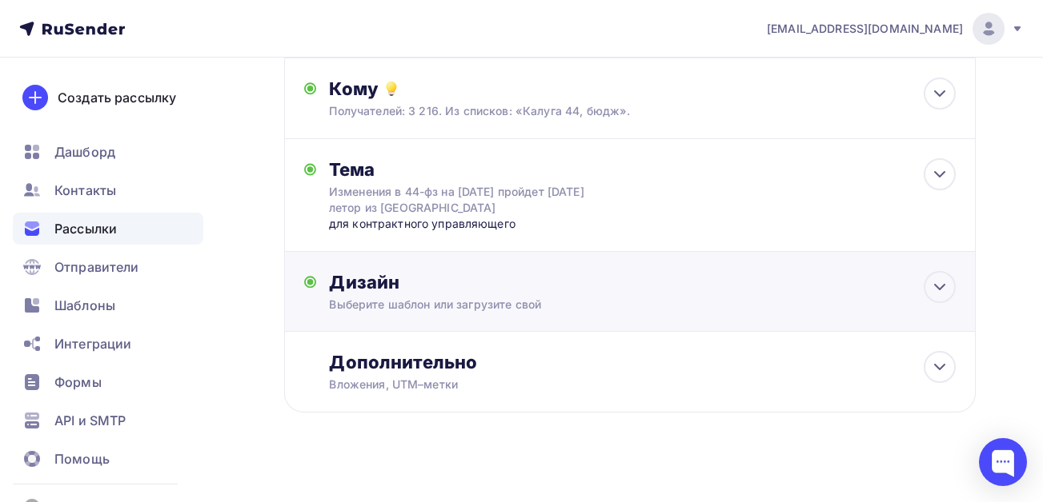
scroll to position [210, 0]
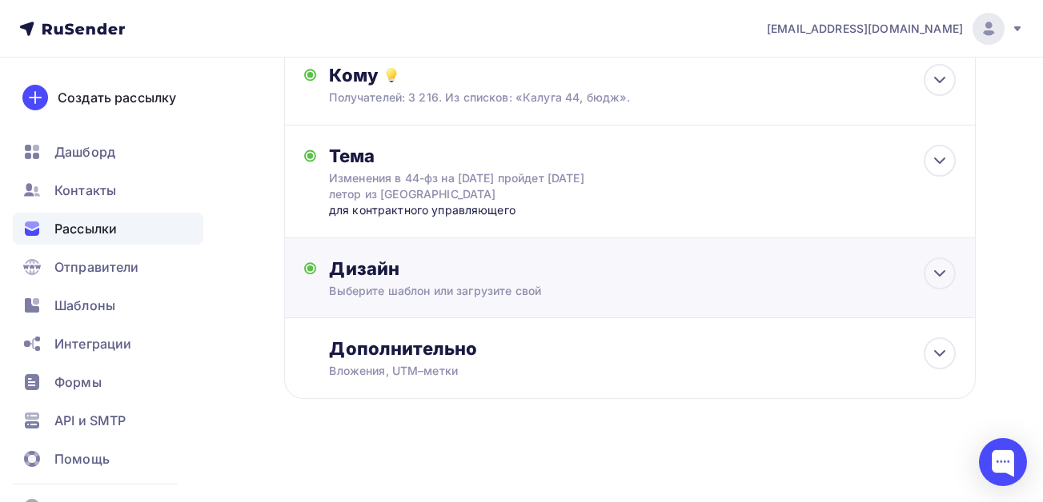
click at [599, 261] on div "Дизайн" at bounding box center [642, 269] width 626 height 22
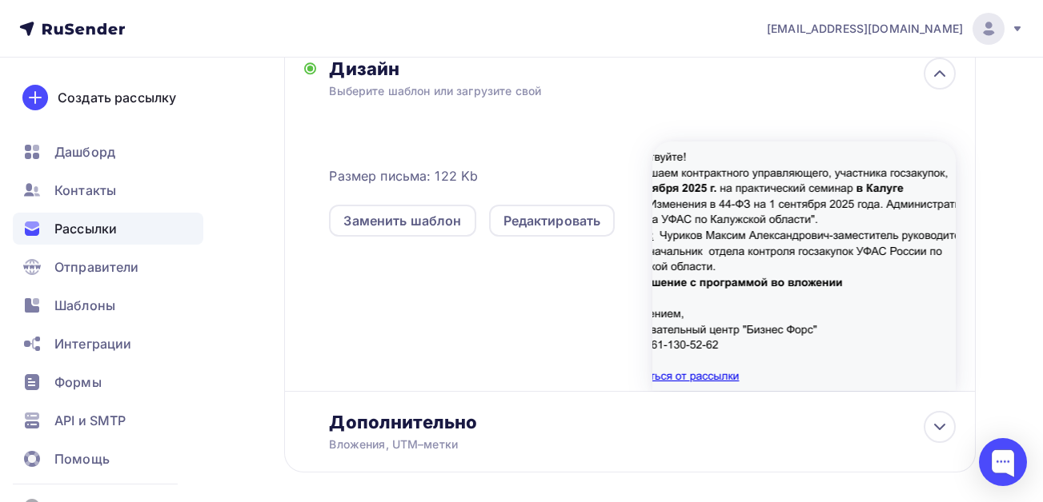
scroll to position [450, 0]
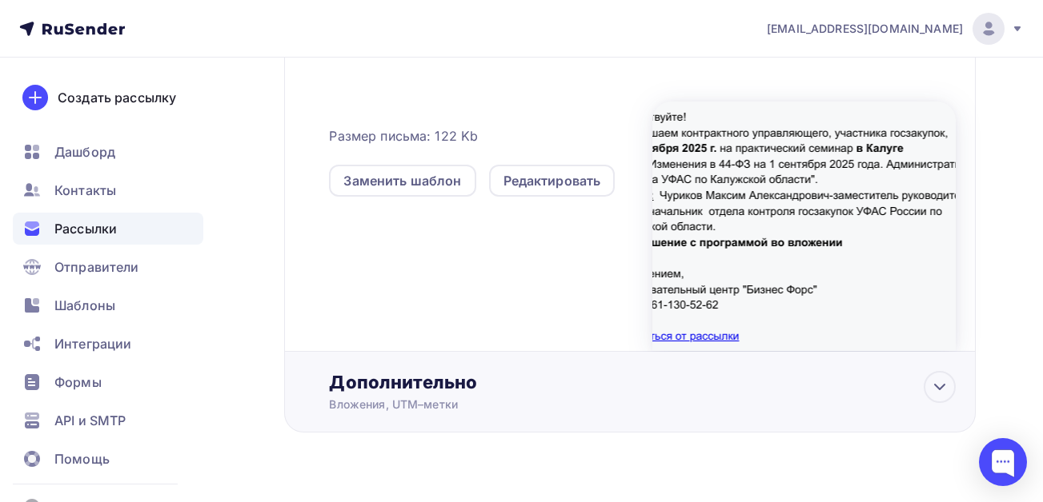
click at [518, 398] on div "Вложения, UTM–метки" at bounding box center [610, 405] width 563 height 16
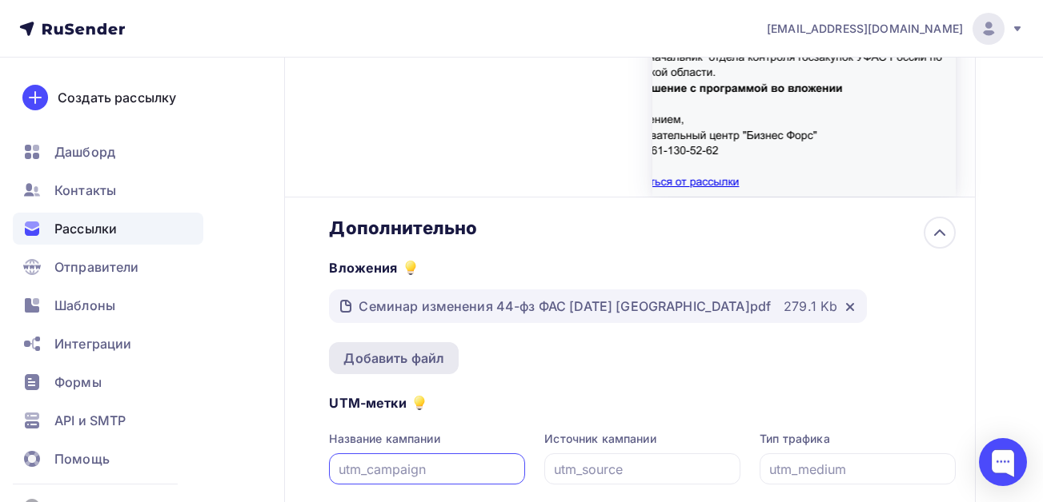
scroll to position [610, 0]
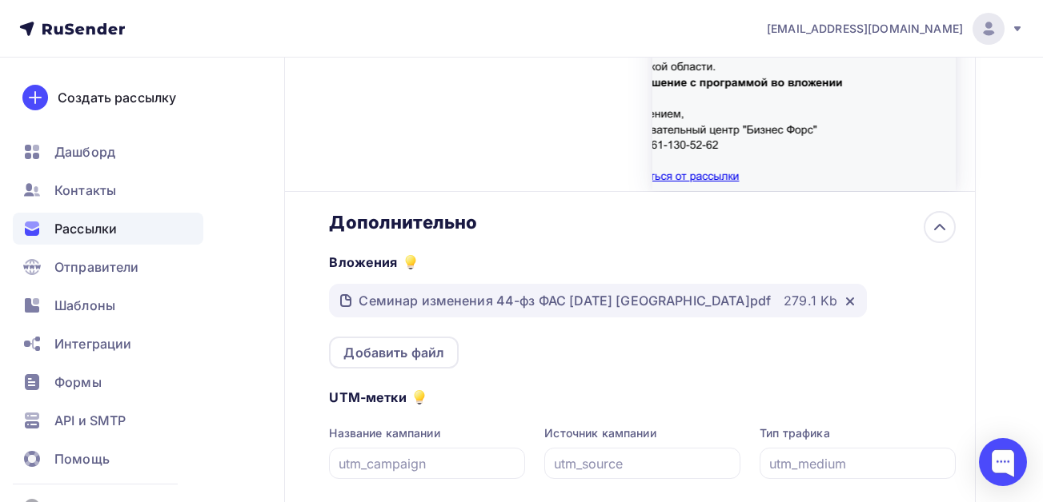
click at [265, 337] on div "Назад Копия Копия Копия Калуга 44 ФАС [DATE] Копия Копия Копия Калуга 44 ФАС [D…" at bounding box center [521, 53] width 1043 height 1211
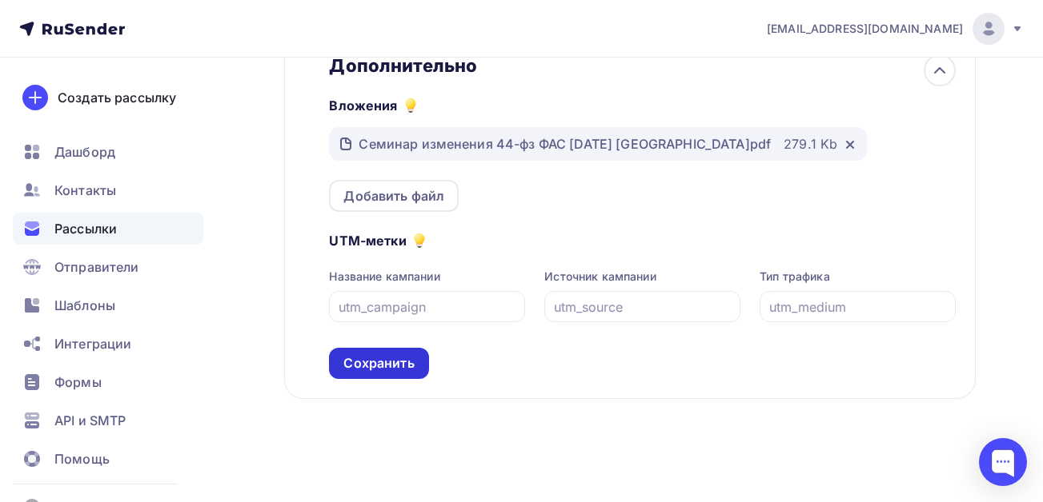
click at [371, 369] on div "Сохранить" at bounding box center [378, 363] width 70 height 18
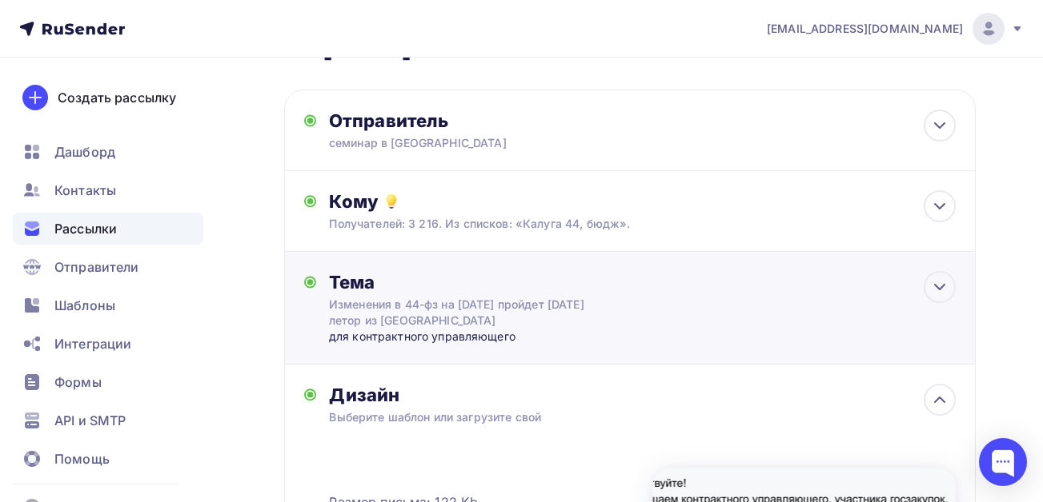
scroll to position [0, 0]
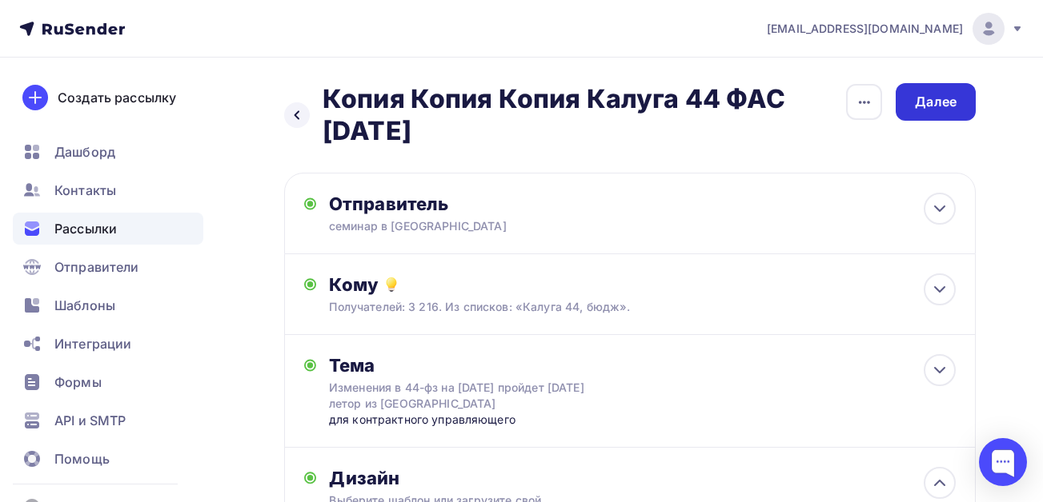
click at [924, 104] on div "Далее" at bounding box center [936, 102] width 42 height 18
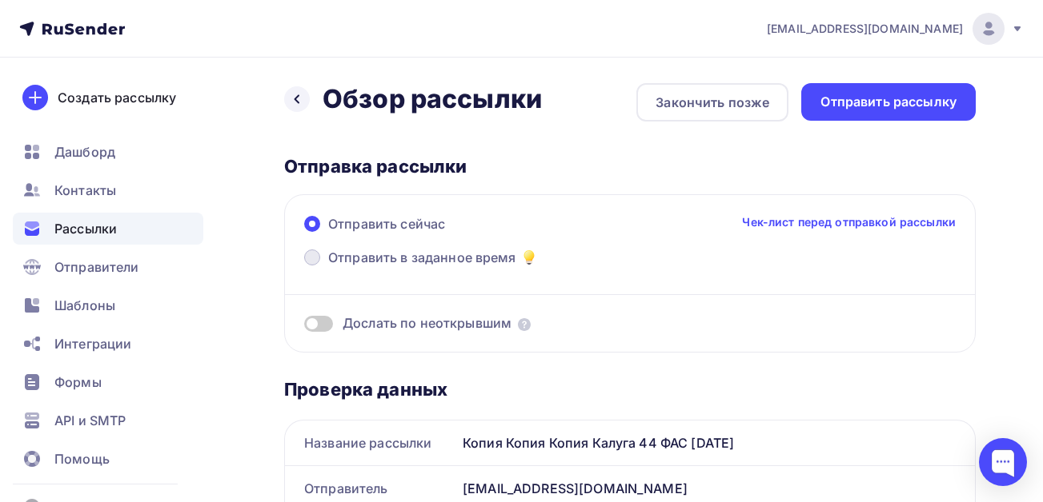
click at [406, 265] on span "Отправить в заданное время" at bounding box center [422, 257] width 188 height 19
click at [328, 267] on input "Отправить в заданное время" at bounding box center [328, 267] width 0 height 0
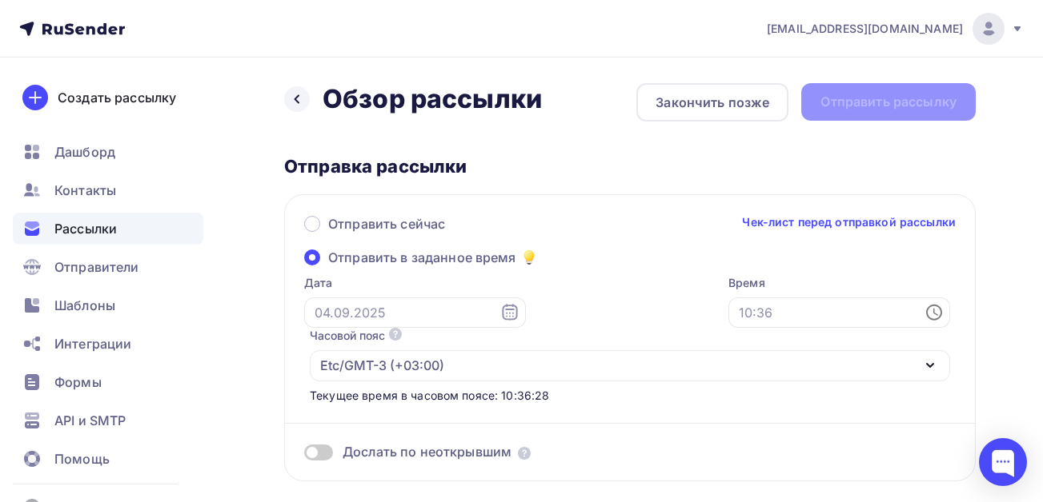
click at [500, 311] on icon at bounding box center [509, 312] width 19 height 19
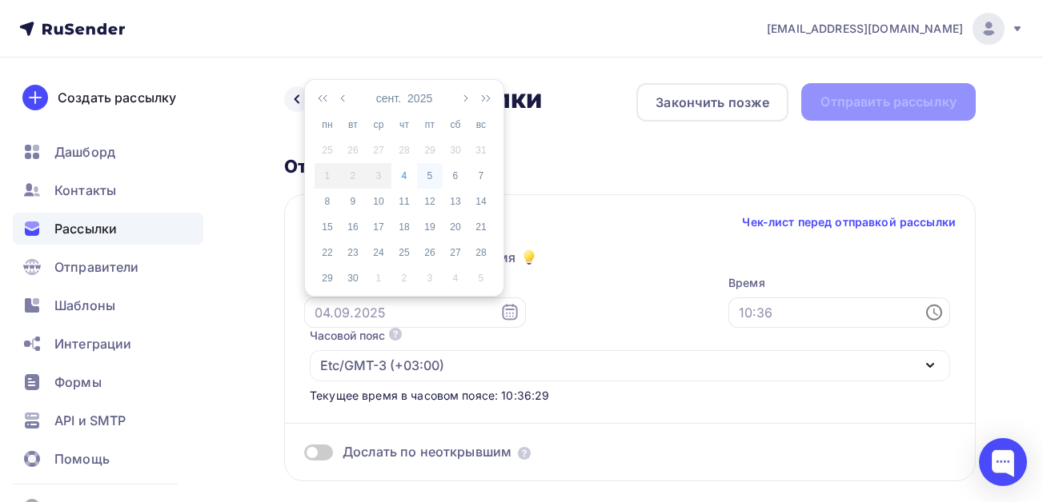
click at [432, 178] on div "5" at bounding box center [430, 176] width 26 height 14
type input "[DATE]"
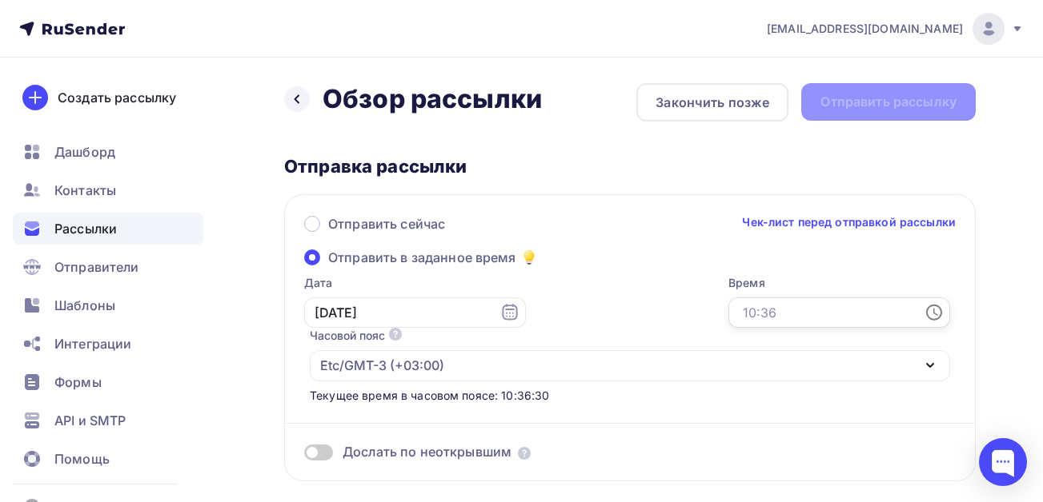
click at [825, 323] on input "text" at bounding box center [839, 313] width 222 height 30
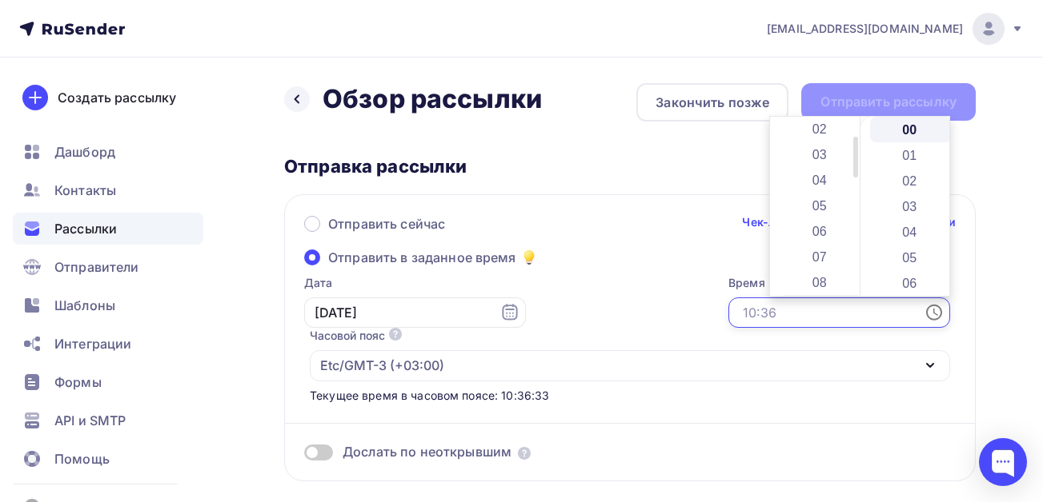
scroll to position [80, 0]
click at [812, 246] on li "08" at bounding box center [820, 255] width 82 height 26
type input "08:00"
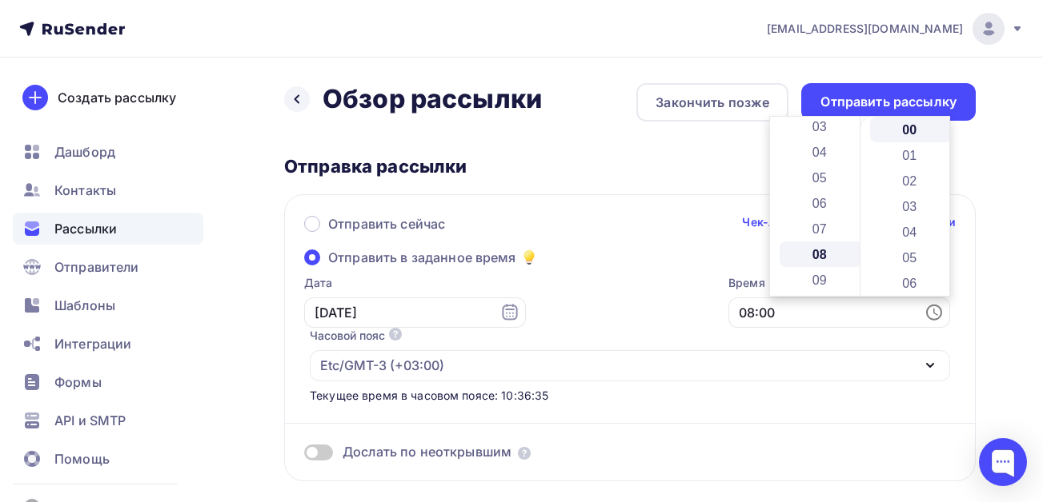
click at [670, 270] on div "Отправить сейчас Чек-лист перед отправкой рассылки Отправить в заданное время Д…" at bounding box center [629, 337] width 691 height 287
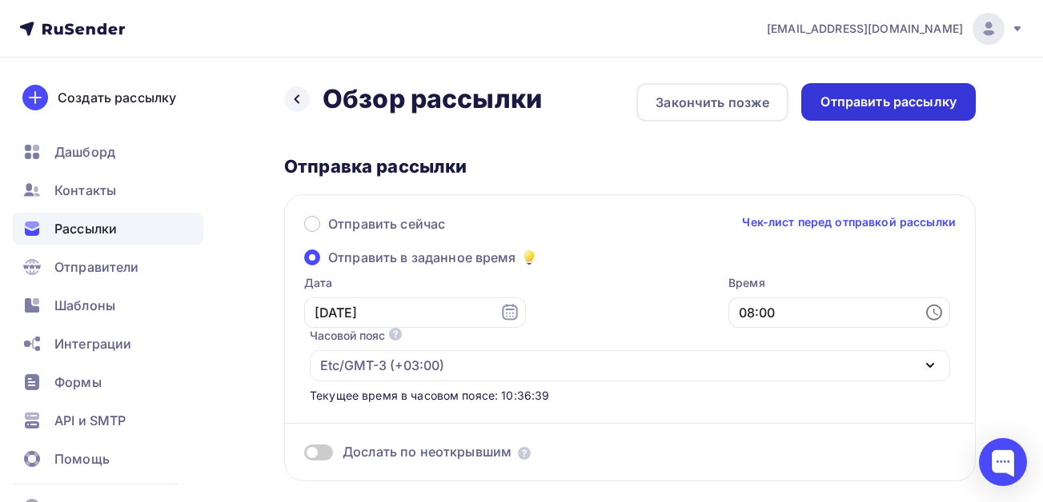
click at [898, 97] on div "Отправить рассылку" at bounding box center [888, 102] width 136 height 18
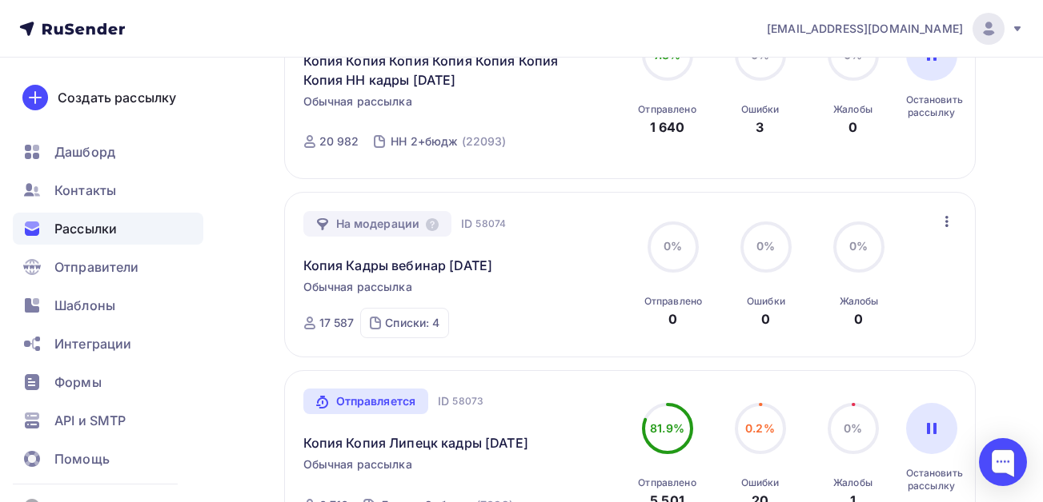
scroll to position [1032, 0]
